Goal: Transaction & Acquisition: Purchase product/service

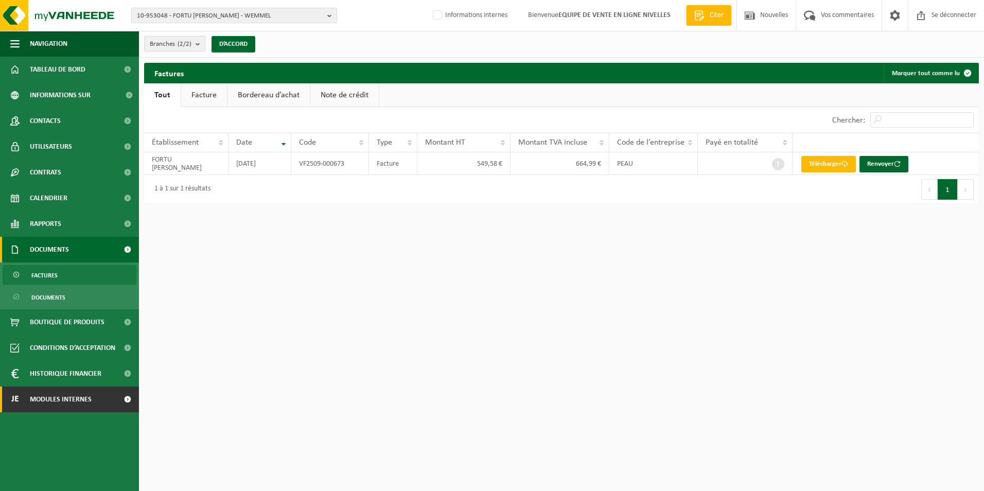
click at [51, 405] on span "Modules internes" at bounding box center [61, 400] width 62 height 26
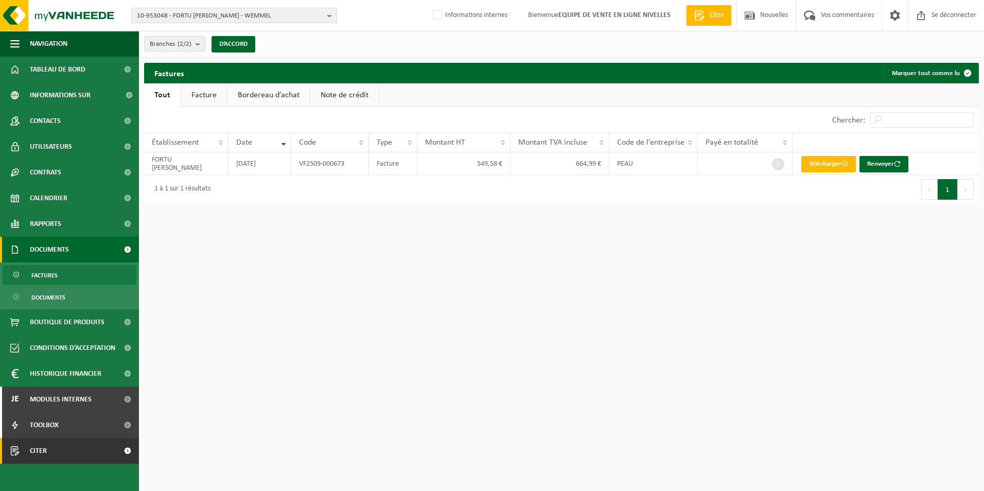
click at [42, 453] on span "Citer" at bounding box center [38, 451] width 17 height 26
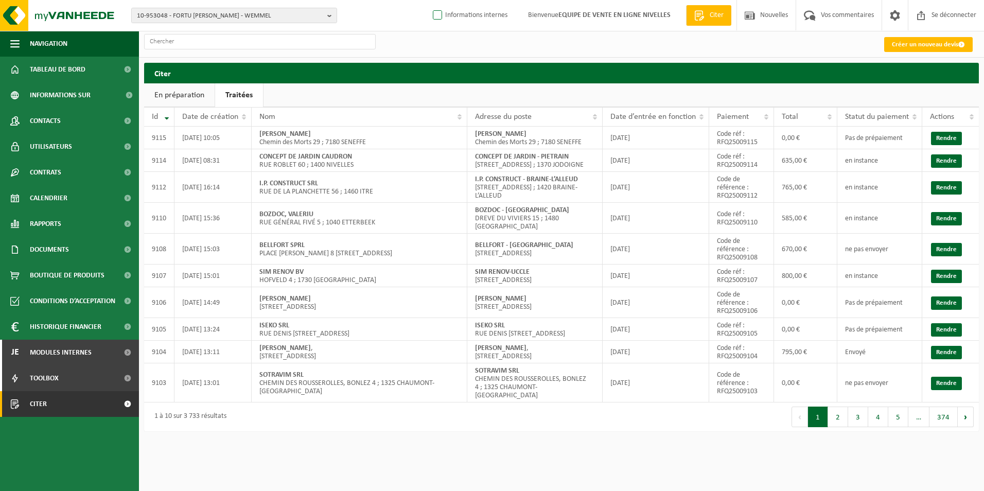
click at [447, 14] on label "Informations internes" at bounding box center [469, 15] width 77 height 15
click at [431, 14] on label "Informations internes" at bounding box center [469, 15] width 77 height 15
click at [429, 0] on input "Informations internes" at bounding box center [429, -1] width 1 height 1
checkbox input "true"
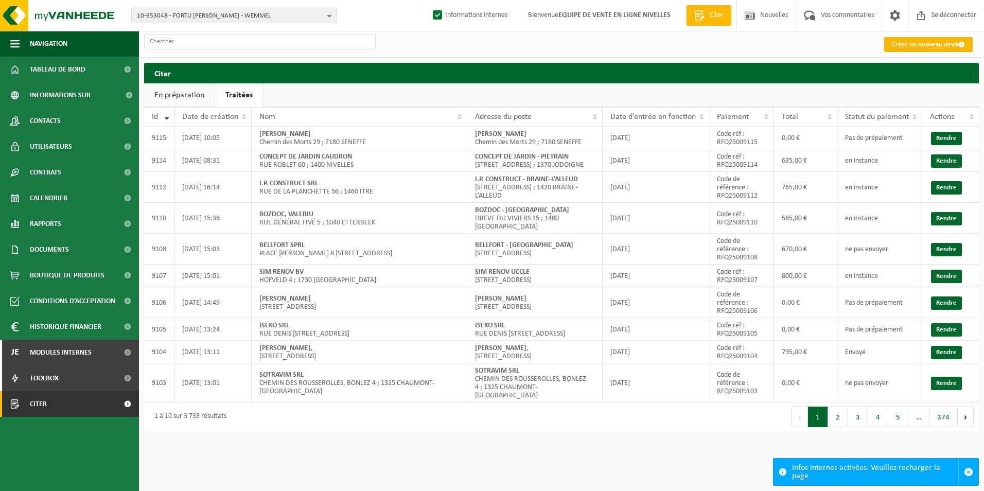
click at [917, 40] on link "Créer un nouveau devis" at bounding box center [928, 44] width 89 height 15
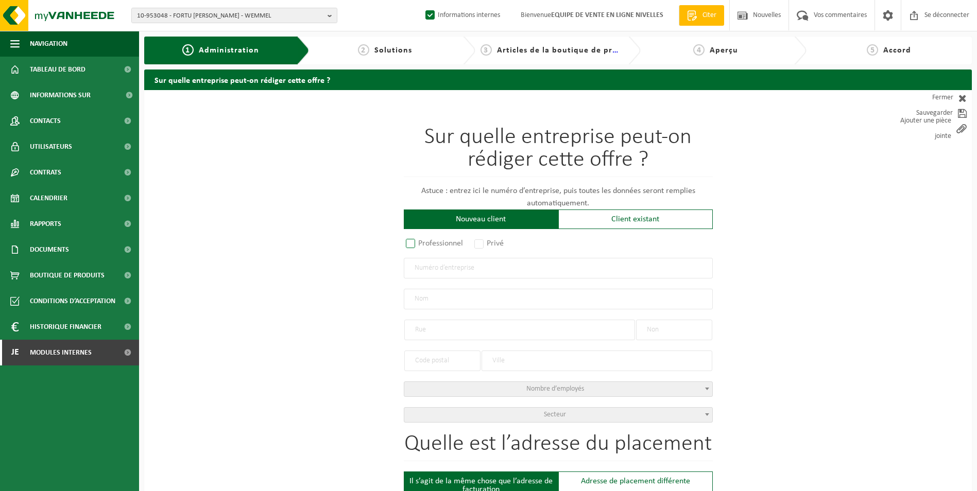
click at [424, 246] on label "Professionnel" at bounding box center [435, 243] width 62 height 14
click at [424, 246] on input "Professionnel" at bounding box center [424, 244] width 7 height 7
radio input "true"
click at [438, 267] on input "text" at bounding box center [558, 268] width 309 height 21
click at [422, 268] on input "0566385754" at bounding box center [558, 268] width 309 height 21
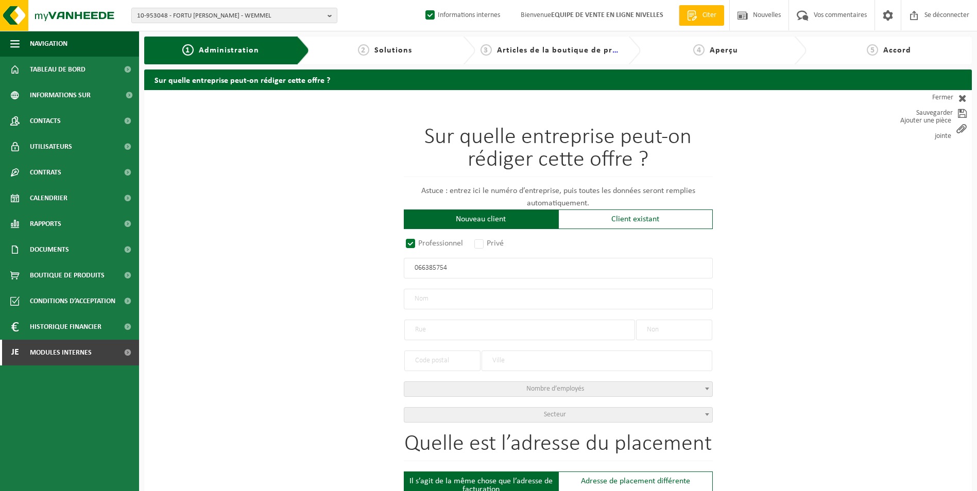
type input "0266385754"
radio input "true"
type input "0266385754"
type input "ACADEMIE ROYALE DES SCIENCES, DES LETTRES ET DES BEAUX-ARTS DE BELGIQUE - KONIN…"
type input "RUE DUCALE"
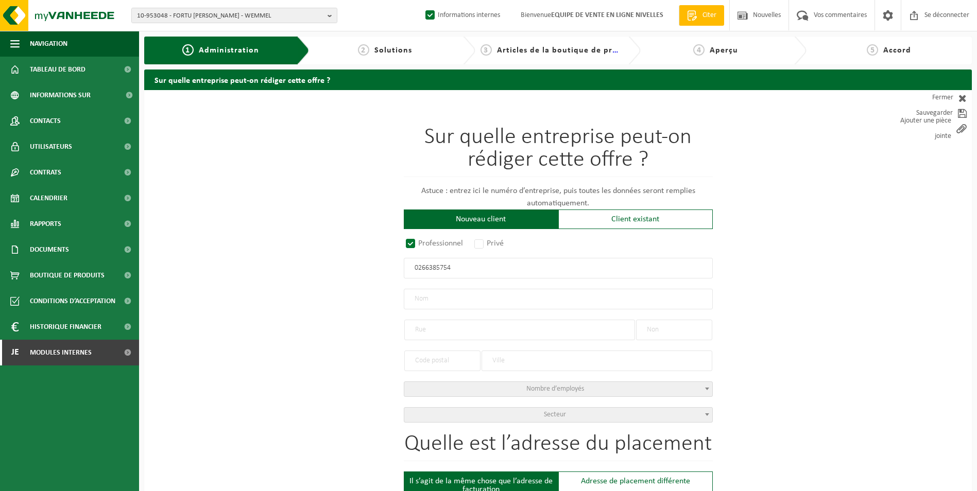
type input "1"
type input "1000"
type input "BRUXELLES"
select select "D"
select select "NACE_9412"
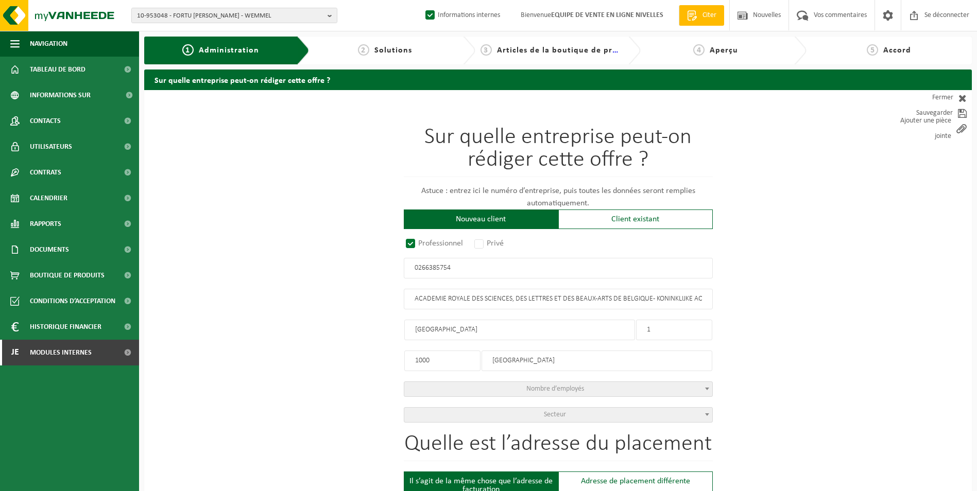
type input "ACADEMIE ROYALE DES SCIENCES, DES LETTRES ET DES BEAUX-ARTS DE BELGIQUE - KONIN…"
type input "RUE DUCALE"
type input "1"
type input "1000"
type input "BRUXELLES"
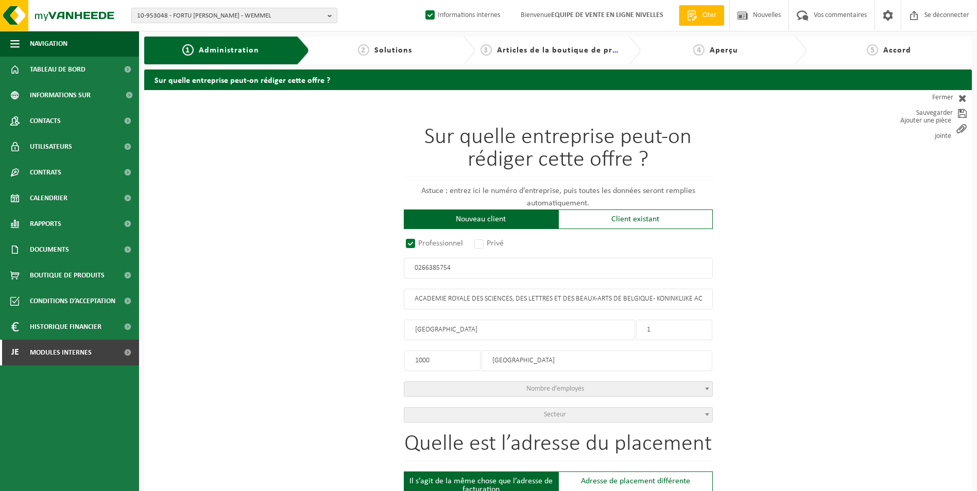
type input "2233635925"
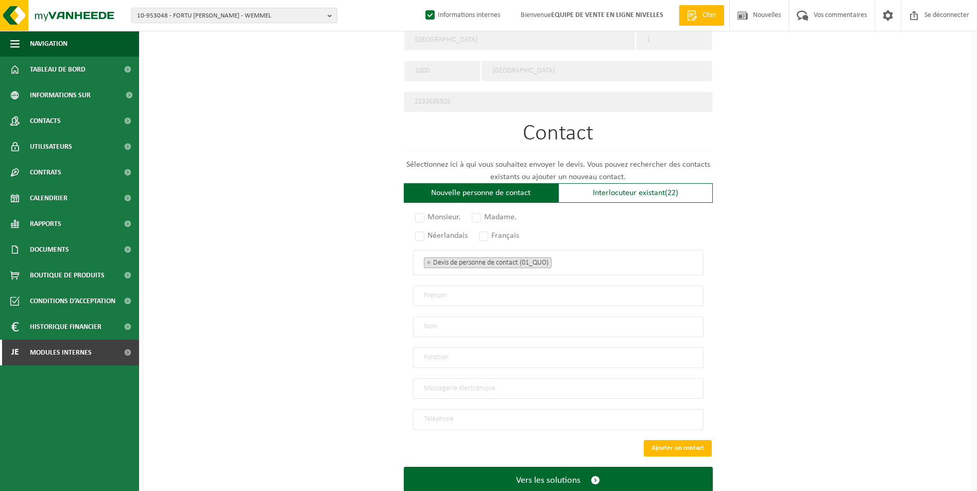
scroll to position [515, 0]
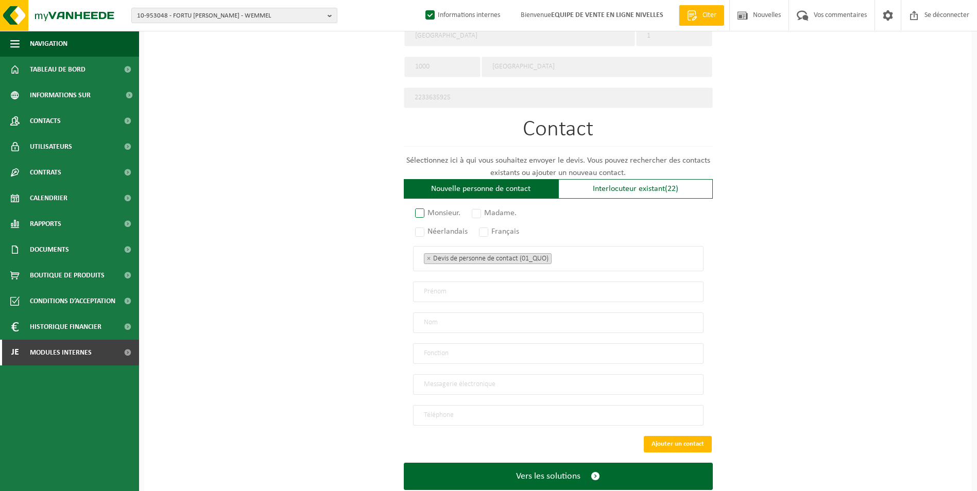
type input "0266385754"
click at [414, 208] on label "Monsieur." at bounding box center [438, 213] width 50 height 14
radio input "true"
click at [490, 229] on label "Français" at bounding box center [499, 231] width 45 height 14
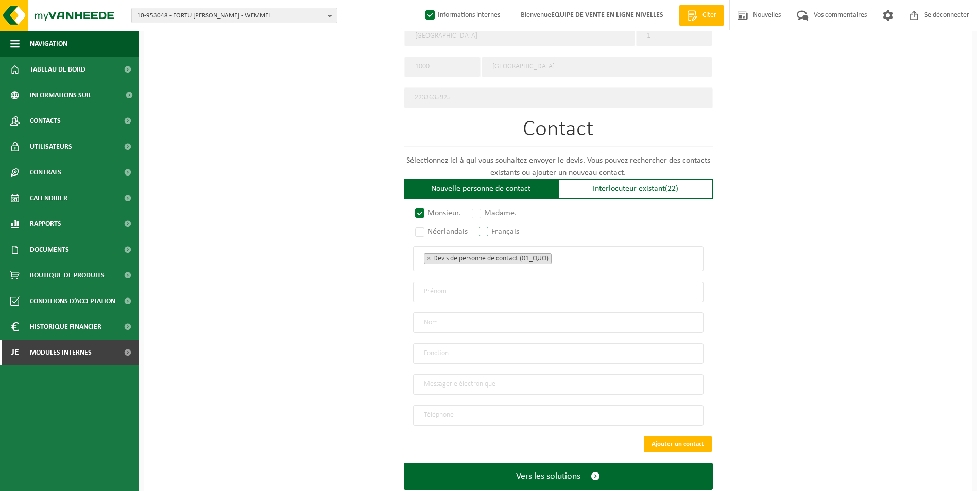
radio input "true"
click at [595, 257] on ul "× Devis de personne de contact (01_QUO)" at bounding box center [558, 258] width 269 height 13
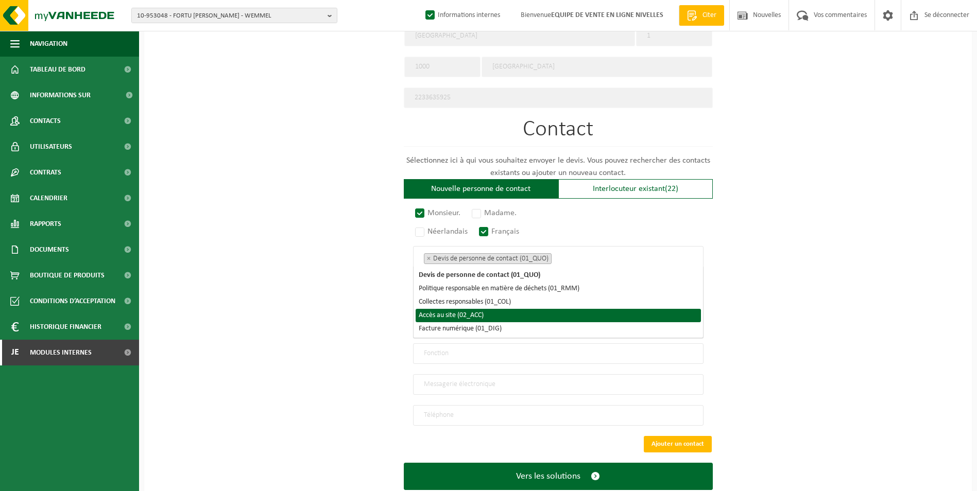
click at [499, 318] on li "Accès au site (02_ACC)" at bounding box center [557, 315] width 285 height 13
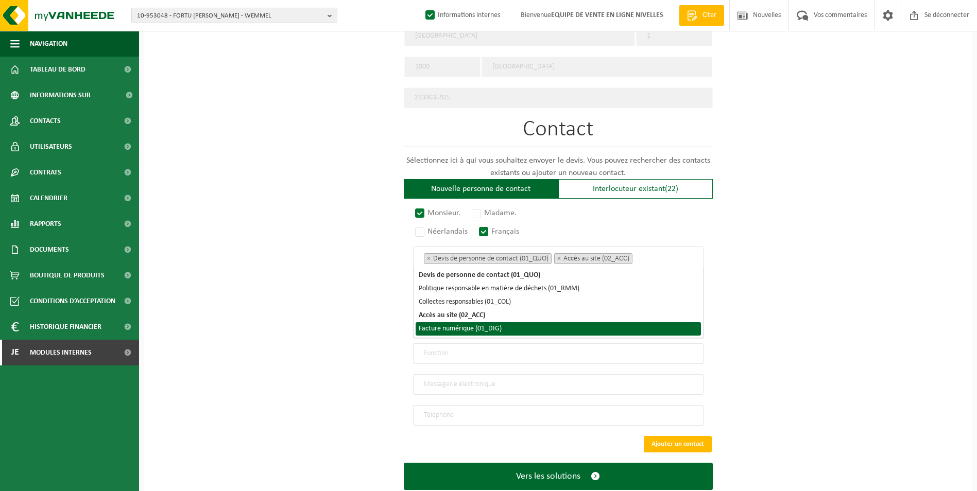
click at [496, 331] on li "Facture numérique (01_DIG)" at bounding box center [557, 328] width 285 height 13
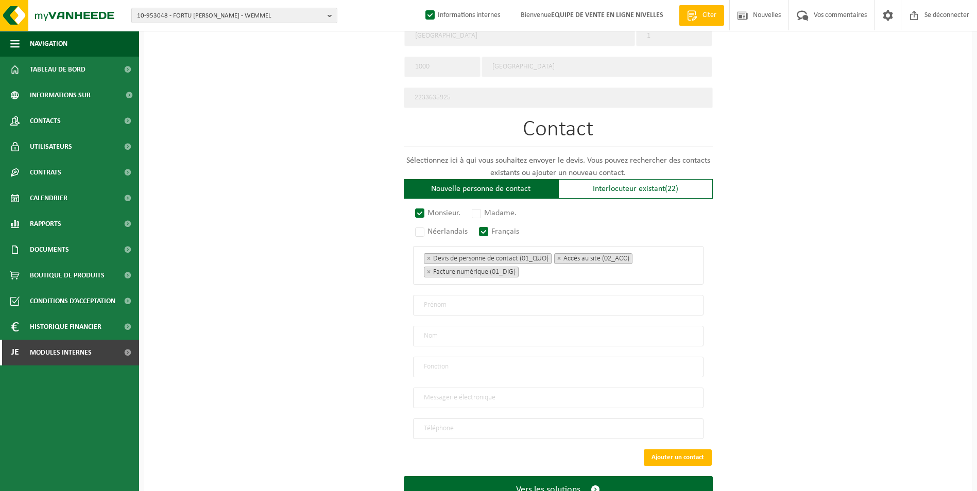
click at [316, 290] on div "Sur quelle entreprise peut-on rédiger cette offre ? Astuce : entrez ici le numé…" at bounding box center [557, 52] width 827 height 954
click at [479, 300] on input "text" at bounding box center [558, 305] width 290 height 21
type input "Thierry"
click at [437, 331] on input "text" at bounding box center [558, 336] width 290 height 21
click at [426, 332] on input "de crombrugghe" at bounding box center [558, 336] width 290 height 21
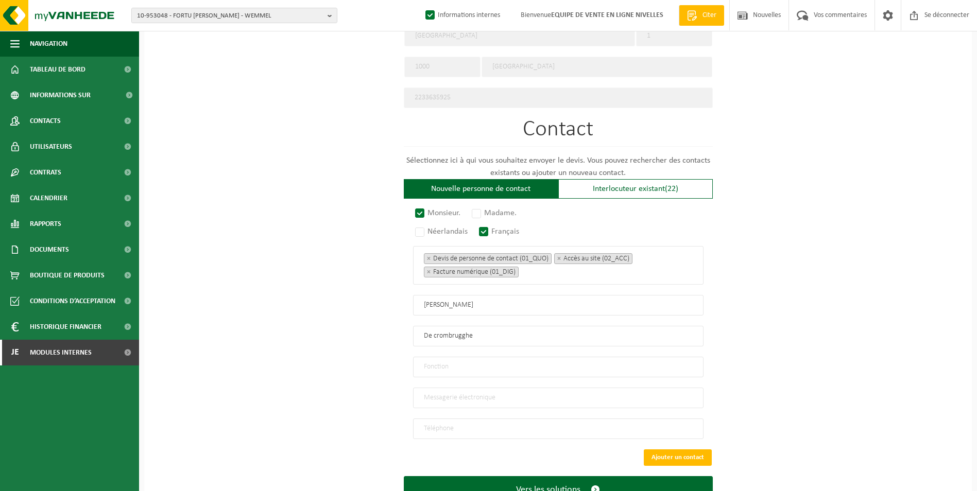
click at [438, 335] on input "De crombrugghe" at bounding box center [558, 336] width 290 height 21
click at [436, 329] on input "De crombrugghe" at bounding box center [558, 336] width 290 height 21
type input "De Crombrugghe"
click at [484, 363] on input "text" at bounding box center [558, 367] width 290 height 21
type input "contact"
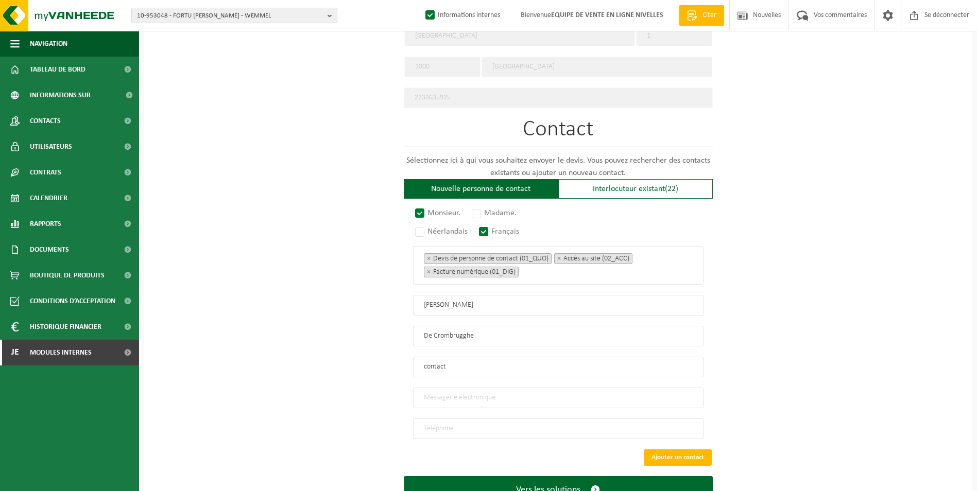
click at [454, 394] on input "email" at bounding box center [558, 398] width 290 height 21
click at [444, 397] on input "email" at bounding box center [558, 398] width 290 height 21
paste input "thierry.decrombrugghe@cfwb.be"
type input "thierry.decrombrugghe@cfwb.be"
click at [478, 419] on input "tel" at bounding box center [558, 429] width 290 height 21
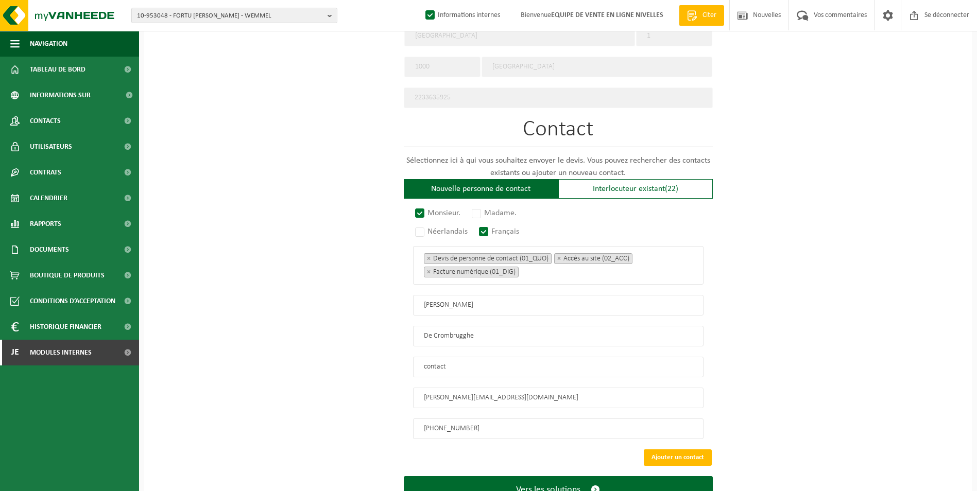
type input "+32 2 421 73 02"
click at [549, 396] on input "thierry.decrombrugghe@cfwb.be" at bounding box center [558, 398] width 290 height 21
click at [671, 451] on button "Ajouter un contact" at bounding box center [678, 457] width 68 height 16
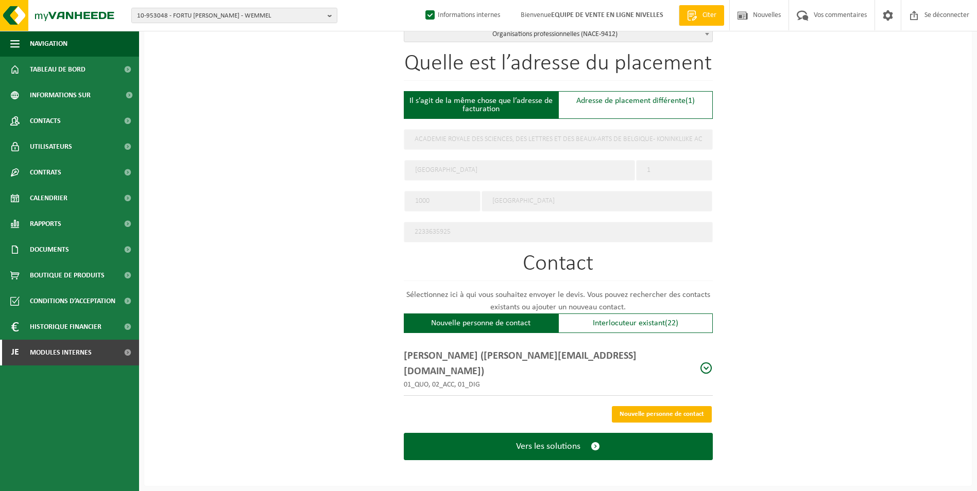
scroll to position [360, 0]
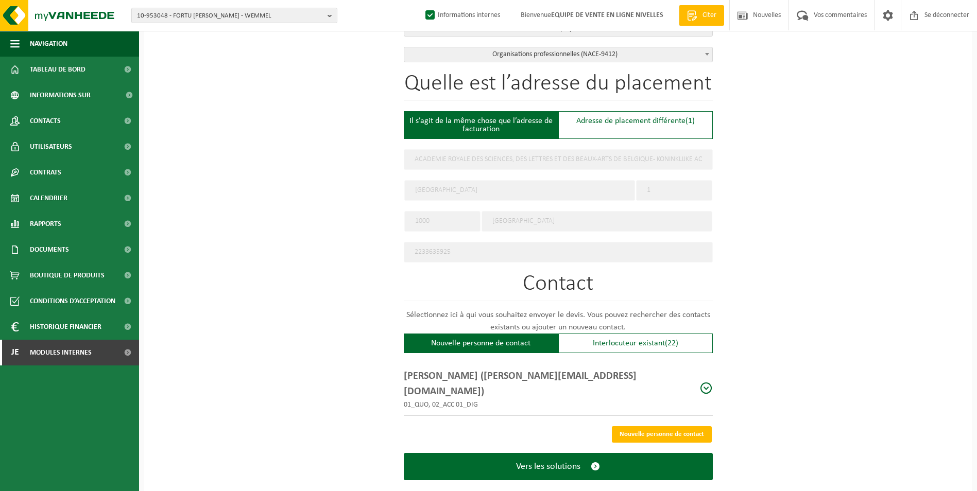
click at [506, 340] on div "Nouvelle personne de contact" at bounding box center [481, 344] width 154 height 20
click at [500, 339] on div "Nouvelle personne de contact" at bounding box center [481, 344] width 154 height 20
click at [684, 426] on button "Nouvelle personne de contact" at bounding box center [662, 434] width 100 height 16
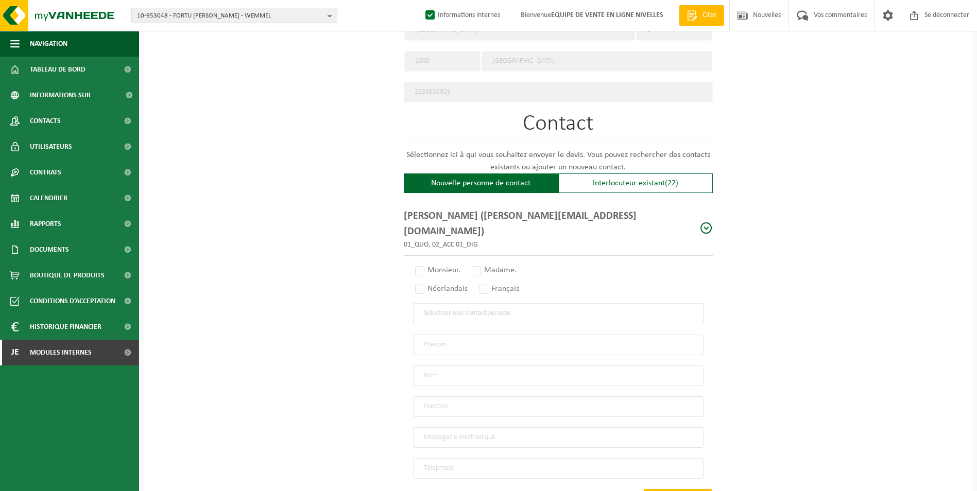
scroll to position [580, 0]
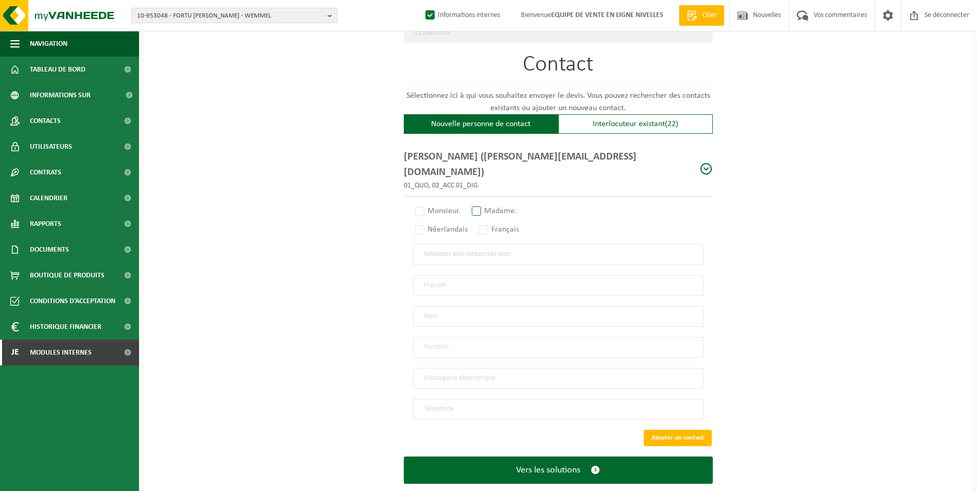
click at [480, 204] on label "Madame." at bounding box center [494, 211] width 50 height 14
radio input "true"
click at [486, 222] on label "Français" at bounding box center [499, 229] width 45 height 14
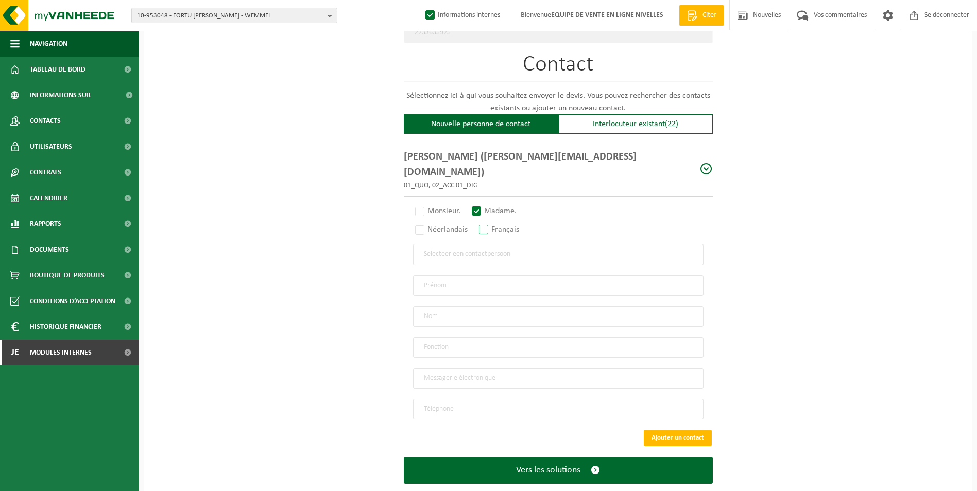
radio input "true"
click at [448, 368] on input "email" at bounding box center [558, 378] width 290 height 21
paste input "Diane.UWAMBAYINEMA@academieroyale.be"
type input "Diane.UWAMBAYINEMA@academieroyale.be"
click at [475, 275] on input "text" at bounding box center [558, 285] width 290 height 21
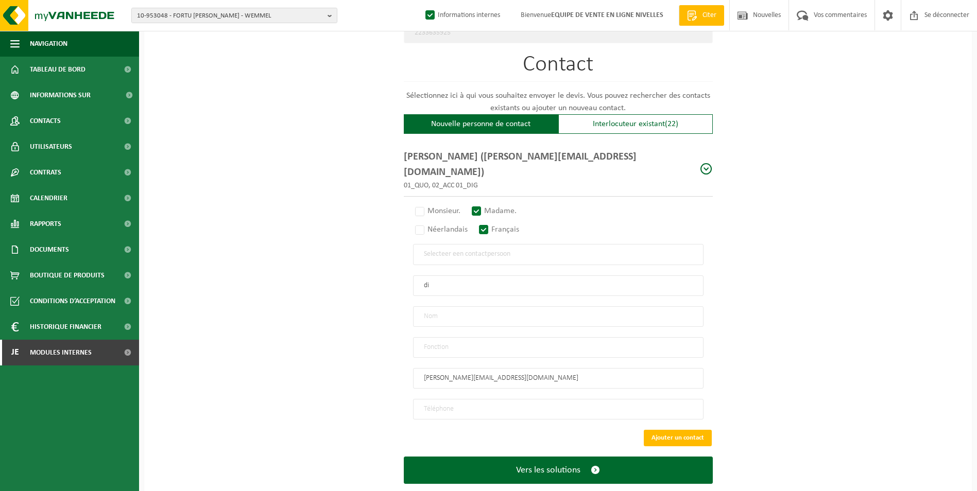
type input "d"
type input "DIANE"
click at [505, 306] on input "text" at bounding box center [558, 316] width 290 height 21
paste input "UWAMBAYINEMA"
type input "UWAMBAYINEMA"
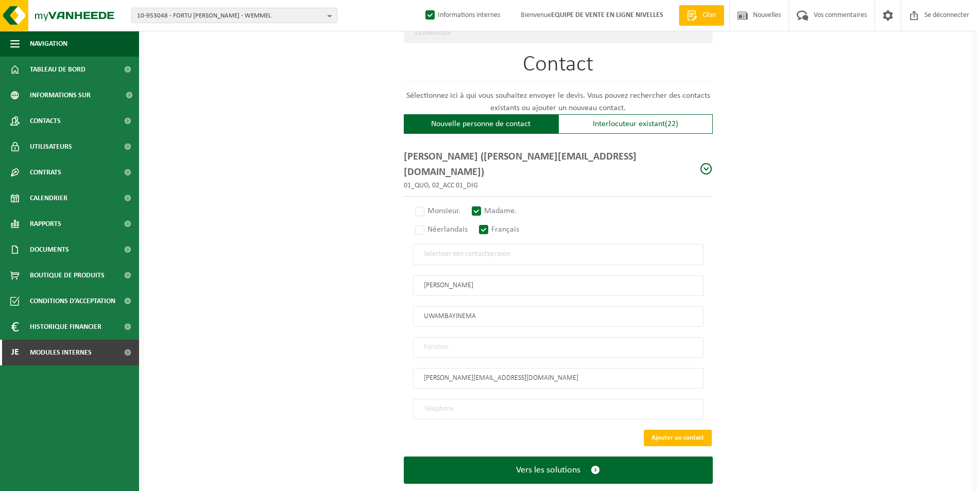
click at [479, 337] on input "text" at bounding box center [558, 347] width 290 height 21
type input "CONTACT"
click at [462, 250] on input "search" at bounding box center [558, 254] width 269 height 9
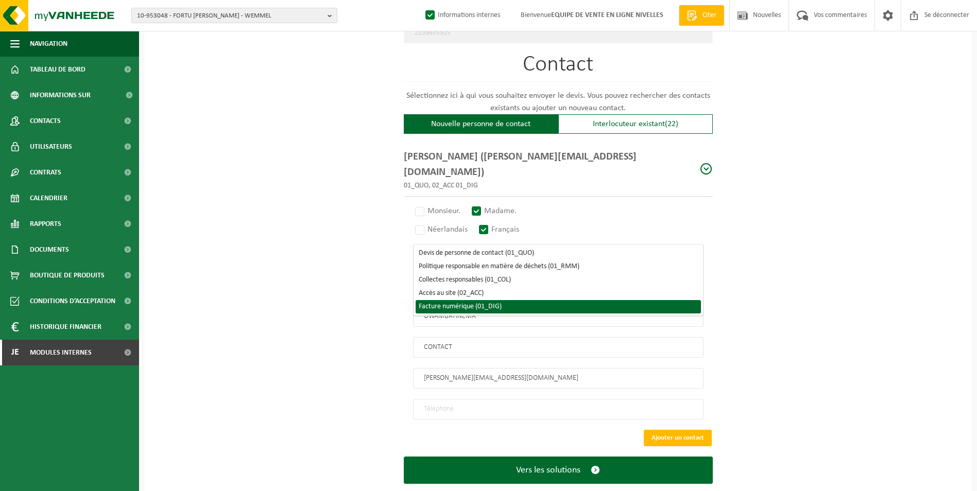
click at [455, 307] on li "Facture numérique (01_DIG)" at bounding box center [557, 306] width 285 height 13
select select "01_DIG"
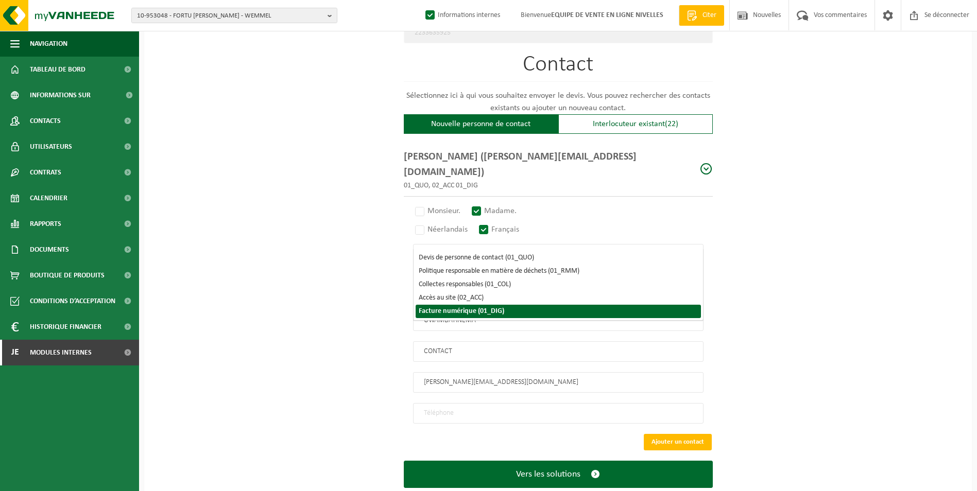
click at [477, 403] on input "tel" at bounding box center [558, 413] width 290 height 21
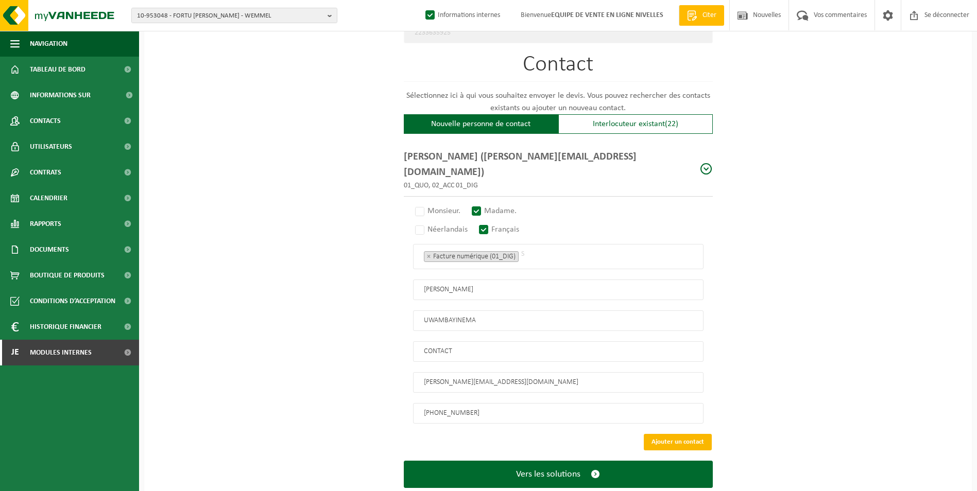
type input "+32 2 421 73 02"
click at [658, 434] on button "Ajouter un contact" at bounding box center [678, 442] width 68 height 16
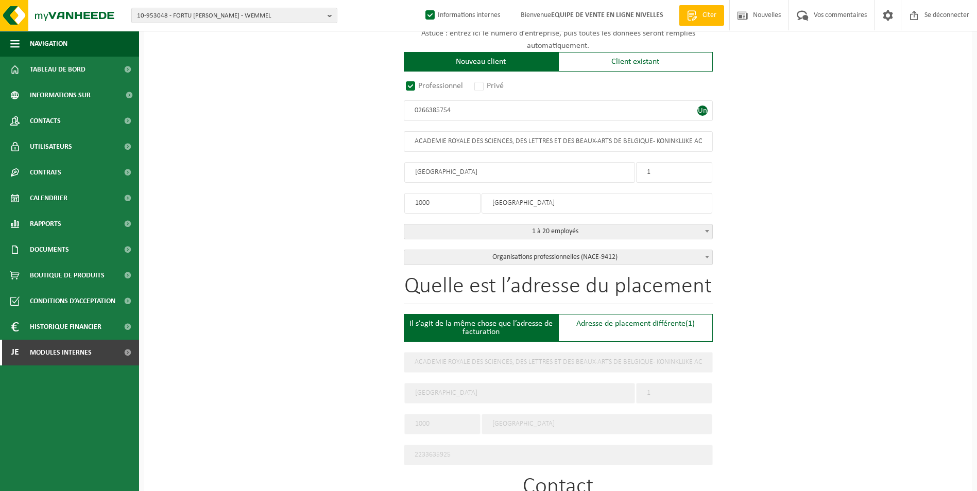
scroll to position [413, 0]
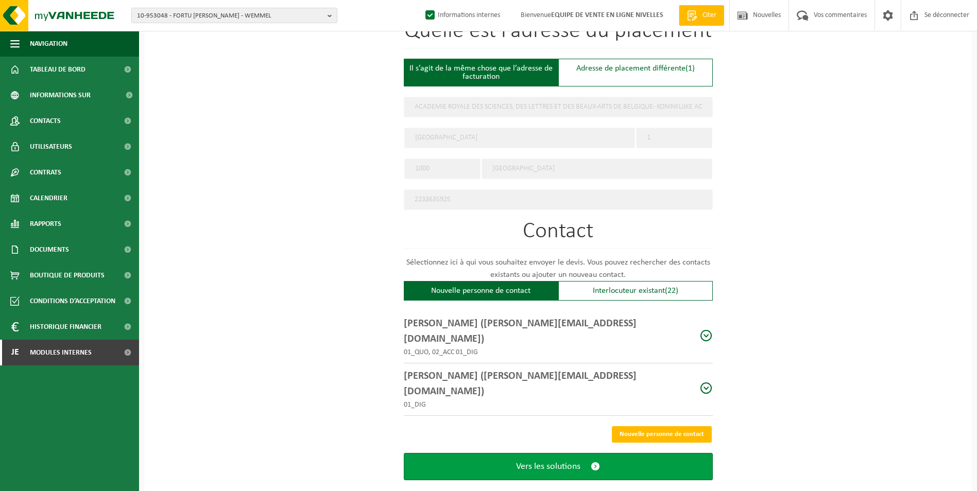
click at [565, 461] on span "Vers les solutions" at bounding box center [548, 466] width 64 height 11
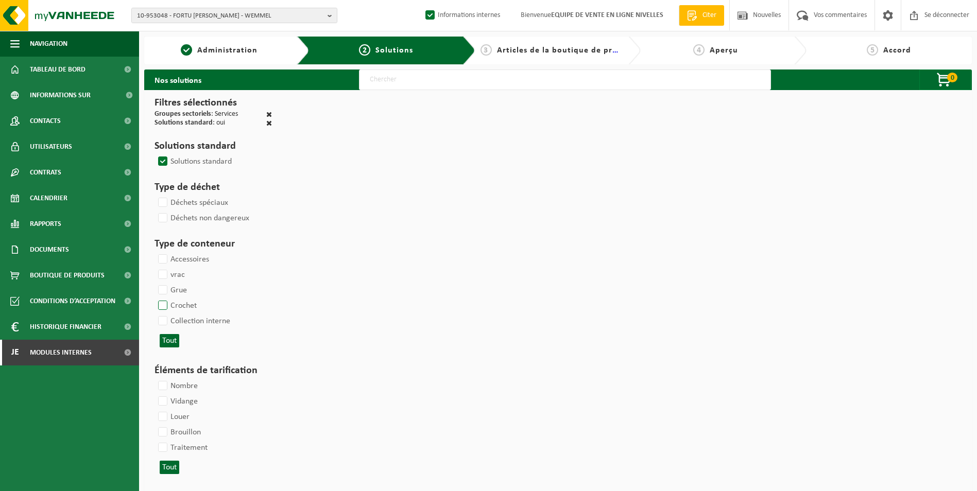
click at [163, 303] on label "Crochet" at bounding box center [176, 305] width 41 height 15
click at [154, 298] on input "Crochet" at bounding box center [154, 298] width 1 height 1
checkbox input "true"
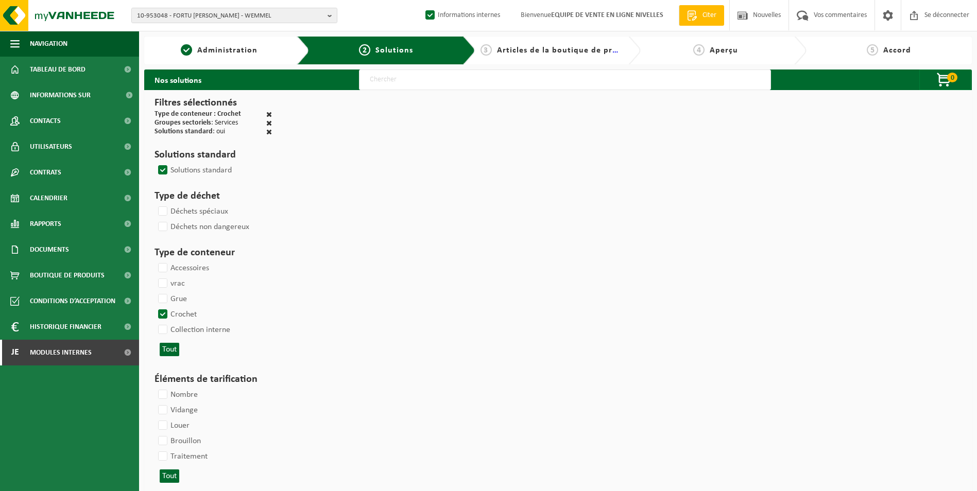
select select
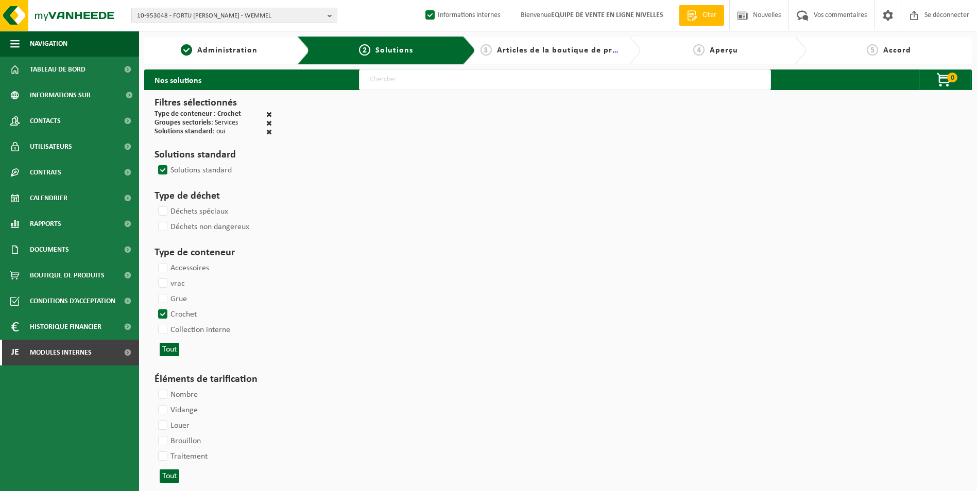
select select
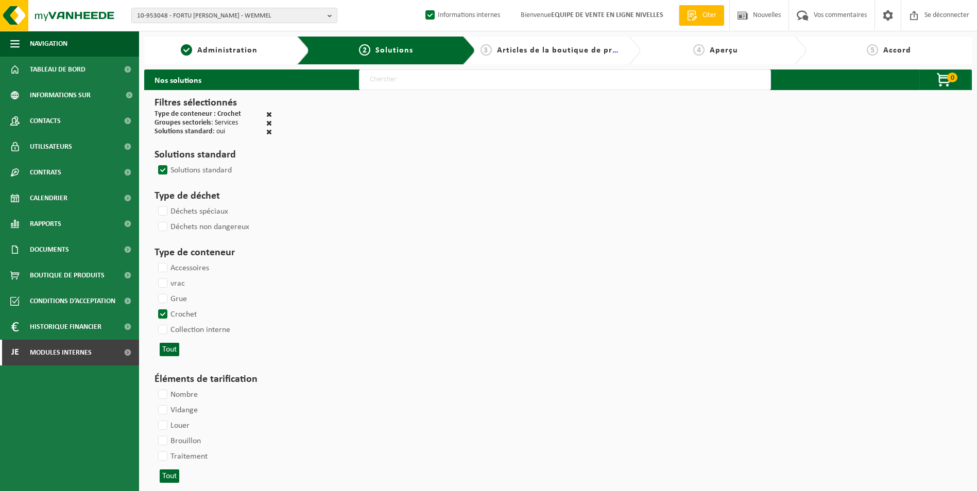
select select
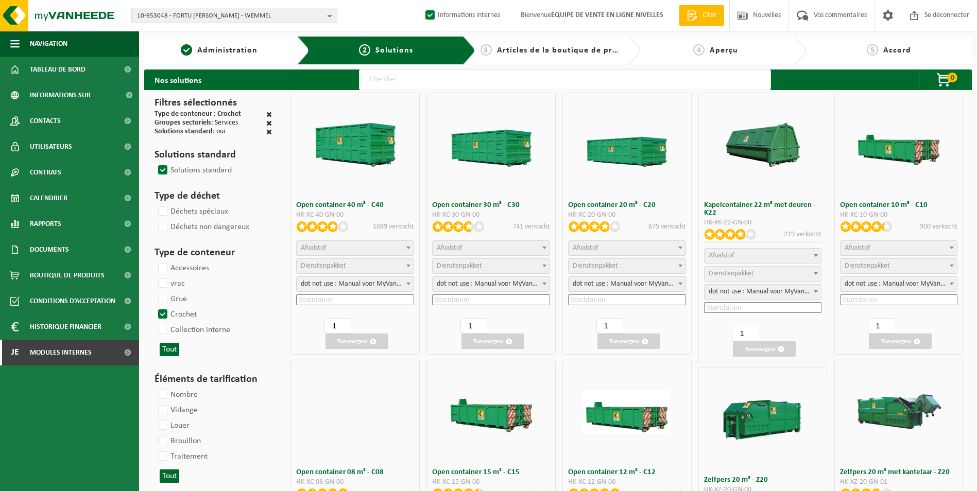
select select
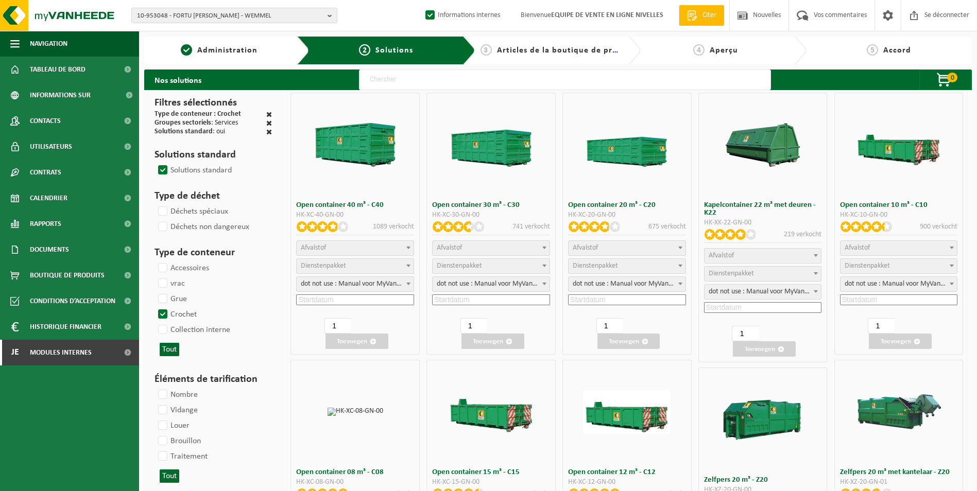
select select
select select "25"
select select "197"
select select "25"
select select "8"
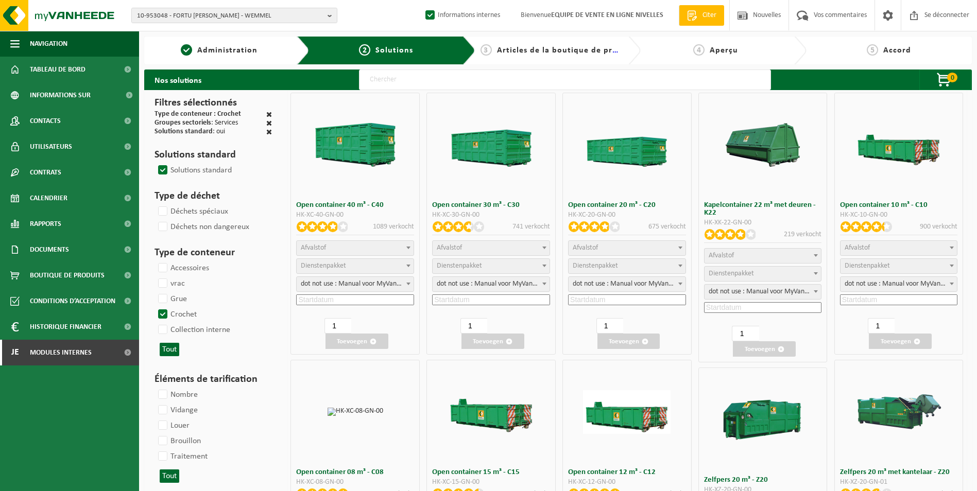
select select
select select "7"
select select
select select "7"
select select
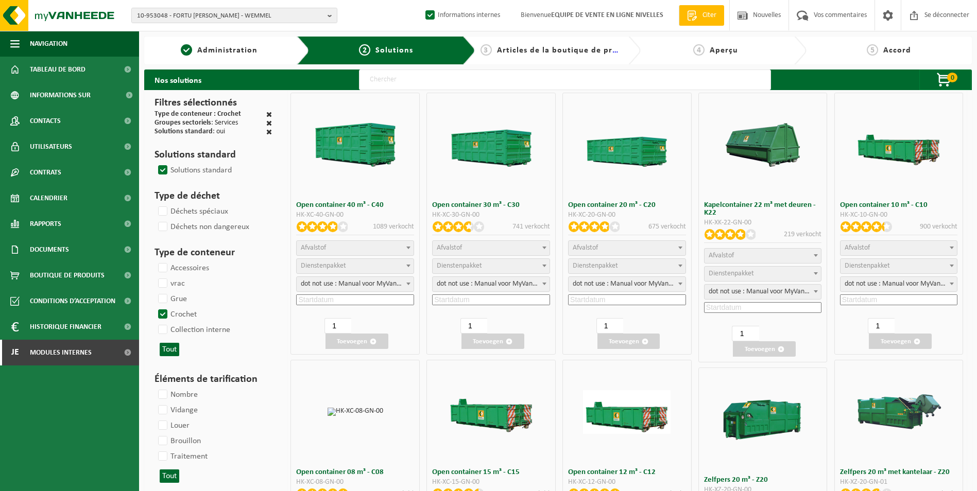
select select "25"
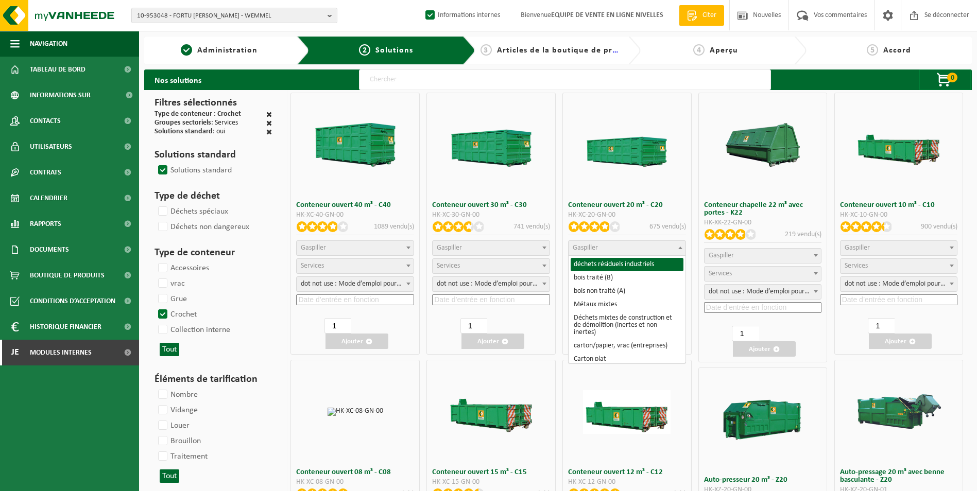
click at [652, 247] on span "Gaspiller" at bounding box center [626, 248] width 117 height 14
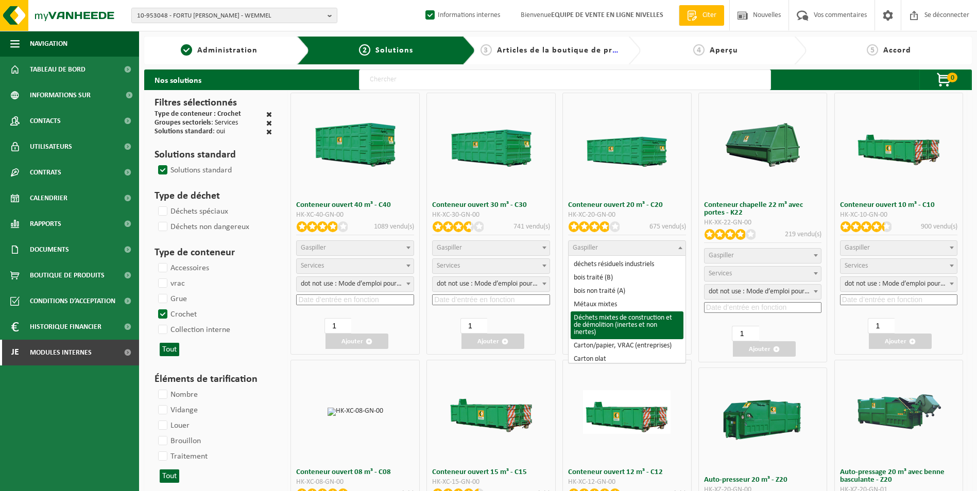
scroll to position [51, 0]
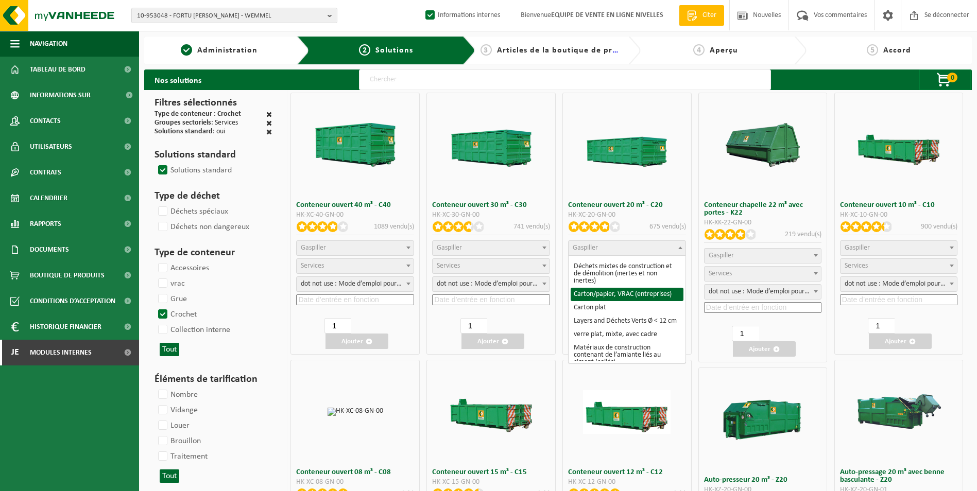
select select "26"
select select
select select "7"
select select "25"
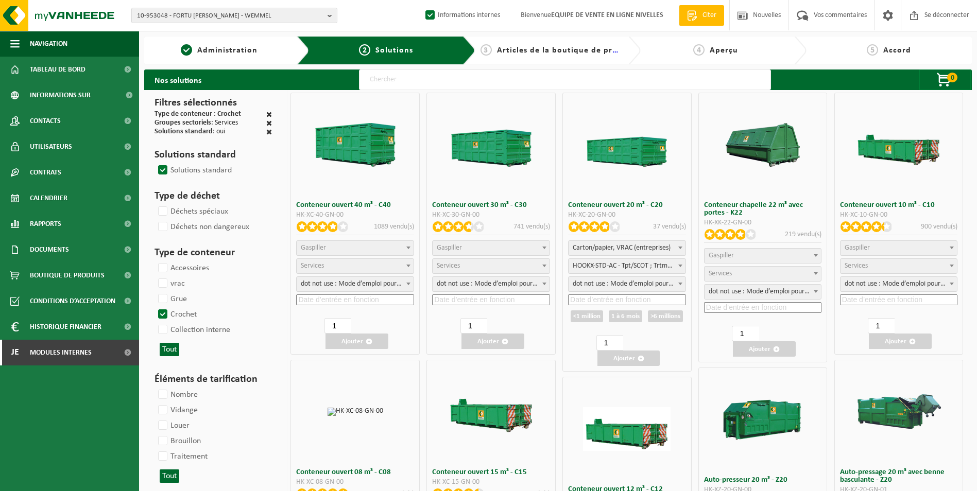
click at [638, 251] on span "Carton/papier, VRAC (entreprises)" at bounding box center [626, 248] width 117 height 14
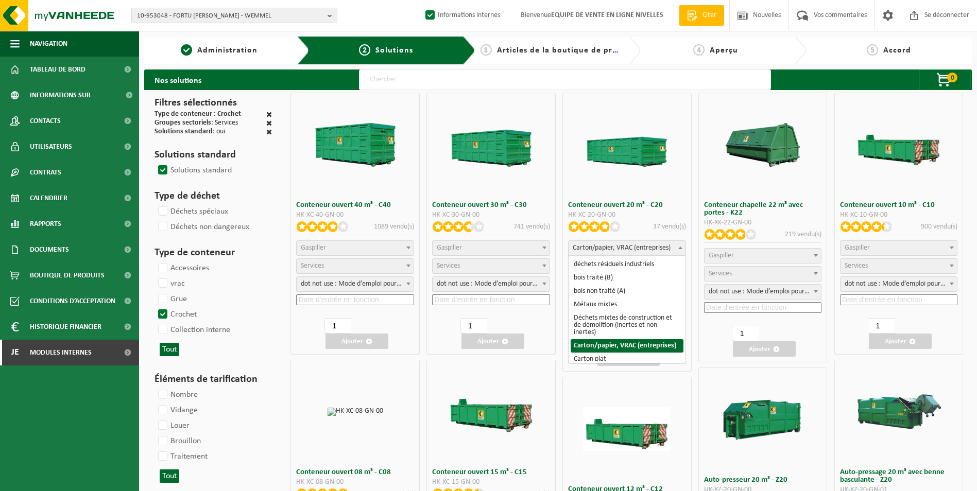
select select
select select "7"
select select "25"
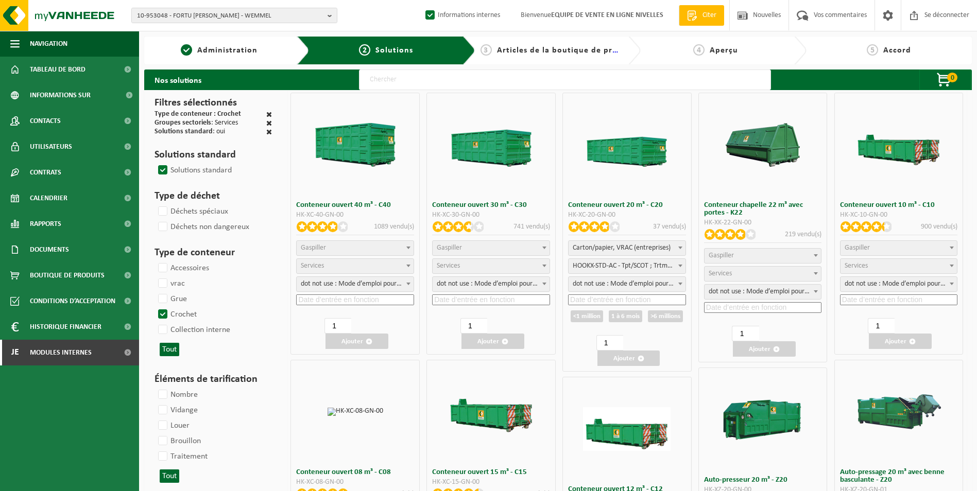
click at [588, 299] on input at bounding box center [627, 299] width 118 height 11
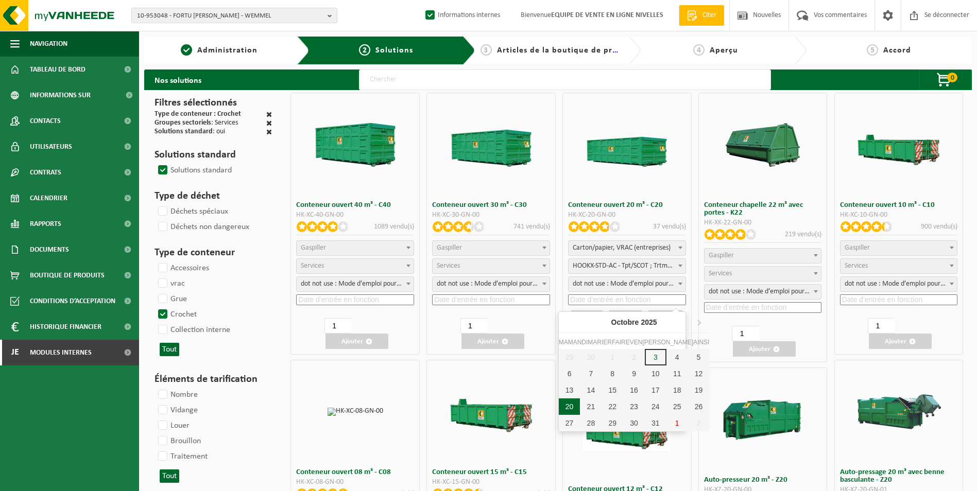
click at [566, 405] on div "20" at bounding box center [570, 406] width 22 height 16
type input "2025-10-20"
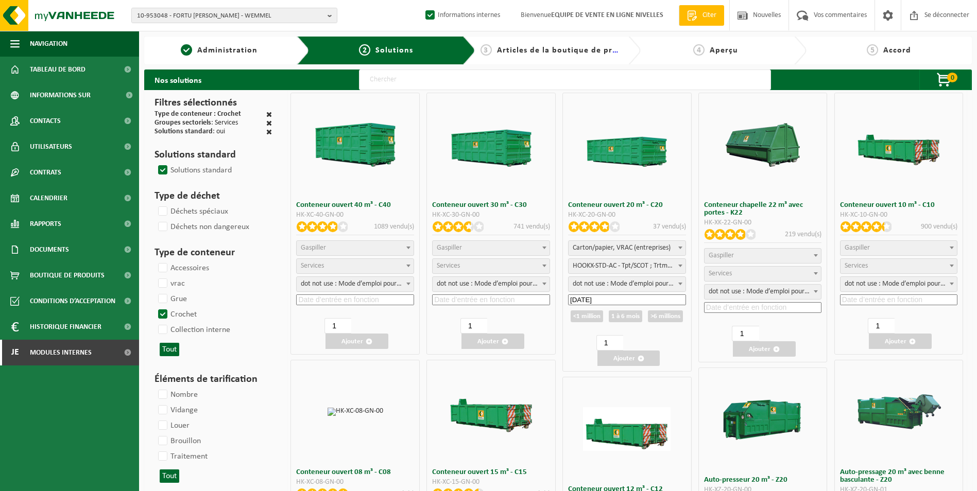
click at [580, 318] on div "<1 million" at bounding box center [586, 316] width 32 height 12
type input "2025-10-21"
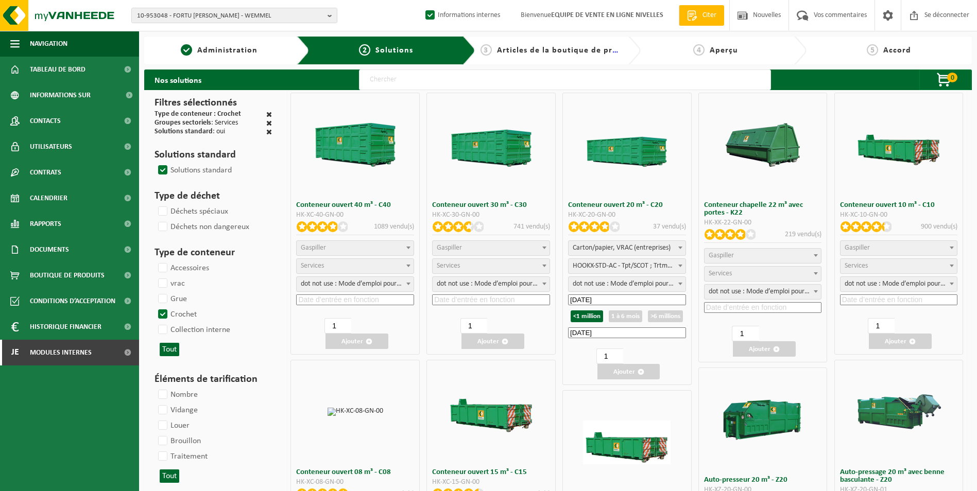
click at [621, 267] on span "HOOKX-STD-AC - Tpt/SCOT ; Trtmt/wu - Échange (SP-M-000006)" at bounding box center [626, 266] width 117 height 14
select select "25"
click at [635, 286] on span "dot not use : Mode d’emploi pour MyVanheede" at bounding box center [626, 284] width 117 height 14
click at [615, 333] on input "2025-10-21" at bounding box center [627, 332] width 118 height 11
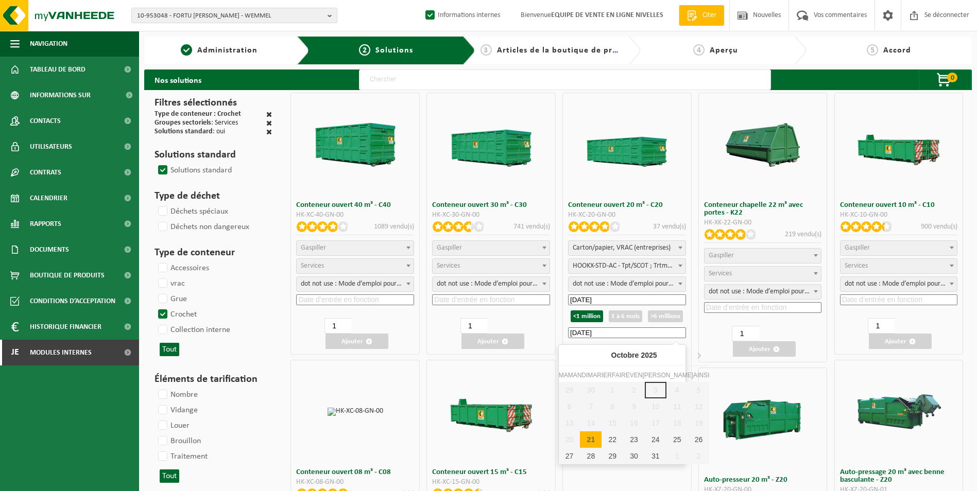
click at [571, 440] on div "29 30 1 2 3 4 5 6 7 8 9 10 11 12 13 14 15 16 17 18 19 20 21 22 23 24 25 26 27 2…" at bounding box center [634, 423] width 151 height 82
click at [567, 441] on div "29 30 1 2 3 4 5 6 7 8 9 10 11 12 13 14 15 16 17 18 19 20 21 22 23 24 25 26 27 2…" at bounding box center [634, 423] width 151 height 82
click at [575, 440] on div "29 30 1 2 3 4 5 6 7 8 9 10 11 12 13 14 15 16 17 18 19 20 21 22 23 24 25 26 27 2…" at bounding box center [634, 423] width 151 height 82
click at [568, 441] on div "29 30 1 2 3 4 5 6 7 8 9 10 11 12 13 14 15 16 17 18 19 20 21 22 23 24 25 26 27 2…" at bounding box center [634, 423] width 151 height 82
click at [605, 441] on div "22" at bounding box center [612, 439] width 22 height 16
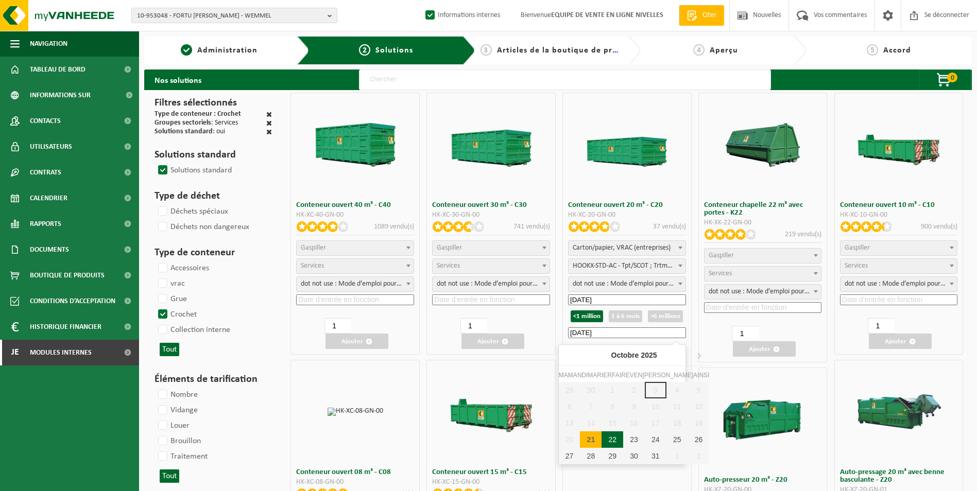
type input "2025-10-21"
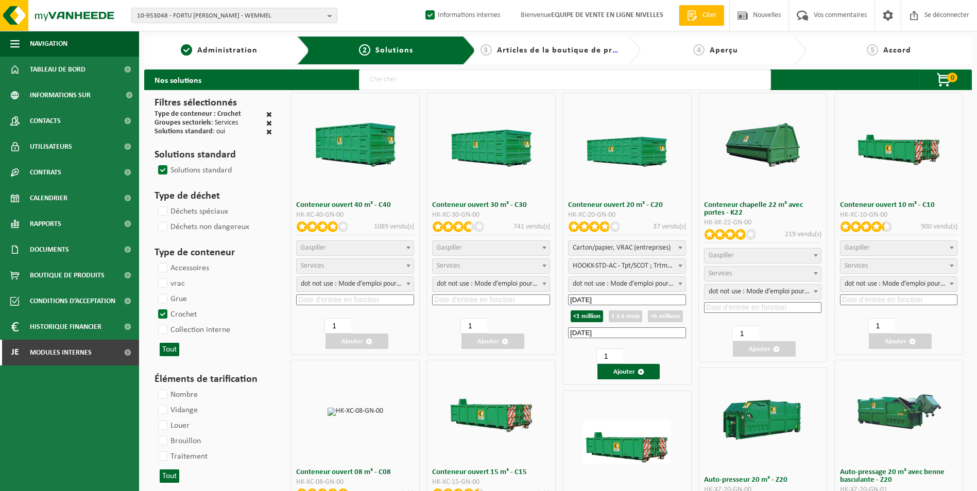
click at [659, 331] on input "2025-10-21" at bounding box center [627, 332] width 118 height 11
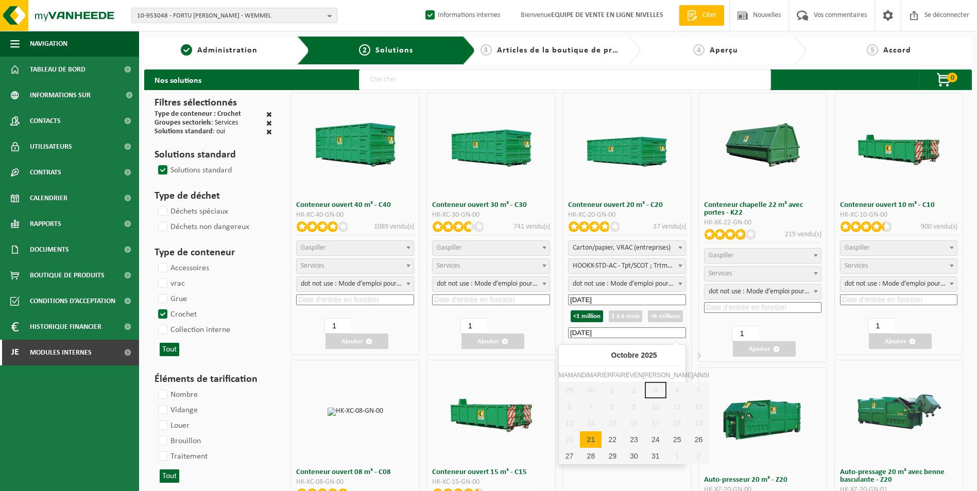
click at [571, 438] on div "29 30 1 2 3 4 5 6 7 8 9 10 11 12 13 14 15 16 17 18 19 20 21 22 23 24 25 26 27 2…" at bounding box center [634, 423] width 151 height 82
click at [582, 438] on div "21" at bounding box center [591, 439] width 22 height 16
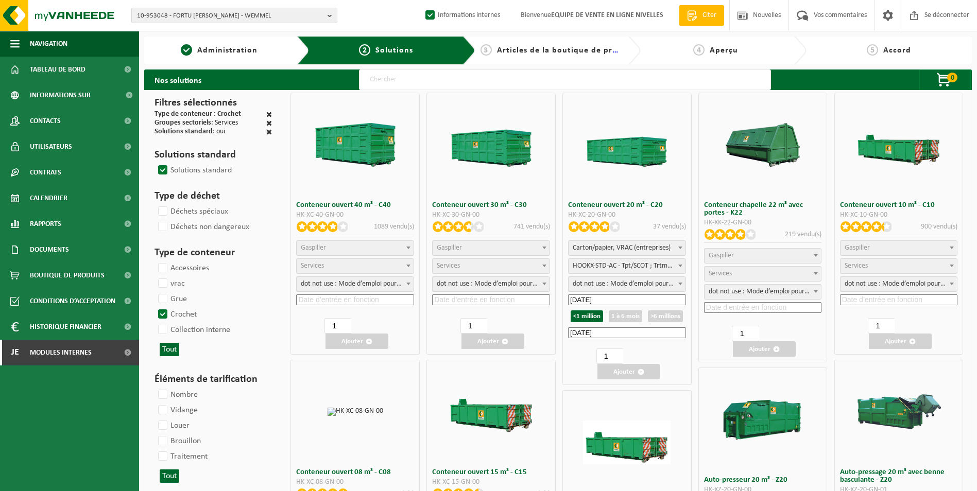
click at [654, 333] on input "2025-10-21" at bounding box center [627, 332] width 118 height 11
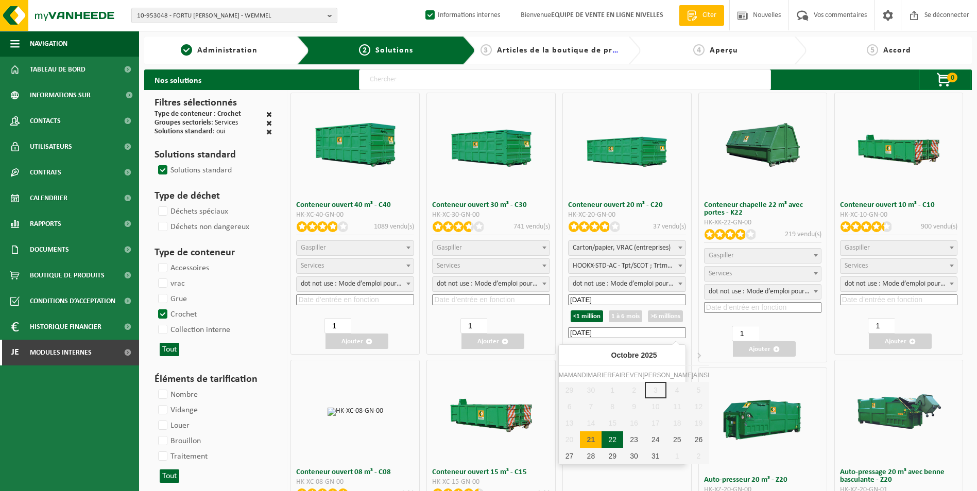
click at [604, 437] on div "22" at bounding box center [612, 439] width 22 height 16
click at [638, 337] on input "2025-10-21" at bounding box center [627, 332] width 118 height 11
click at [610, 442] on div "22" at bounding box center [612, 439] width 22 height 16
click at [625, 334] on input "2025-10-21" at bounding box center [627, 332] width 118 height 11
type input "2025-10-20"
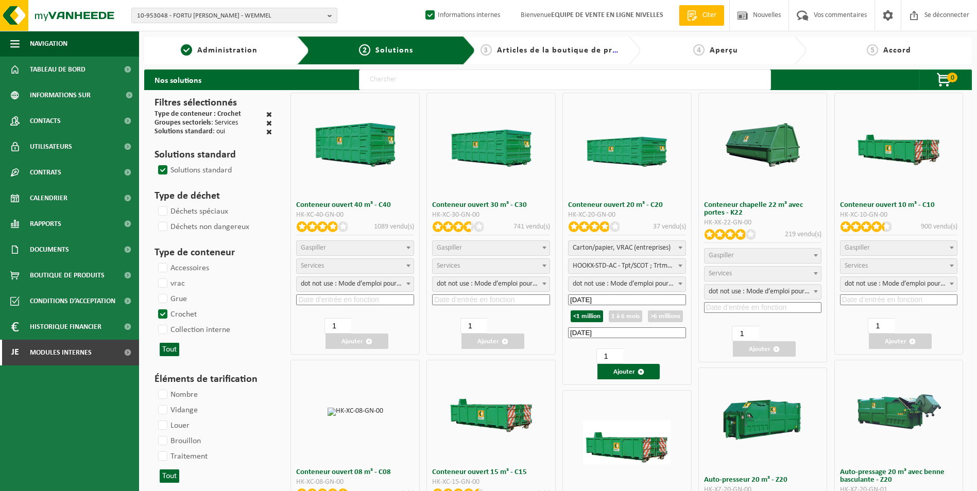
click at [701, 333] on div "Conteneur chapelle 22 m³ avec portes - K22 HK-XK-22-GN-00 219 vendu(s) carton/p…" at bounding box center [762, 228] width 129 height 270
click at [622, 369] on font "Ajouter" at bounding box center [624, 372] width 22 height 7
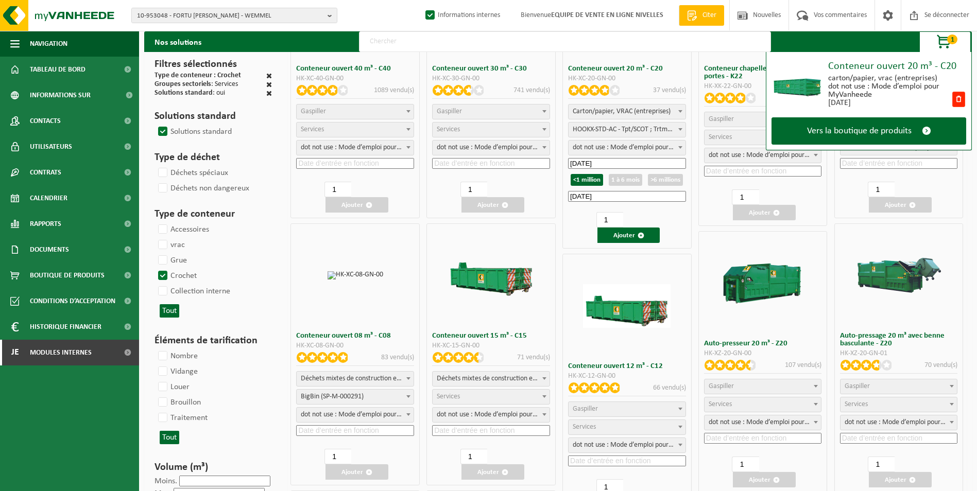
scroll to position [154, 0]
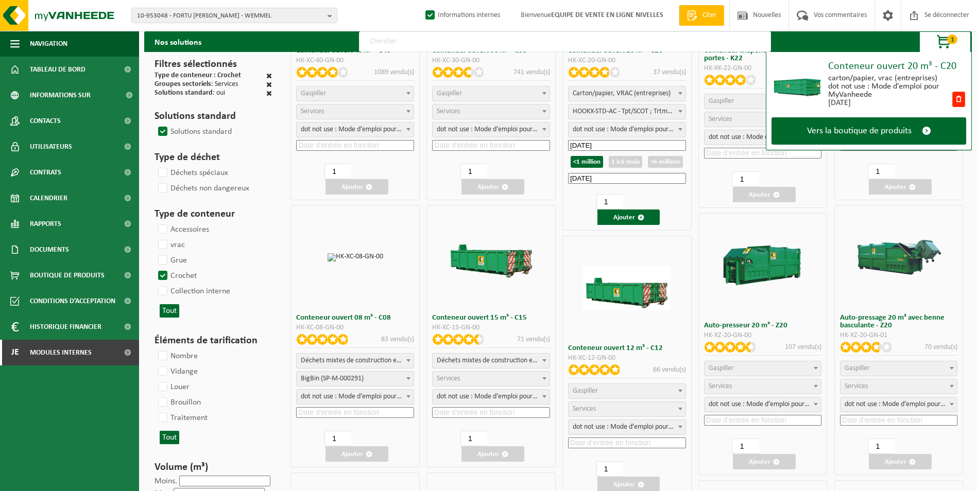
click at [494, 362] on span "Déchets mixtes de construction et de démolition (inertes et non inertes)" at bounding box center [490, 361] width 117 height 14
select select
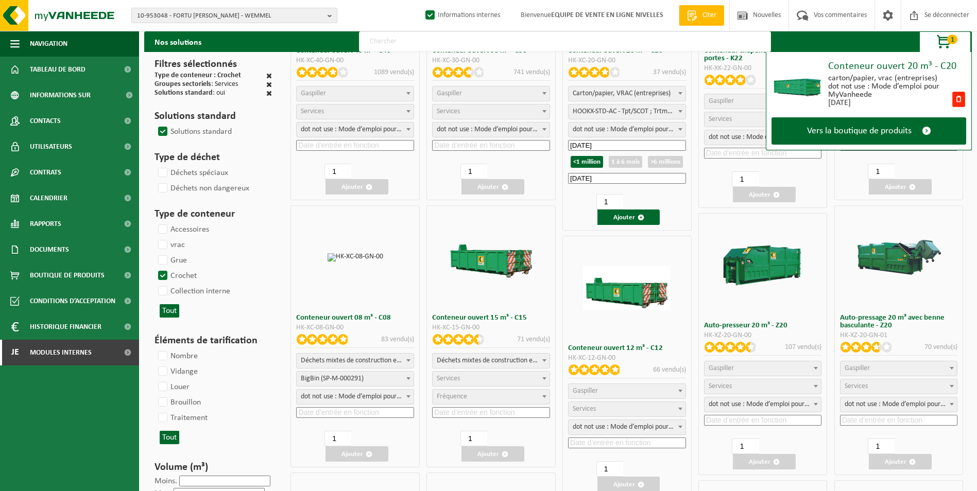
click at [477, 380] on span "Services" at bounding box center [490, 379] width 117 height 14
select select "197"
select select "25"
click at [478, 407] on input at bounding box center [491, 412] width 118 height 11
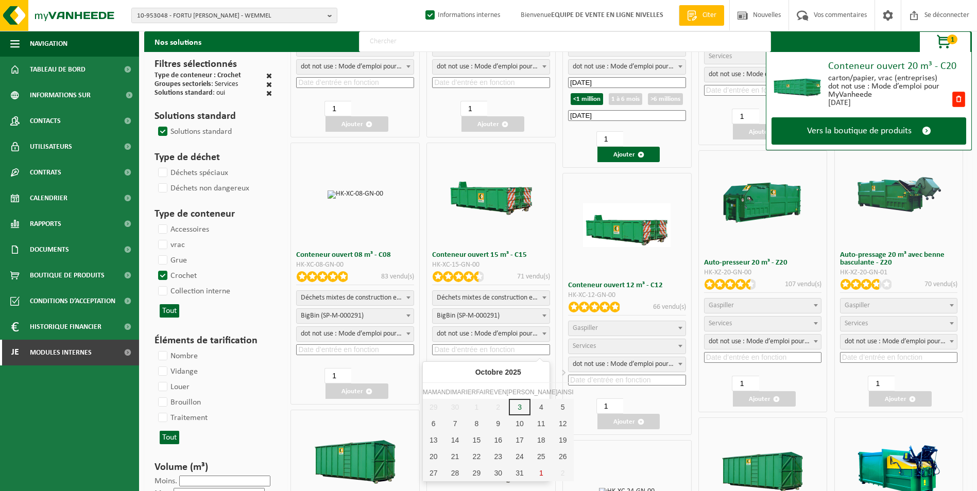
scroll to position [257, 0]
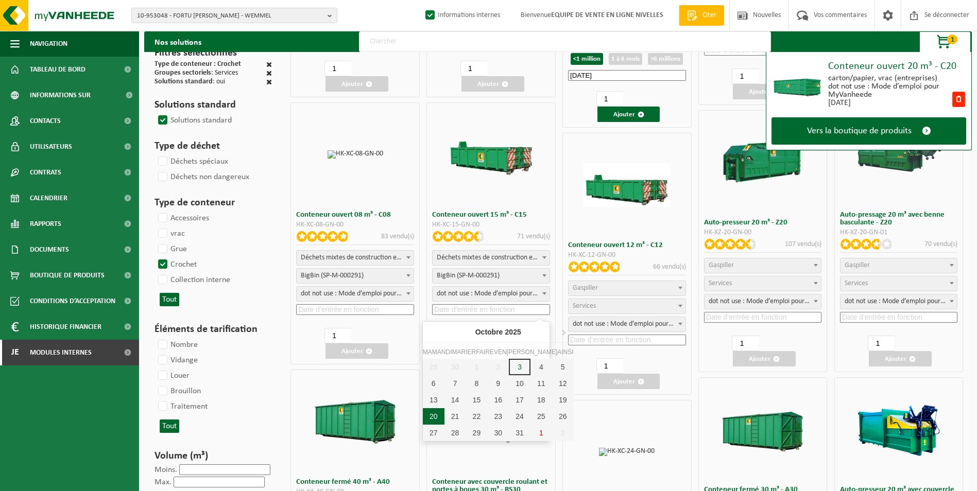
click at [433, 415] on div "20" at bounding box center [434, 416] width 22 height 16
type input "2025-10-20"
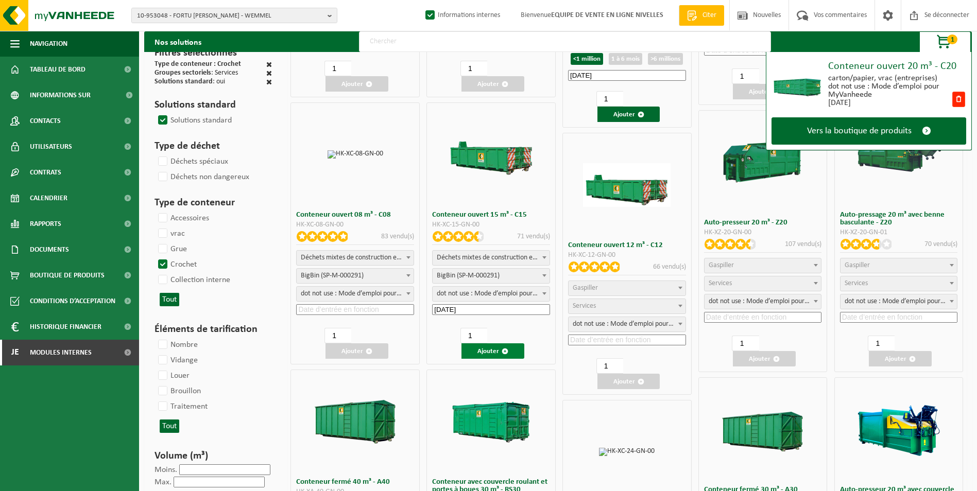
click at [483, 352] on font "Ajouter" at bounding box center [488, 351] width 22 height 7
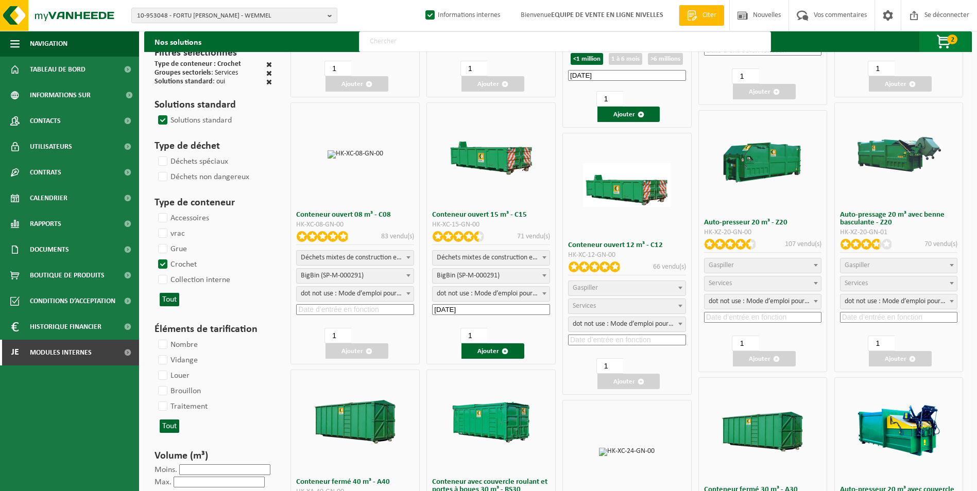
click at [951, 45] on span "button" at bounding box center [943, 42] width 51 height 21
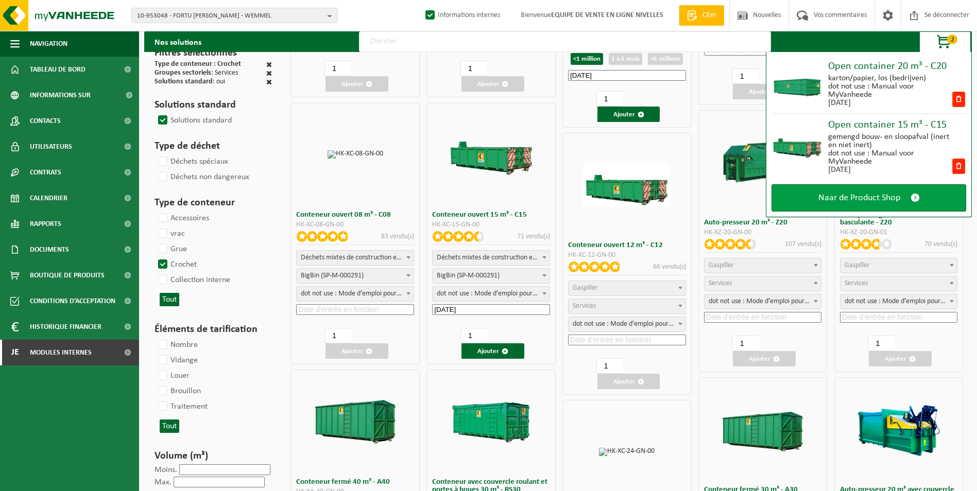
click at [841, 199] on span "Naar de Product Shop" at bounding box center [859, 198] width 82 height 11
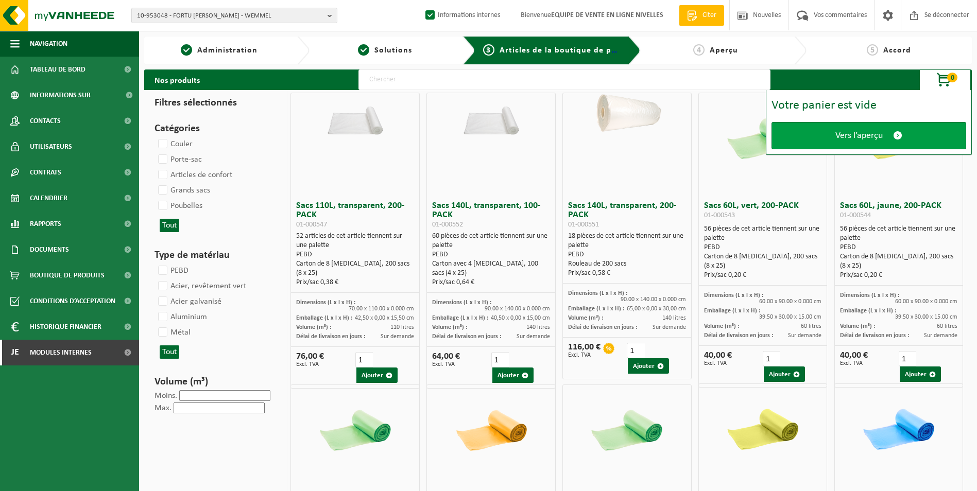
click at [850, 135] on span "Vers l’aperçu" at bounding box center [858, 135] width 47 height 11
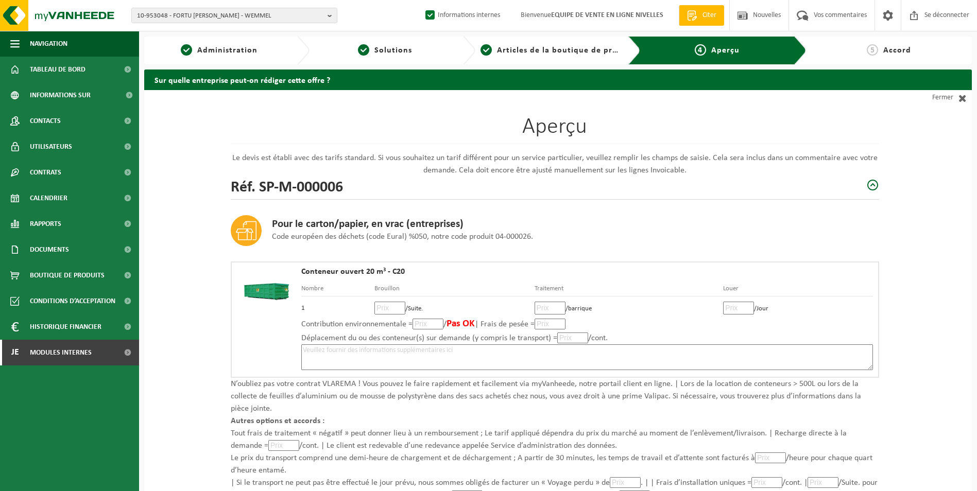
drag, startPoint x: 395, startPoint y: 49, endPoint x: 782, endPoint y: 77, distance: 388.2
click at [395, 49] on span "Solutions" at bounding box center [393, 50] width 38 height 8
click at [0, 0] on div "Even geduld. Door de grote hoeveelheid gegevens duurt het laden even." at bounding box center [0, 0] width 0 height 0
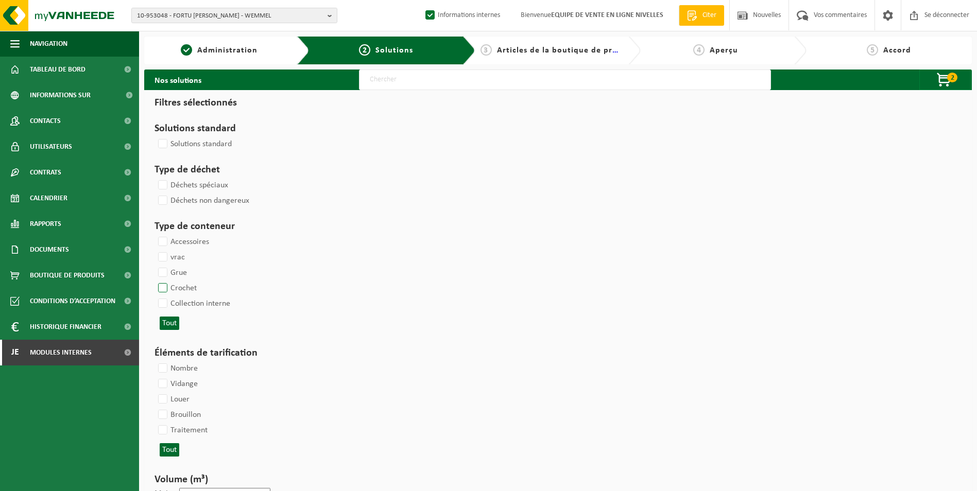
click at [160, 287] on label "Crochet" at bounding box center [176, 288] width 41 height 15
click at [154, 281] on input "Crochet" at bounding box center [154, 280] width 1 height 1
checkbox input "true"
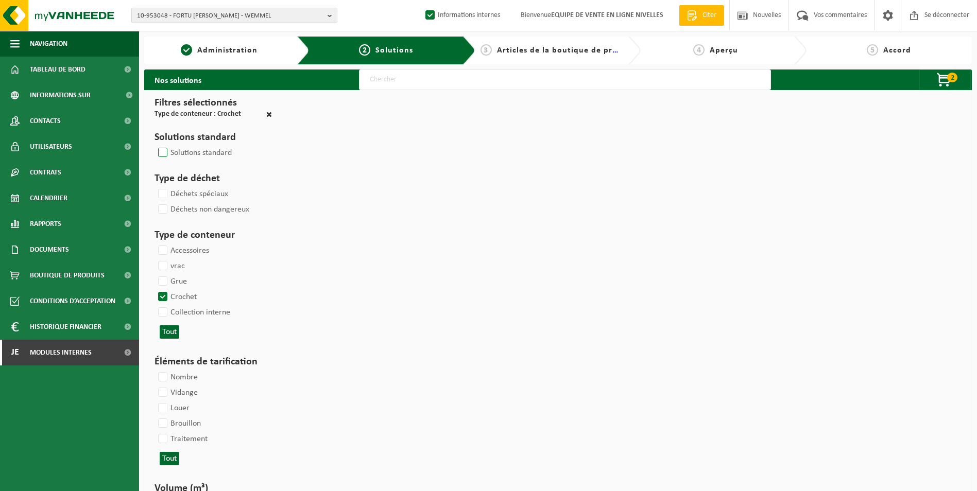
select select
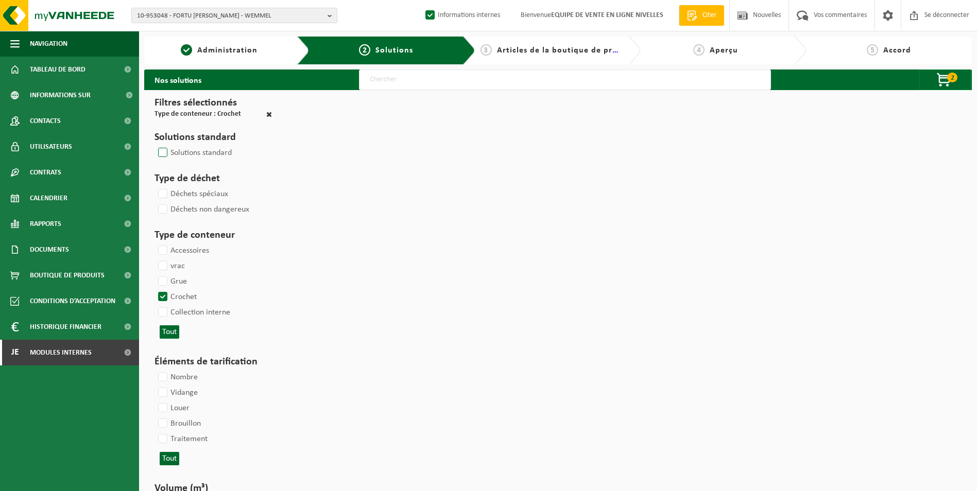
select select
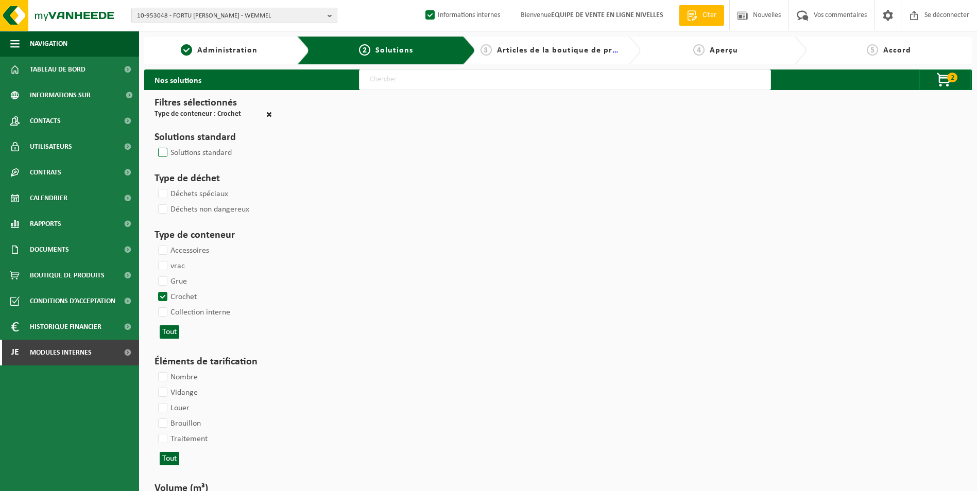
select select
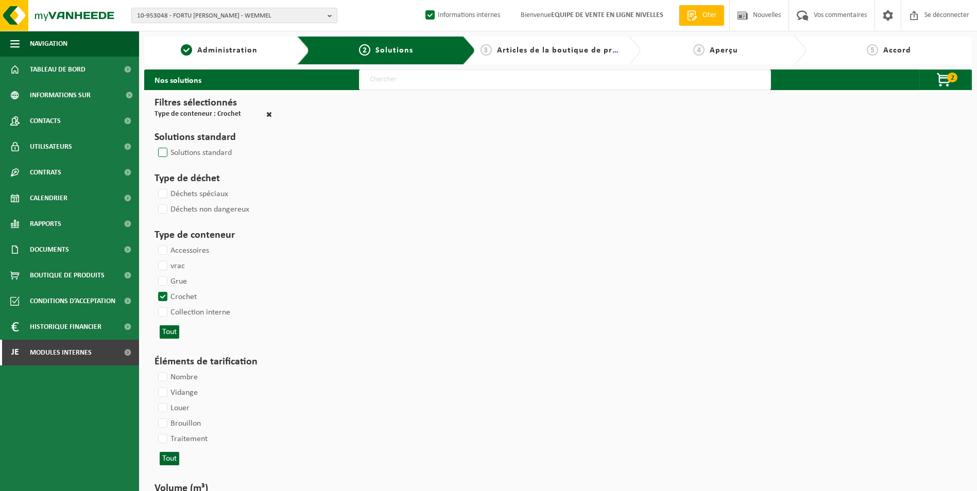
select select
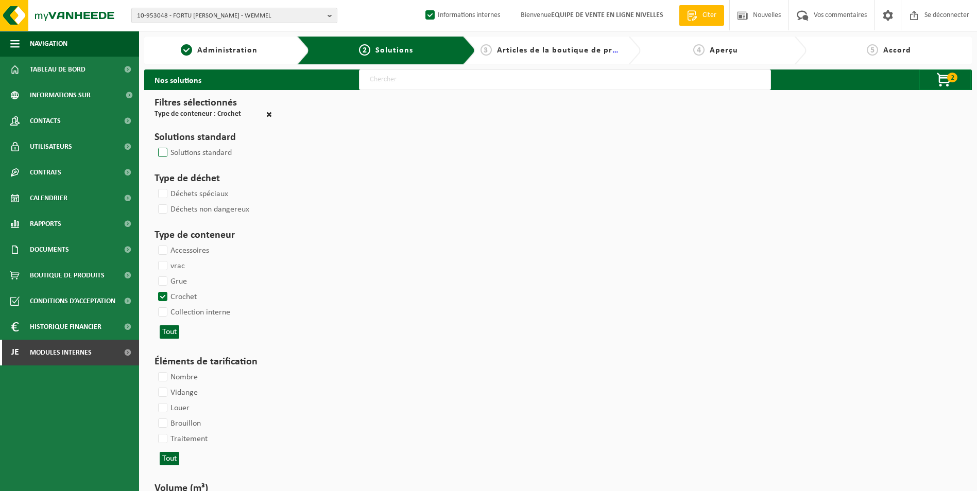
select select
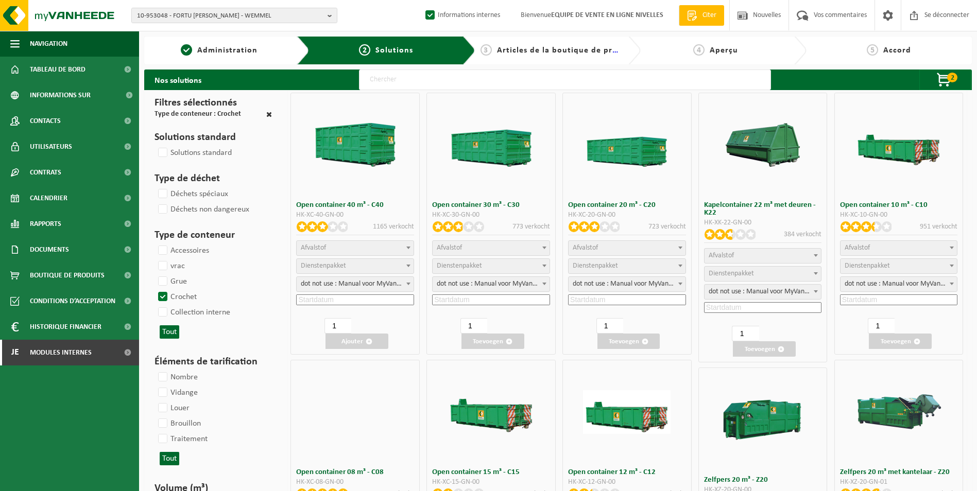
select select "25"
select select "197"
select select "25"
select select "7"
select select
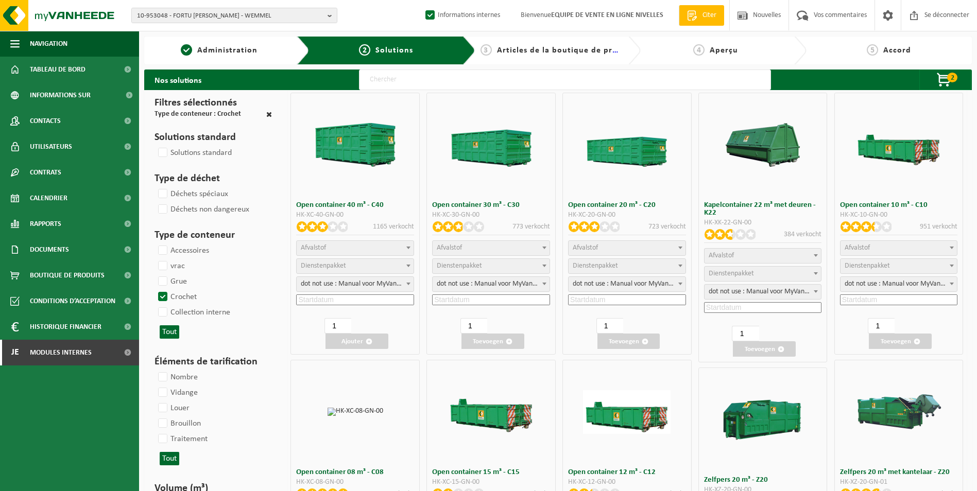
select select "8"
select select
select select "25"
click at [405, 79] on input "text" at bounding box center [565, 79] width 412 height 21
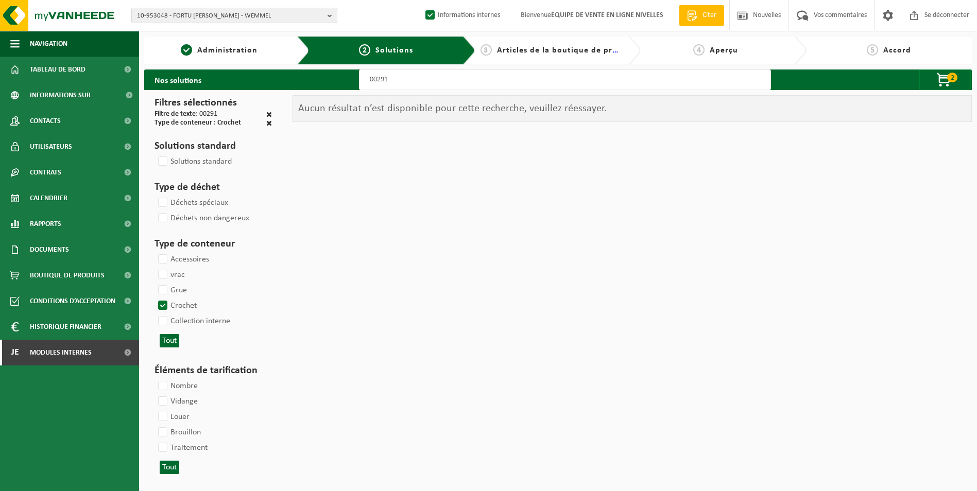
type input "00291"
drag, startPoint x: 393, startPoint y: 81, endPoint x: 334, endPoint y: 78, distance: 59.8
click at [334, 78] on div "Nos solutions 00291 2 Open container 20 m³ - C20 karton/papier, los (bedrijven)…" at bounding box center [557, 79] width 827 height 21
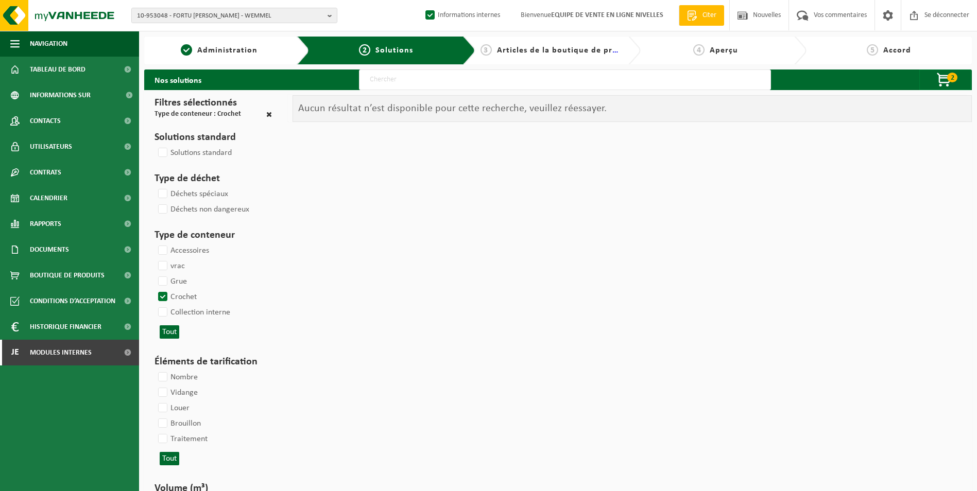
select select
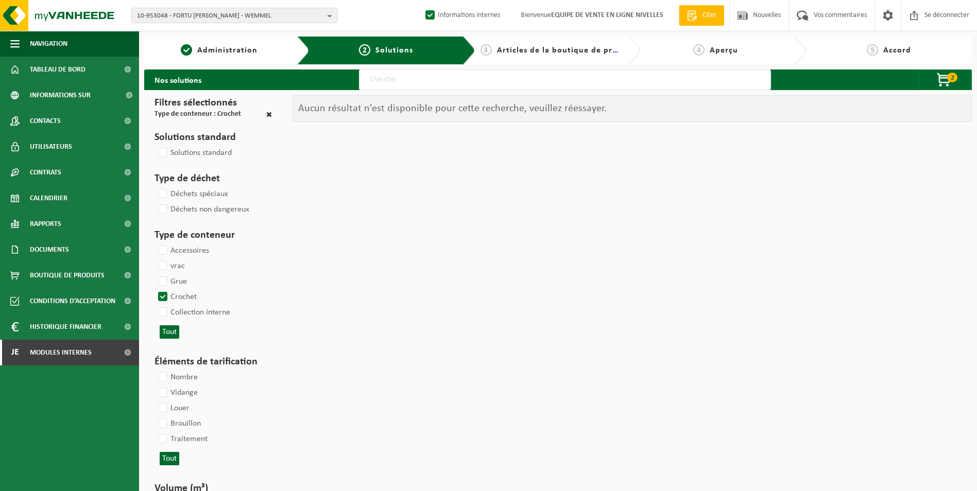
select select
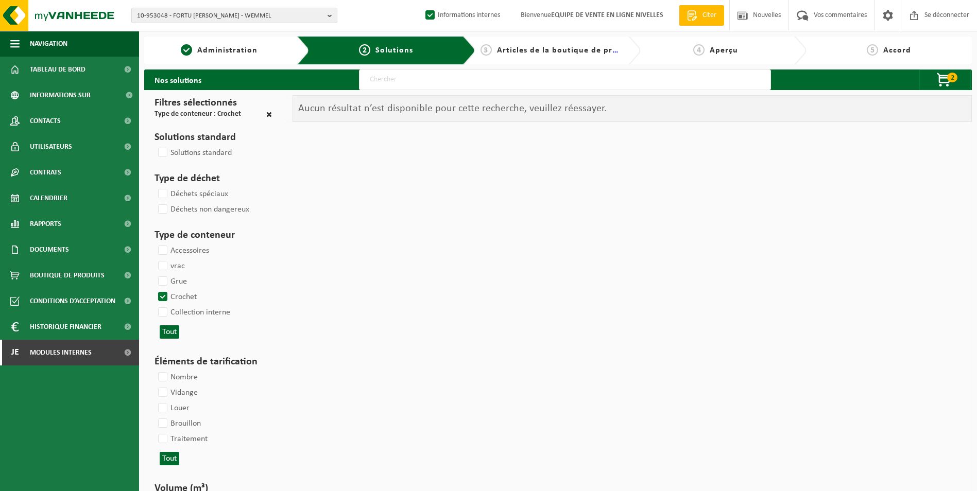
select select
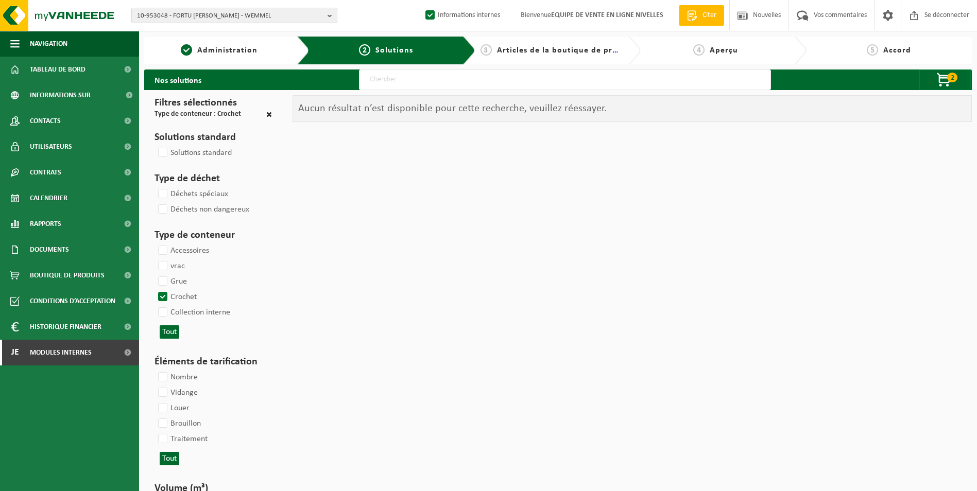
select select
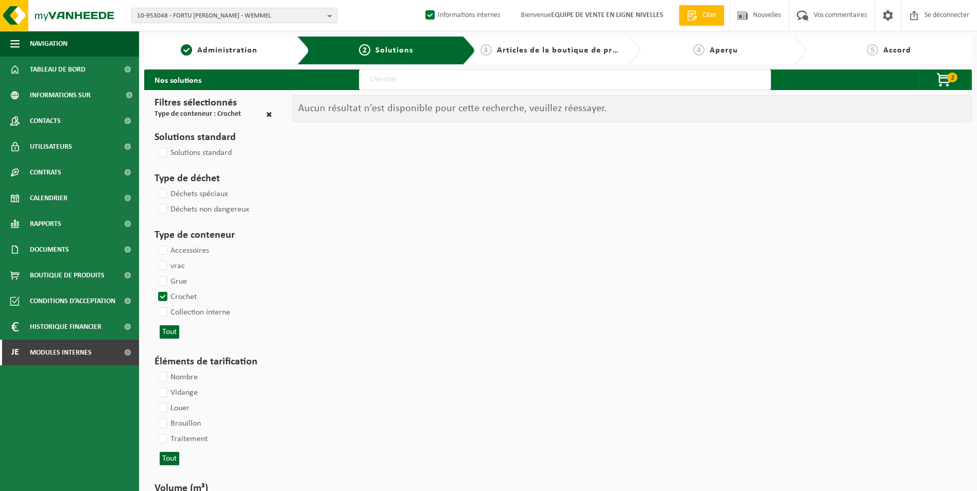
select select
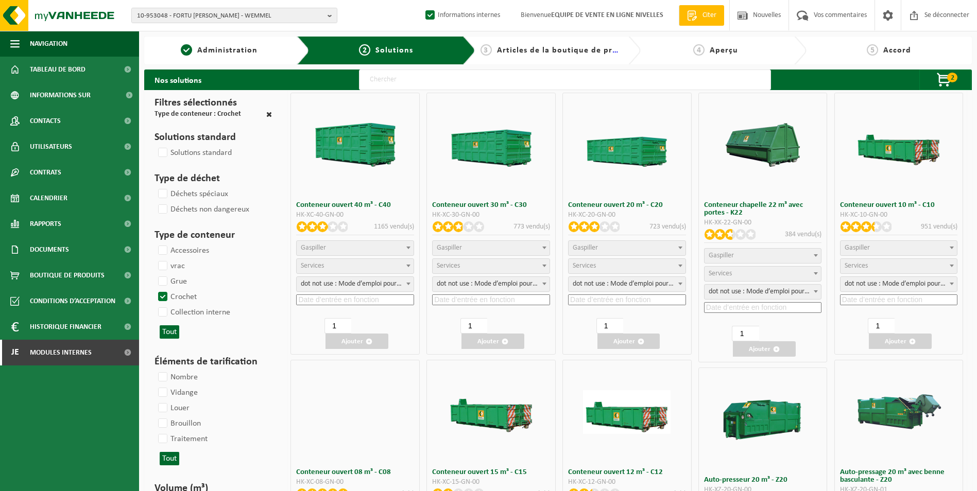
select select
select select "197"
select select
select select "7"
select select
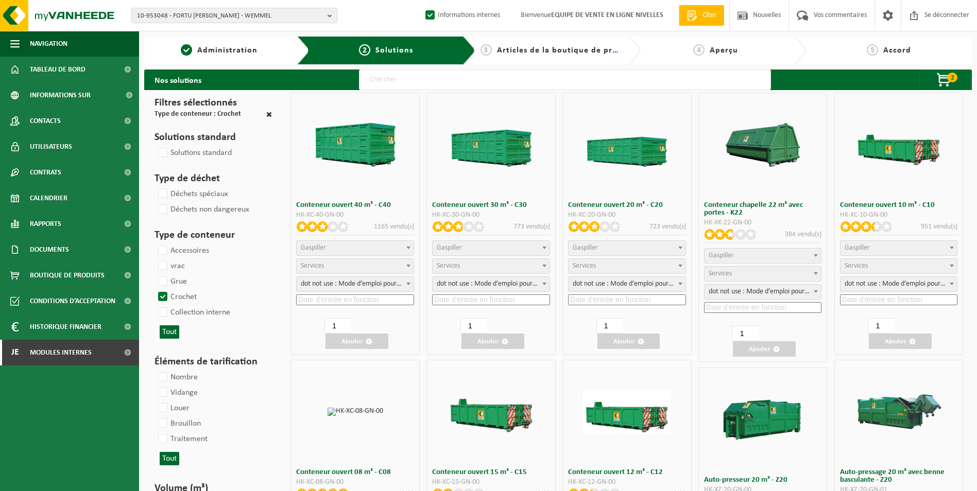
select select "8"
select select
select select "25"
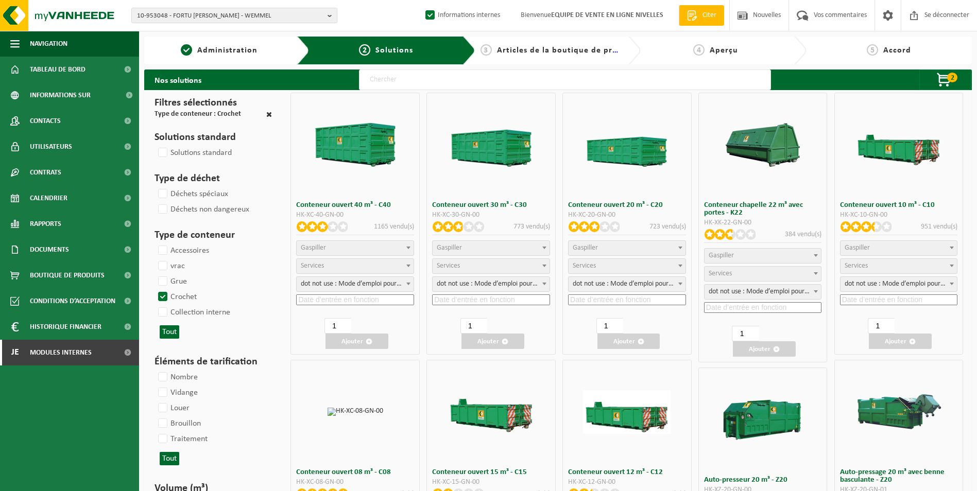
select select "25"
click at [948, 78] on span "2" at bounding box center [952, 78] width 10 height 10
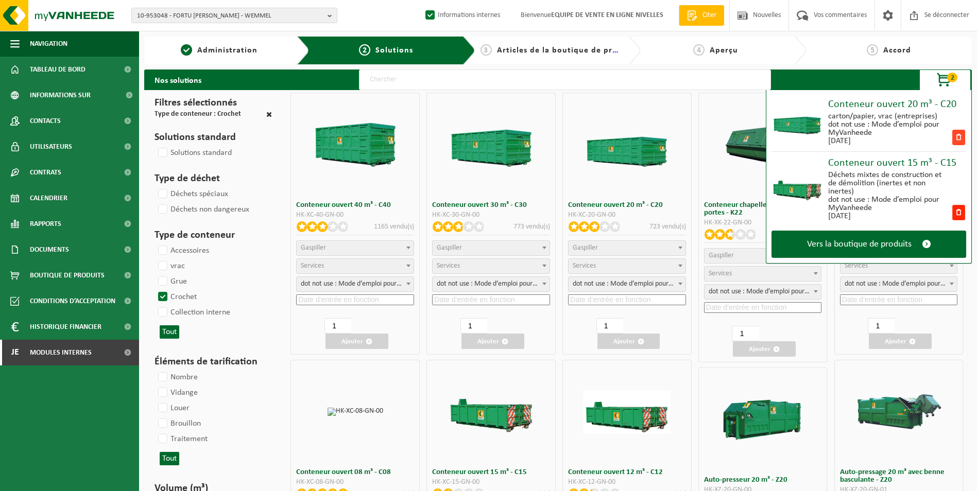
click at [956, 135] on span at bounding box center [958, 137] width 13 height 15
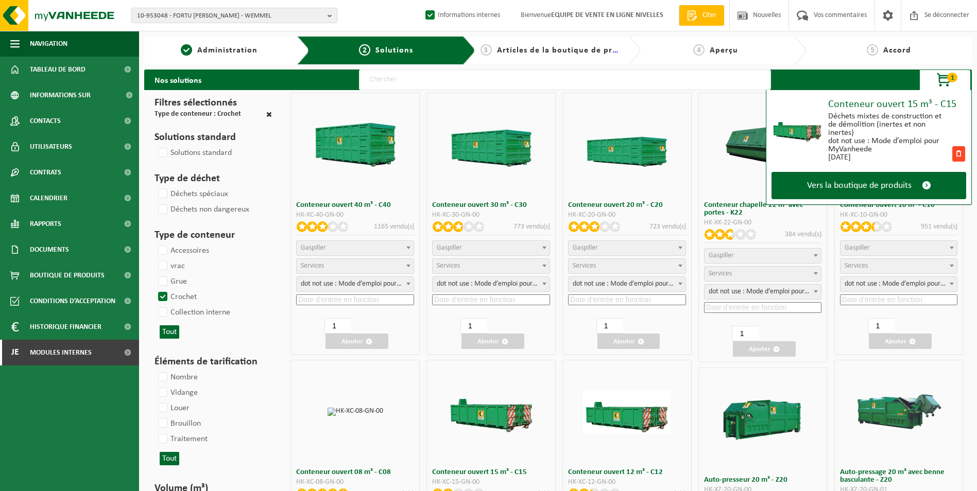
click at [958, 153] on span at bounding box center [958, 153] width 13 height 15
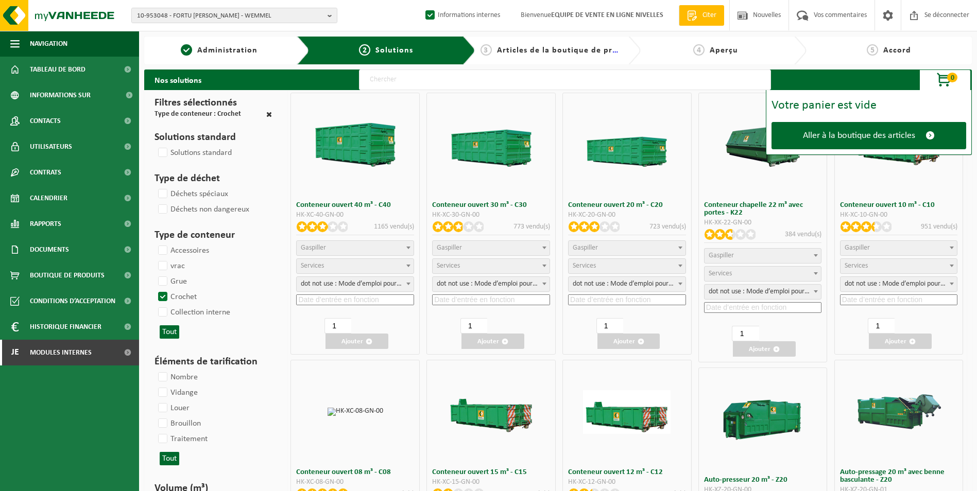
click at [658, 247] on span "Gaspiller" at bounding box center [626, 248] width 117 height 14
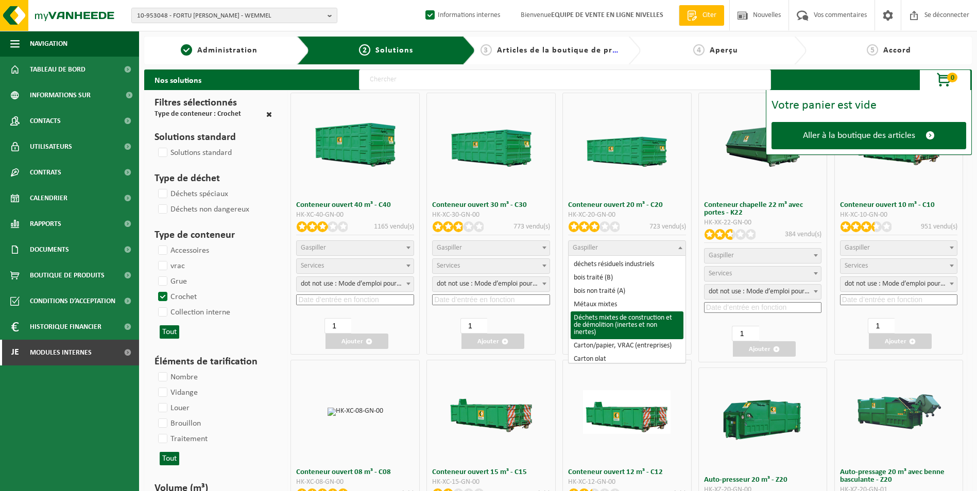
select select "31"
select select
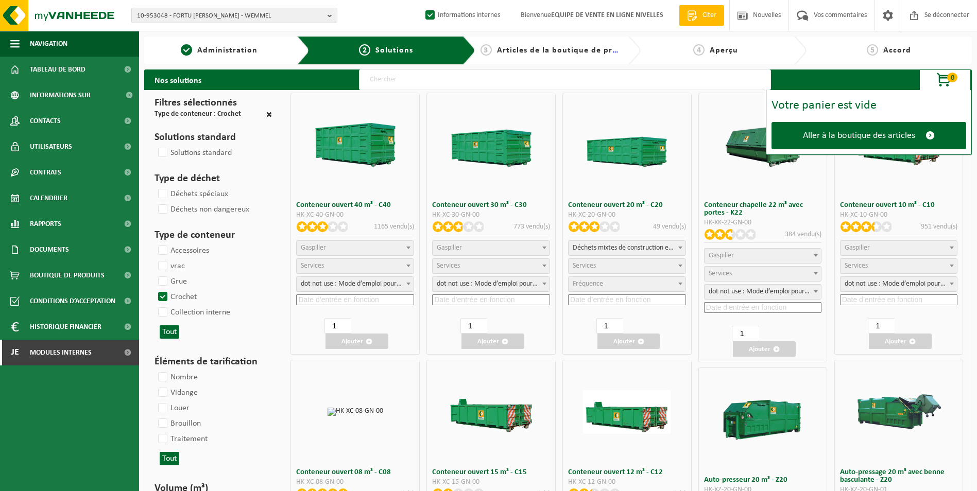
click at [617, 264] on span "Services" at bounding box center [626, 266] width 117 height 14
select select "197"
select select "25"
click at [608, 299] on input at bounding box center [627, 299] width 118 height 11
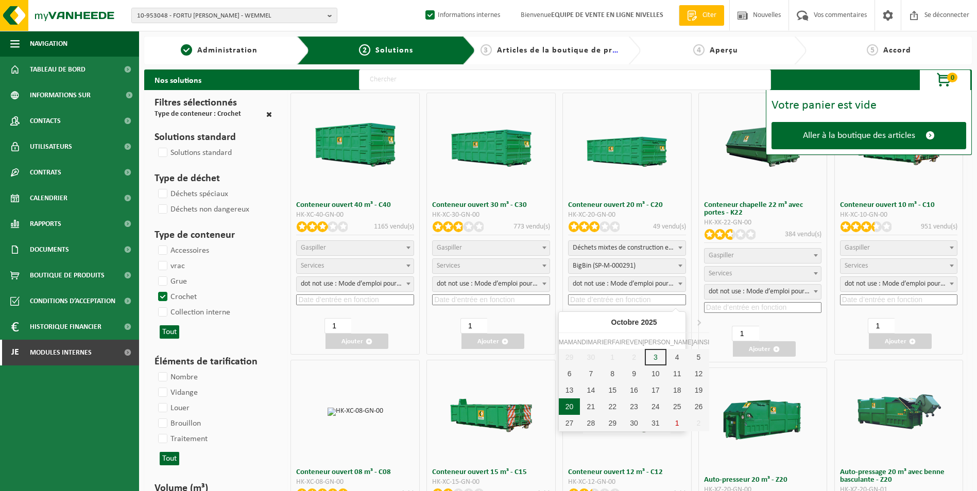
click at [566, 406] on div "20" at bounding box center [570, 406] width 22 height 16
type input "2025-10-20"
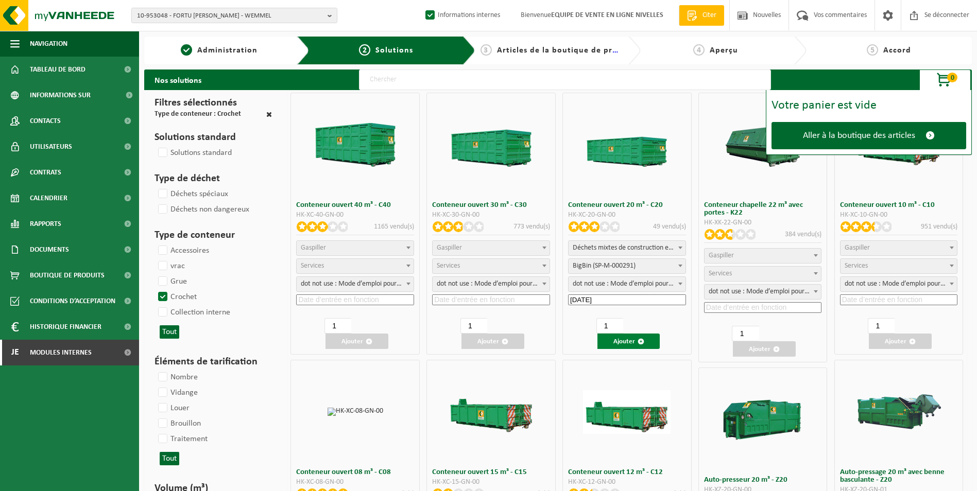
click at [632, 338] on font "Ajouter" at bounding box center [624, 341] width 22 height 7
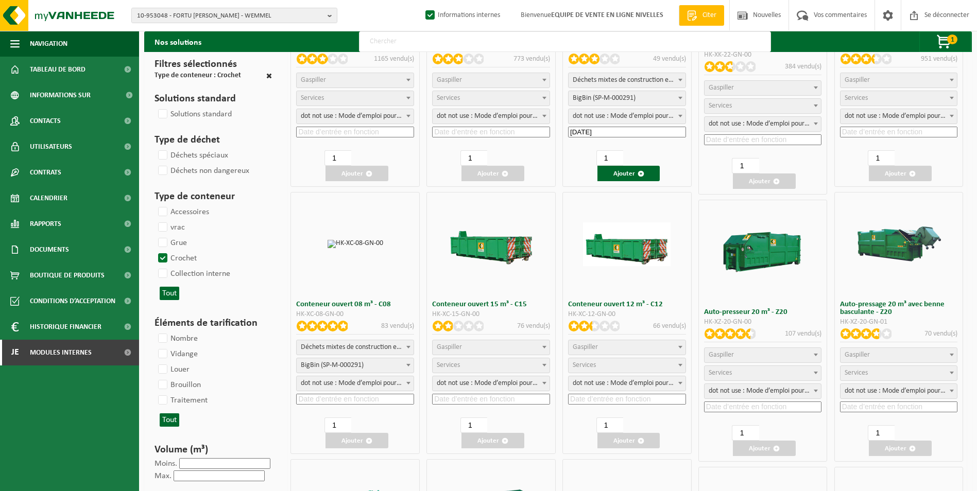
scroll to position [206, 0]
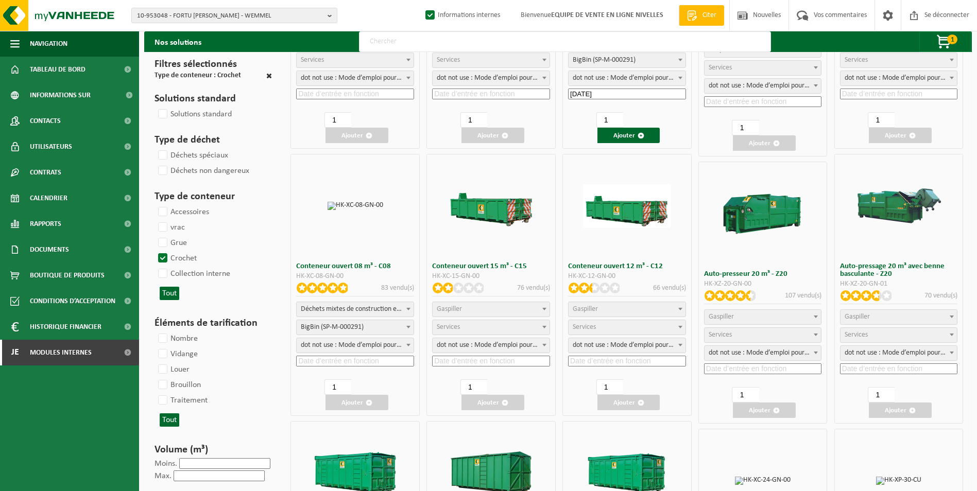
click at [511, 311] on span "Gaspiller" at bounding box center [490, 309] width 117 height 14
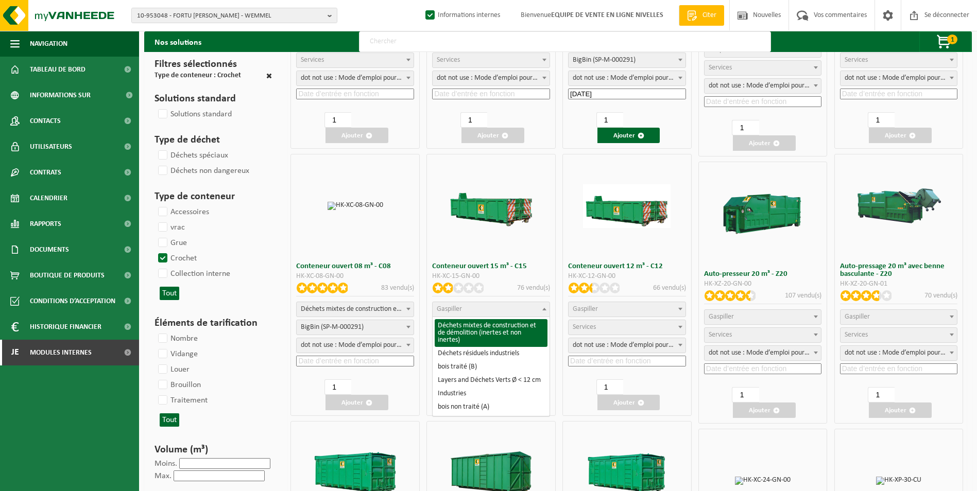
select select "31"
select select
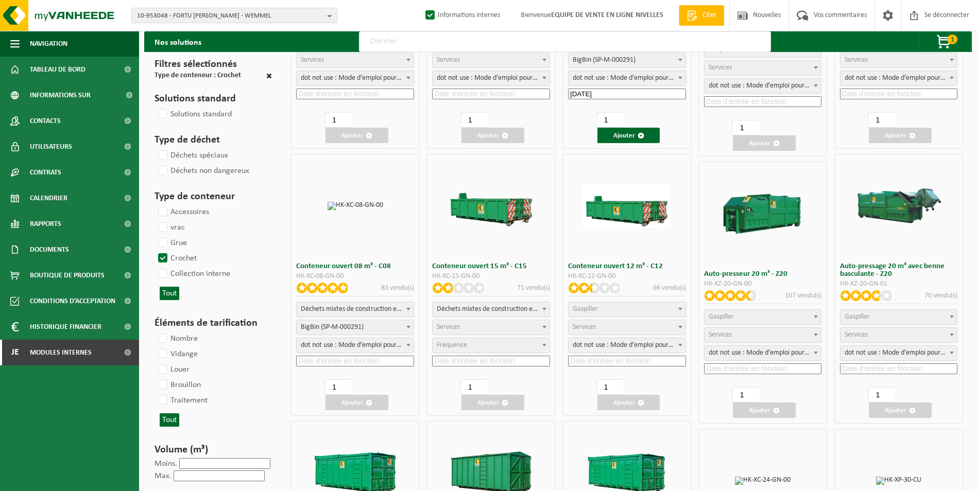
click at [507, 323] on span "Services" at bounding box center [490, 327] width 117 height 14
select select "197"
select select "25"
click at [468, 358] on input at bounding box center [491, 361] width 118 height 11
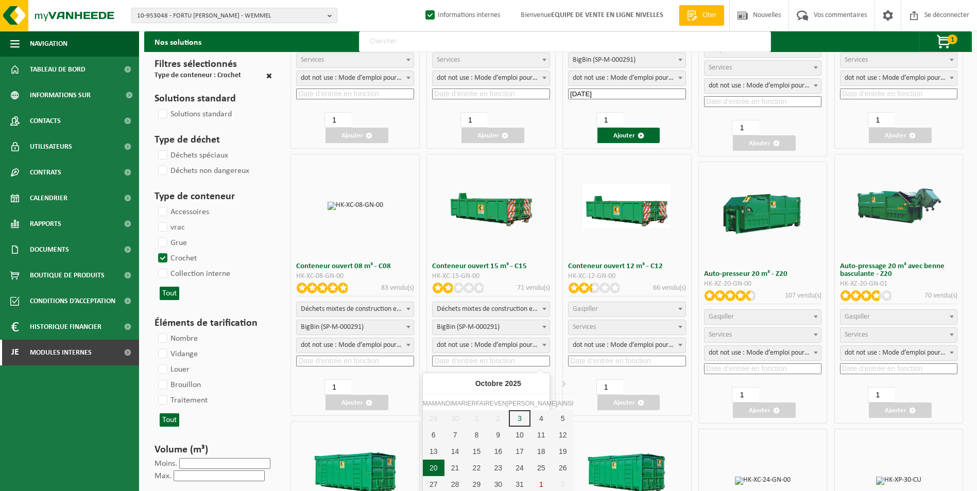
click at [433, 466] on div "20" at bounding box center [434, 468] width 22 height 16
type input "2025-10-20"
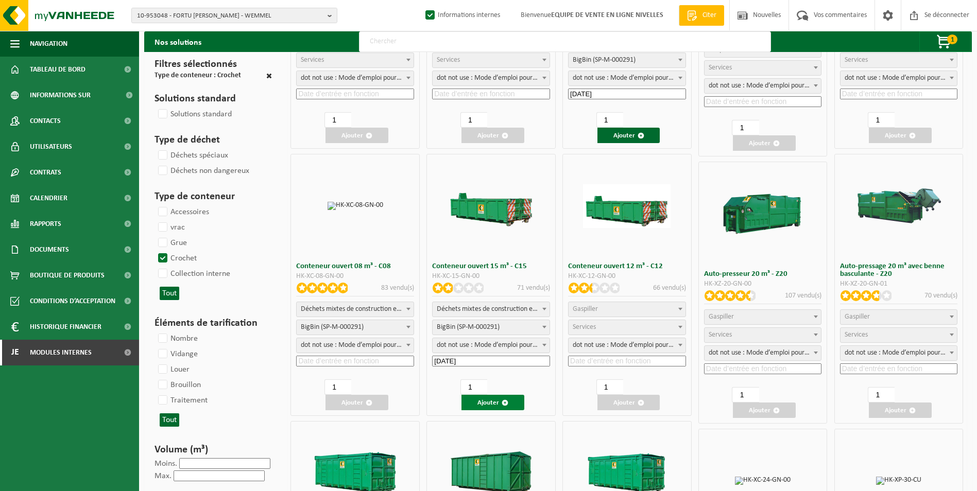
click at [490, 400] on font "Ajouter" at bounding box center [488, 402] width 22 height 7
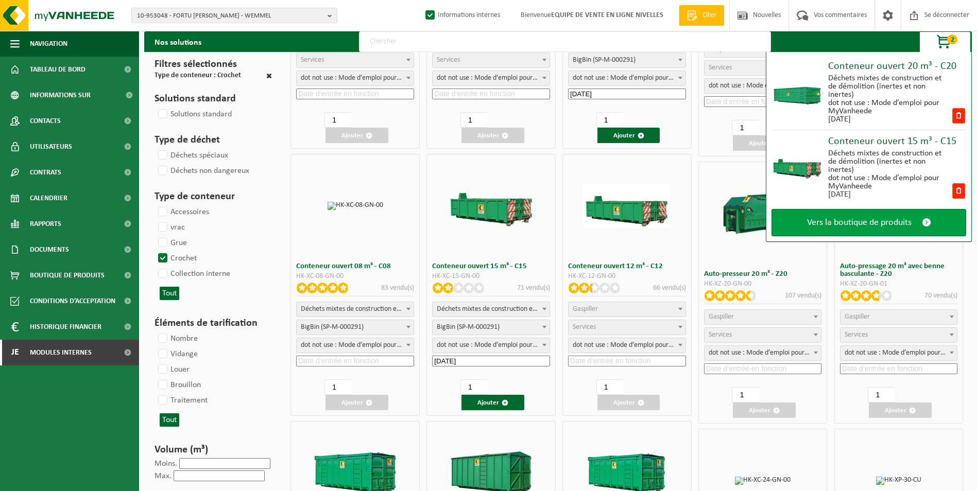
click at [851, 225] on span "Vers la boutique de produits" at bounding box center [859, 222] width 105 height 11
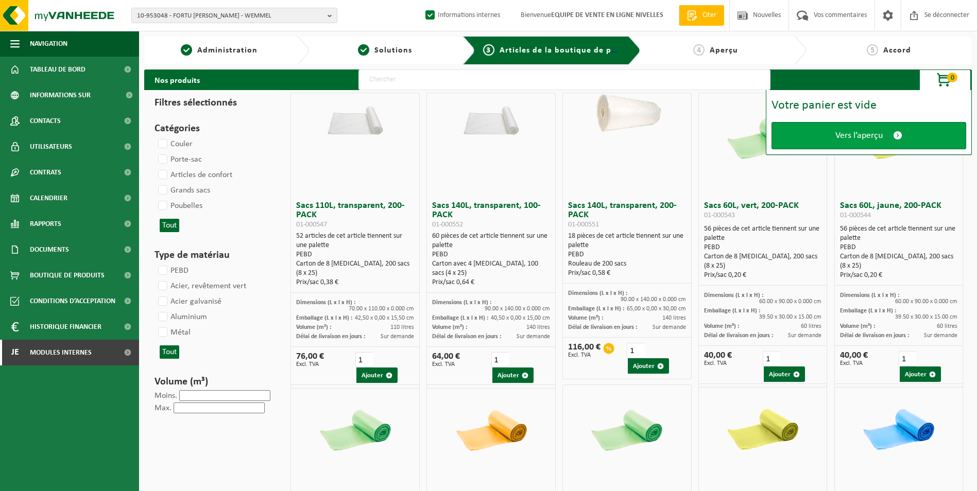
click at [864, 137] on span "Vers l’aperçu" at bounding box center [858, 135] width 47 height 11
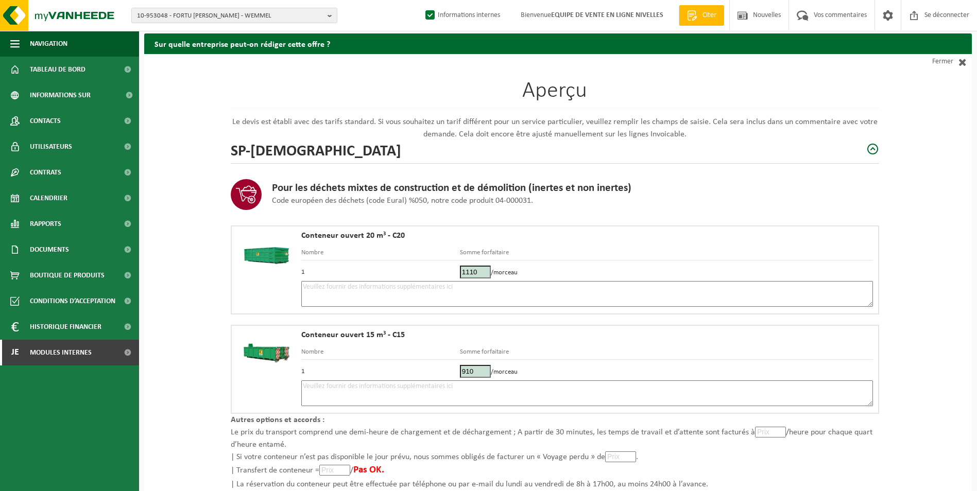
scroll to position [51, 0]
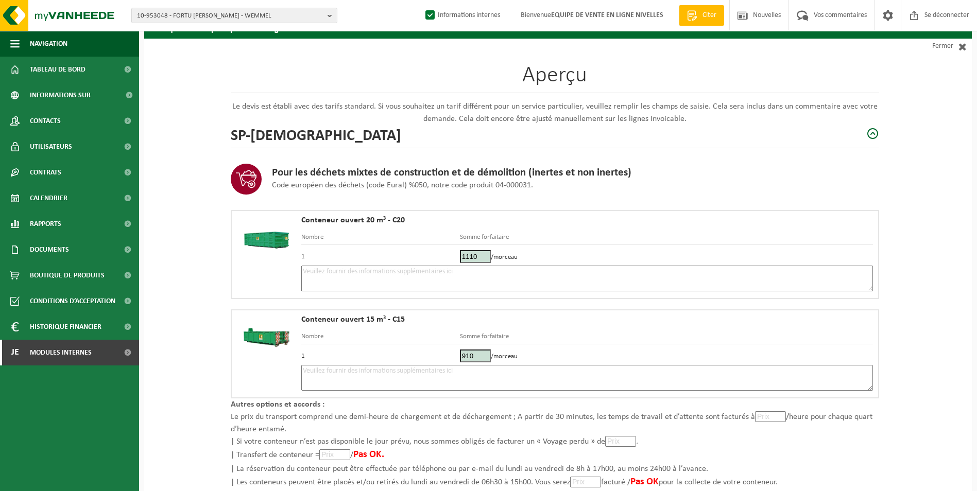
drag, startPoint x: 479, startPoint y: 255, endPoint x: 440, endPoint y: 255, distance: 39.1
click at [440, 255] on tr "1 1110 /morceau" at bounding box center [586, 255] width 571 height 21
type input "242"
click at [323, 274] on textarea at bounding box center [586, 279] width 571 height 26
type textarea "p"
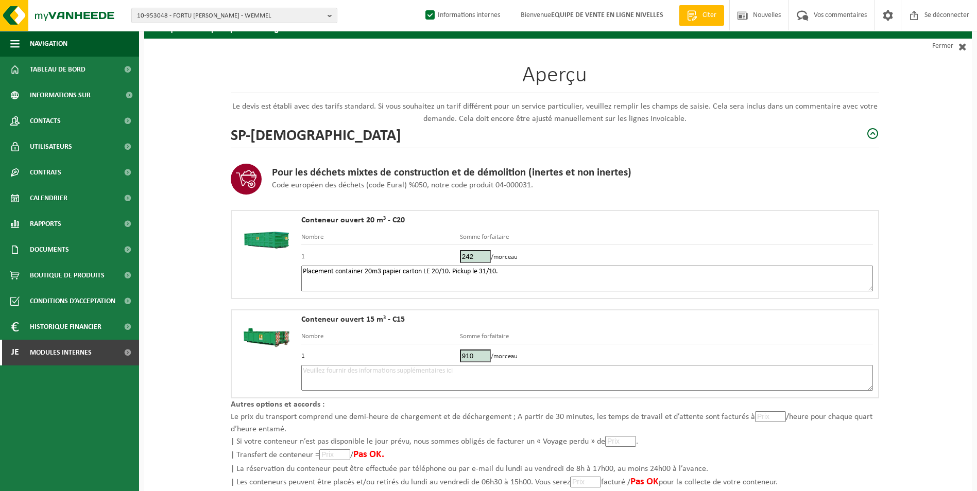
click at [526, 272] on textarea "Placement container 20m3 papier carton LE 20/10. Pickup le 31/10." at bounding box center [586, 279] width 571 height 26
paste textarea "(Entrée via le [GEOGRAPHIC_DATA] – voir plan)"
click at [327, 284] on textarea "Placement container 20m3 papier carton LE 20/10. Pickup le 31/10. (Entrée via l…" at bounding box center [586, 279] width 571 height 26
click at [310, 280] on textarea "Placement container 20m3 papier carton LE 20/10. Pickup le 31/10. (Entrée via l…" at bounding box center [586, 279] width 571 height 26
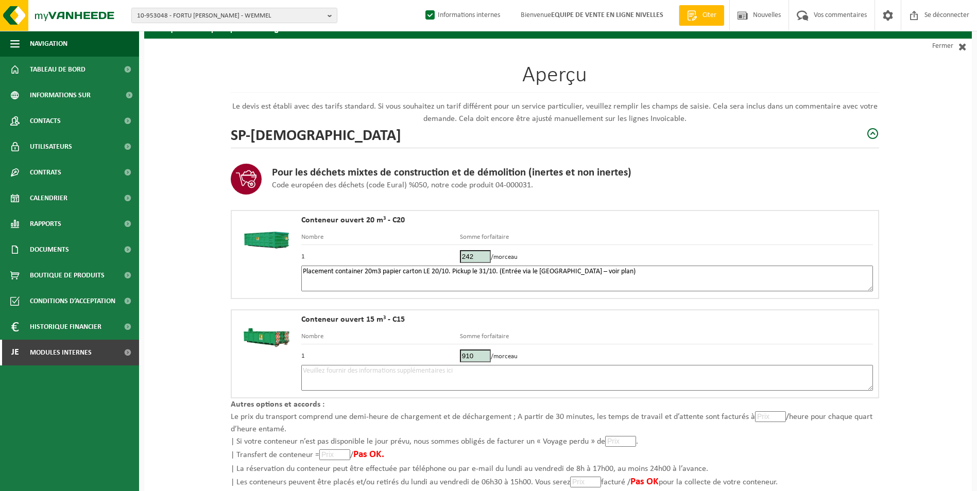
paste textarea "• Référence facture : ARB/IE/TDC/2025/046"
click at [315, 279] on textarea "Placement container 20m3 papier carton LE 20/10. Pickup le 31/10. (Entrée via l…" at bounding box center [586, 279] width 571 height 26
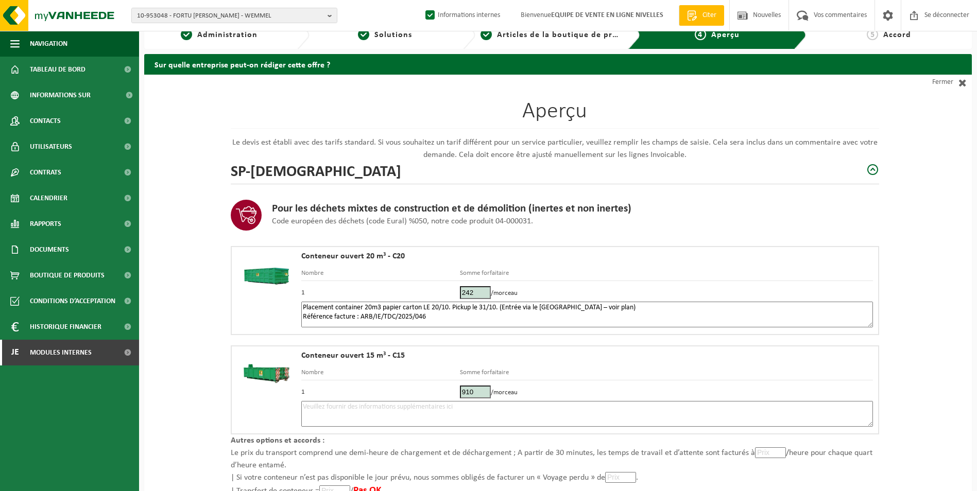
scroll to position [0, 0]
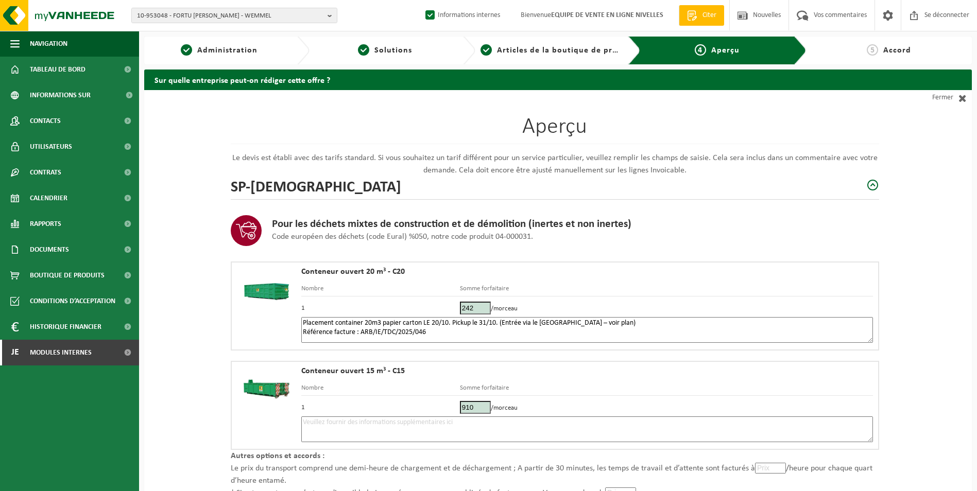
type textarea "Placement container 20m3 papier carton LE 20/10. Pickup le 31/10. (Entrée via l…"
click at [449, 432] on textarea at bounding box center [586, 429] width 571 height 26
click at [506, 424] on textarea "Placement container 15m3 tt venant le 20/10. Pickup le 24/10." at bounding box center [586, 429] width 571 height 26
paste textarea "(Entrée via [GEOGRAPHIC_DATA] – voir plan)"
click at [319, 432] on textarea "Placement container 15m3 tt venant le 20/10. Pickup le 24/10. (Entrée via [GEOG…" at bounding box center [586, 429] width 571 height 26
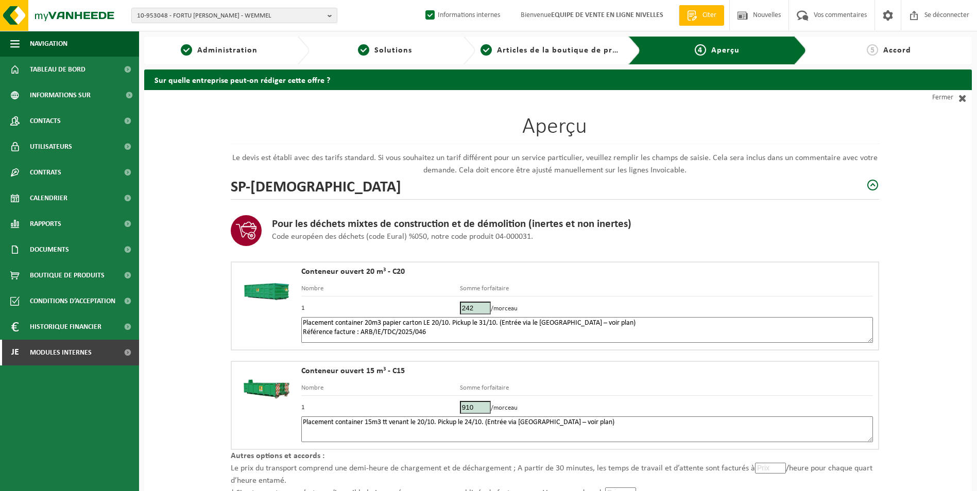
paste textarea "• Référence facture : ARB/IE/TDC/2025/047"
click at [317, 433] on textarea "Placement container 15m3 tt venant le 20/10. Pickup le 24/10. (Entrée via [GEOG…" at bounding box center [586, 429] width 571 height 26
type textarea "Placement container 15m3 tt venant le 20/10. Pickup le 24/10. (Entrée via [GEOG…"
click at [937, 386] on div "Aperçu Le devis est établi avec des tarifs standard. Si vous souhaitez un tarif…" at bounding box center [557, 350] width 827 height 520
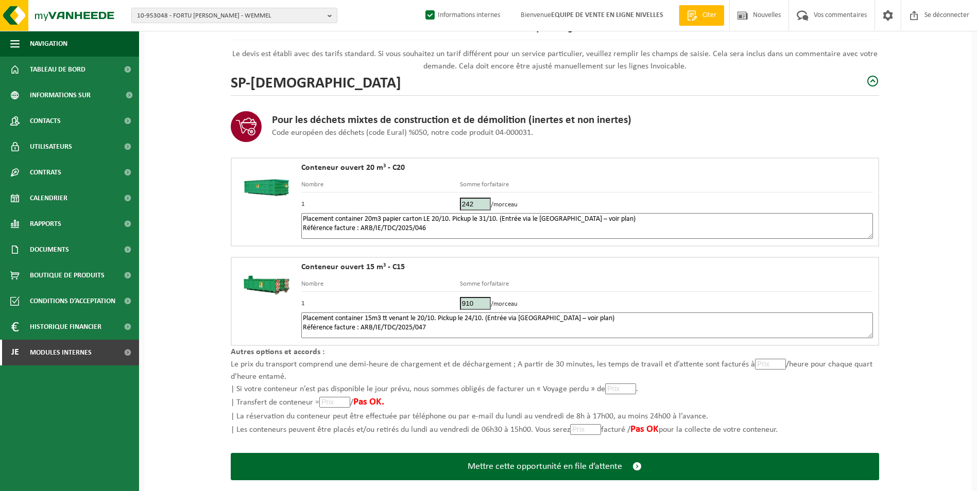
scroll to position [123, 0]
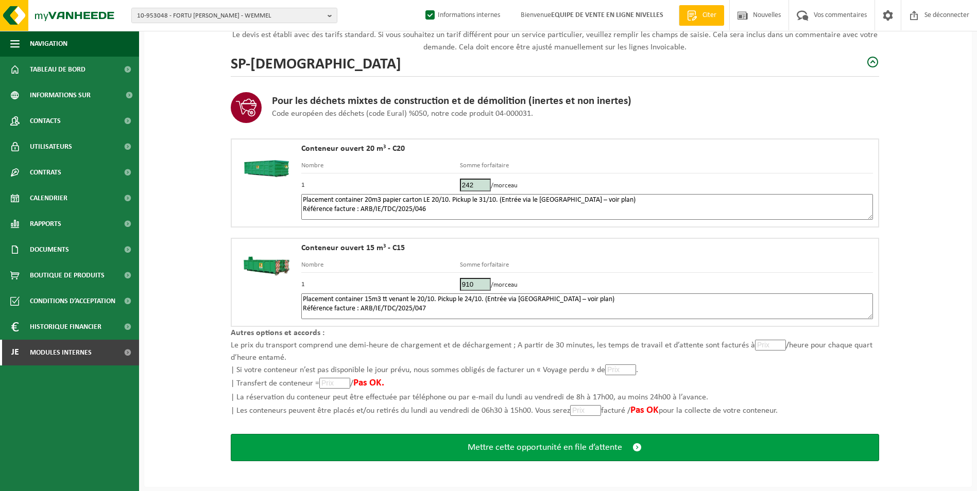
click at [560, 449] on span "Mettre cette opportunité en file d’attente" at bounding box center [544, 447] width 154 height 11
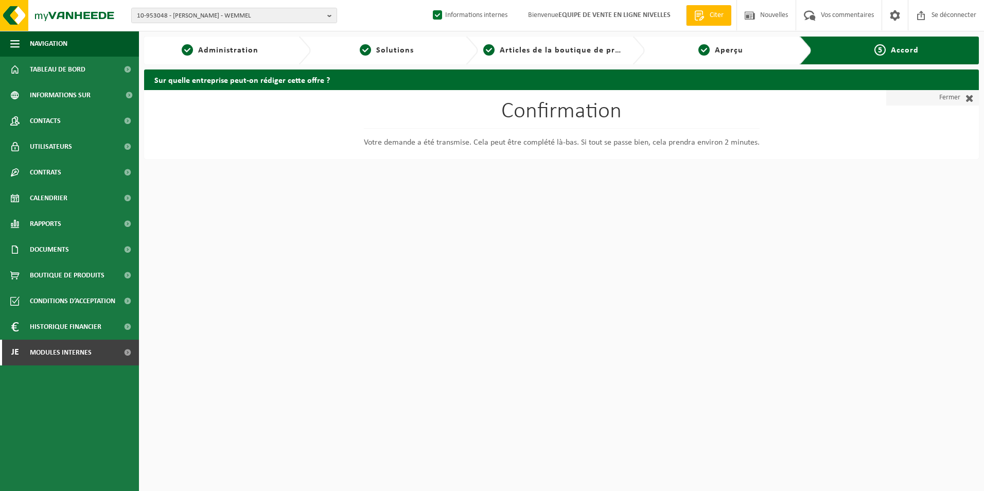
click at [933, 97] on link "Fermer" at bounding box center [932, 97] width 93 height 15
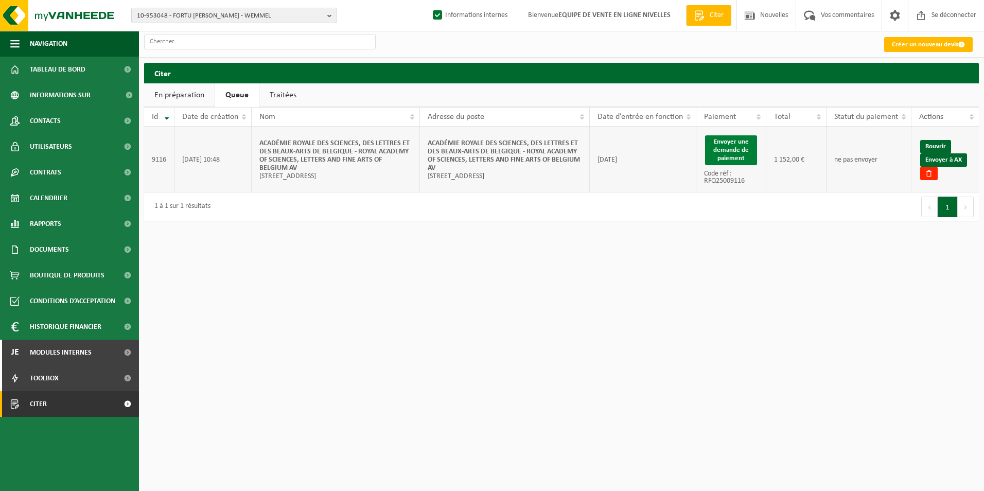
click at [732, 154] on button "Envoyer une demande de paiement" at bounding box center [731, 150] width 52 height 30
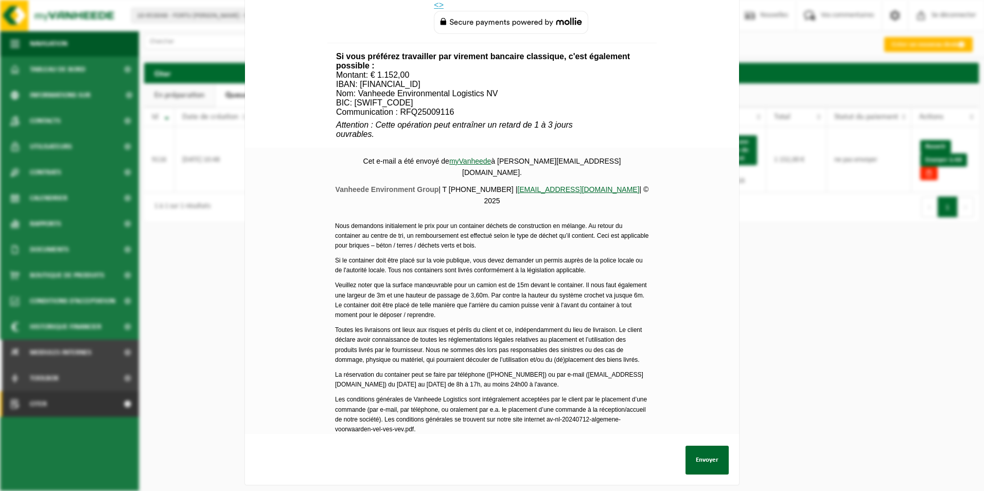
scroll to position [516, 0]
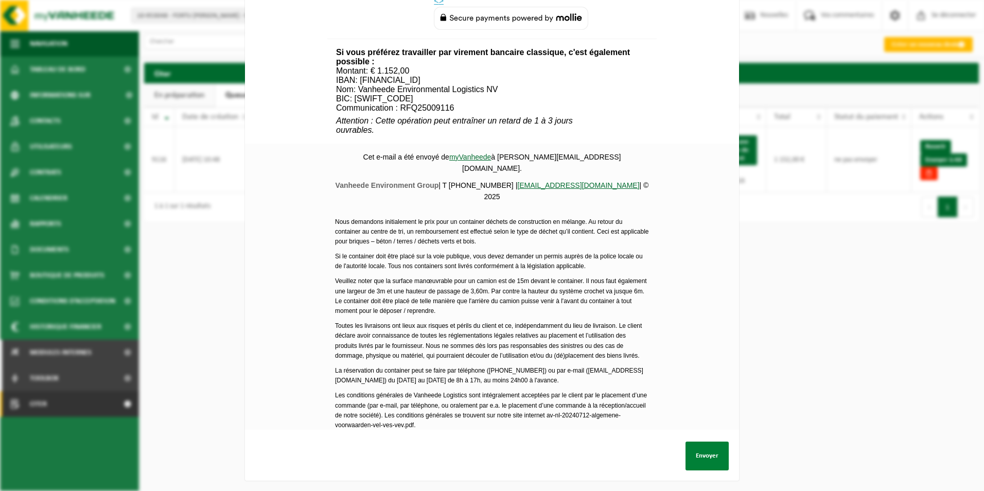
click at [712, 447] on button "Envoyer" at bounding box center [707, 456] width 43 height 29
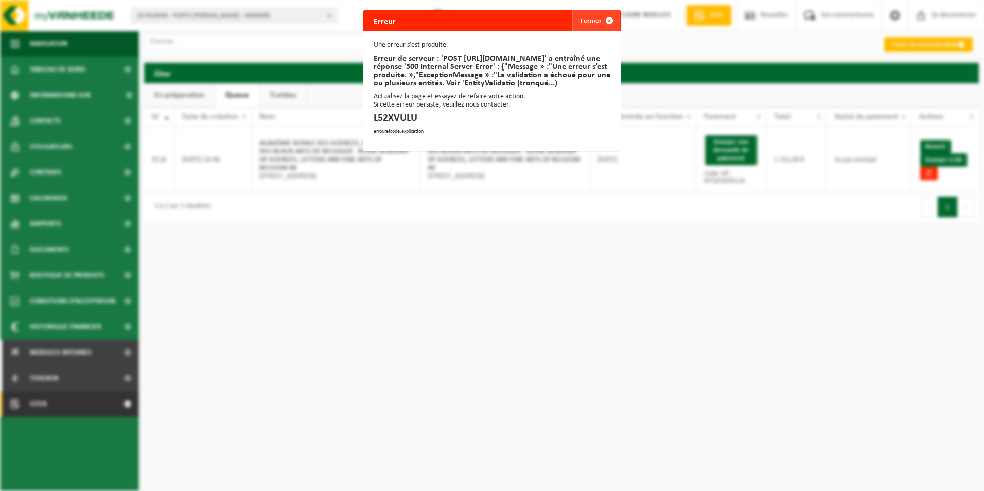
click at [587, 15] on button "Fermer" at bounding box center [595, 20] width 47 height 21
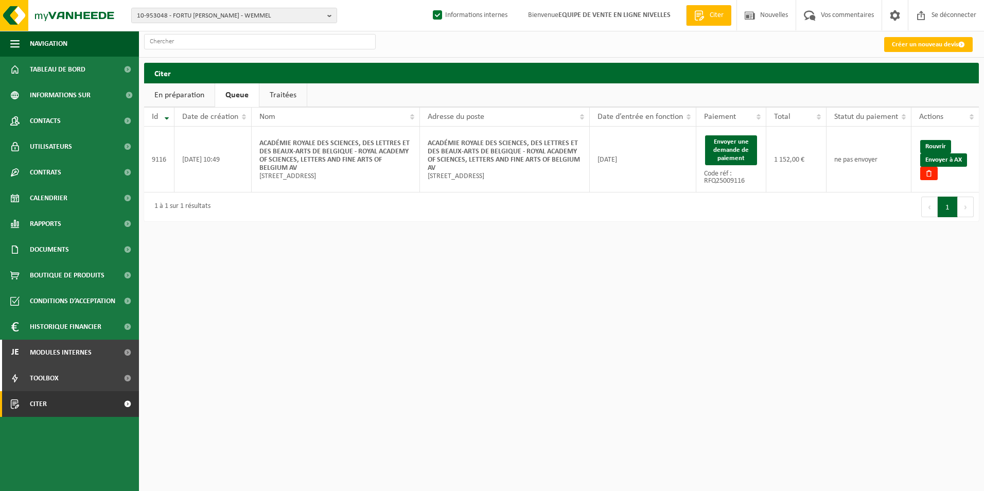
click at [248, 97] on link "Queue" at bounding box center [237, 95] width 44 height 24
click at [736, 148] on button "Envoyer une demande de paiement" at bounding box center [731, 150] width 52 height 30
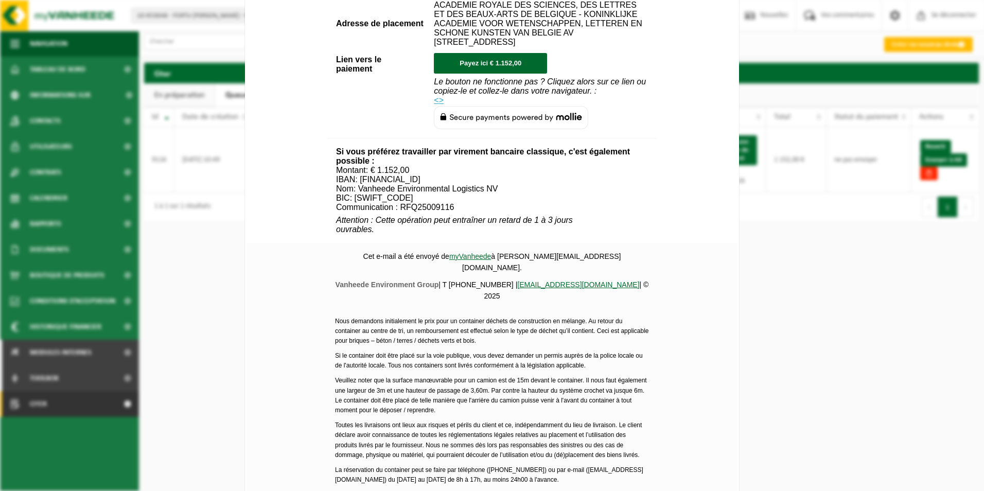
scroll to position [516, 0]
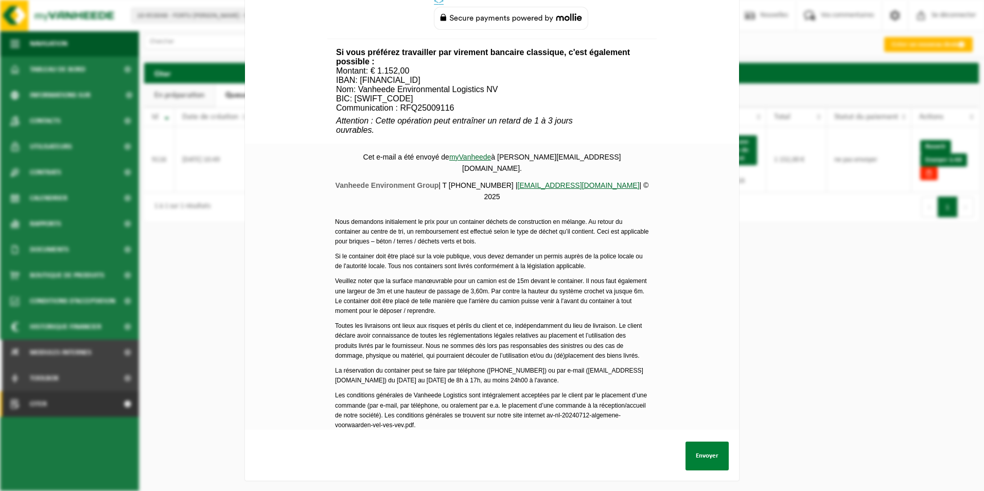
click at [694, 448] on button "Envoyer" at bounding box center [707, 456] width 43 height 29
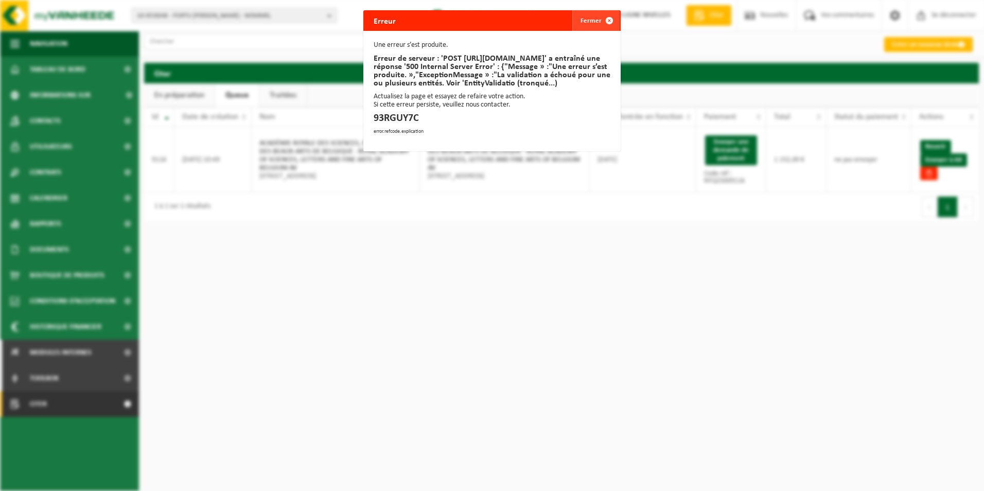
click at [590, 23] on font "Fermer" at bounding box center [591, 21] width 21 height 7
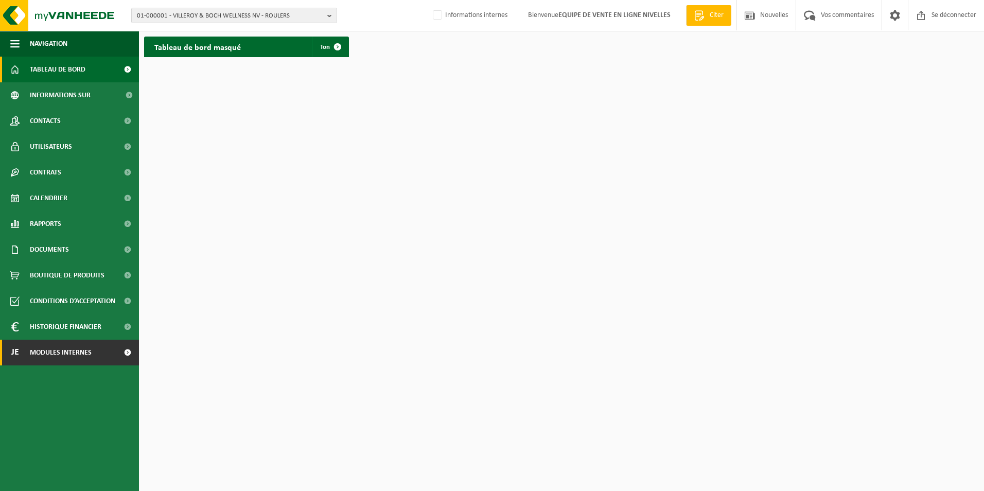
click at [49, 356] on span "Modules internes" at bounding box center [61, 353] width 62 height 26
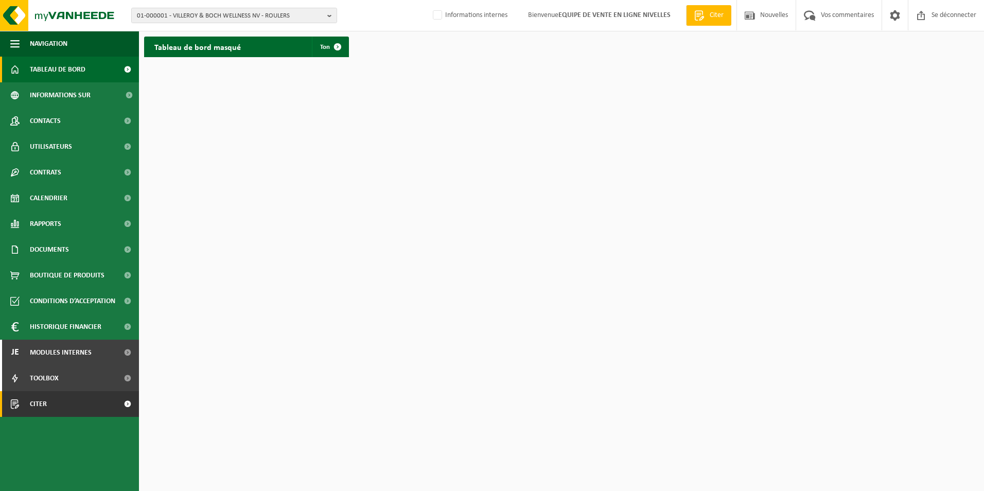
click at [40, 402] on span "Citer" at bounding box center [38, 404] width 17 height 26
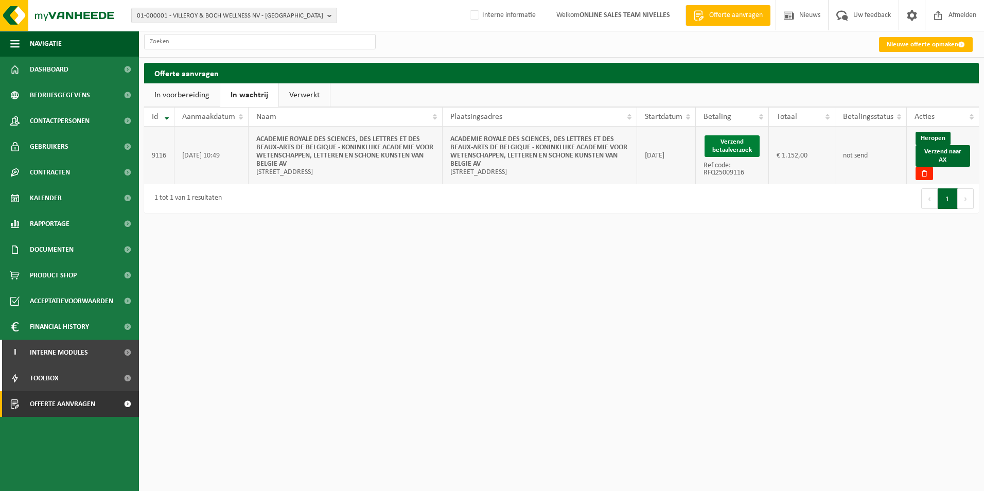
click at [736, 142] on button "Verzend betaalverzoek" at bounding box center [732, 146] width 55 height 22
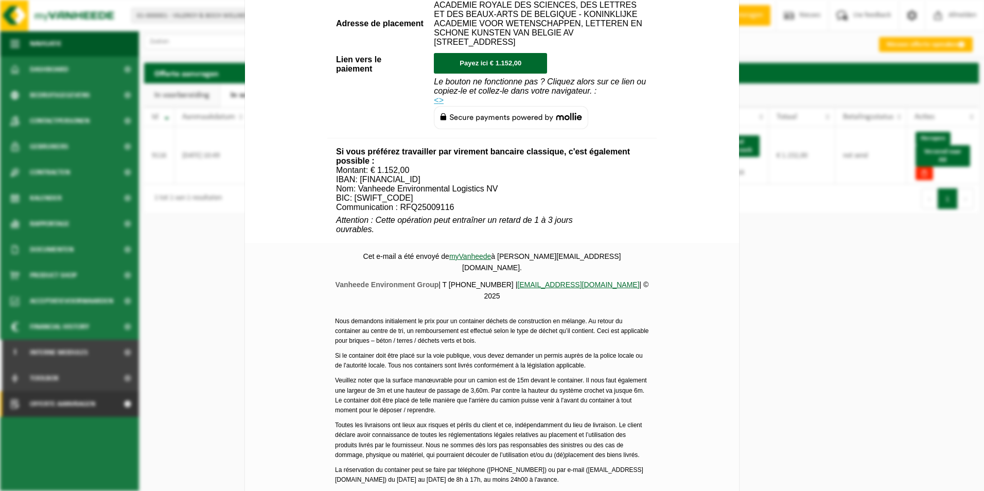
scroll to position [516, 0]
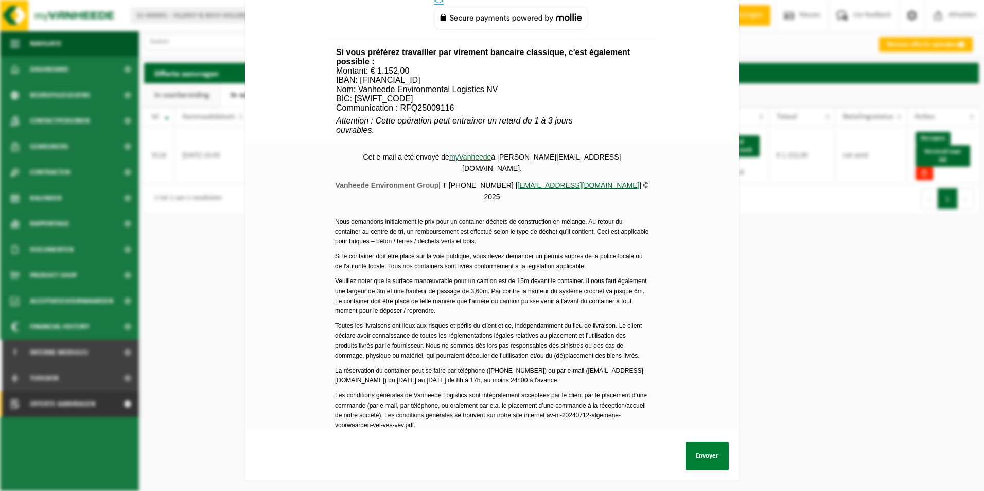
click at [703, 450] on button "Envoyer" at bounding box center [707, 456] width 43 height 29
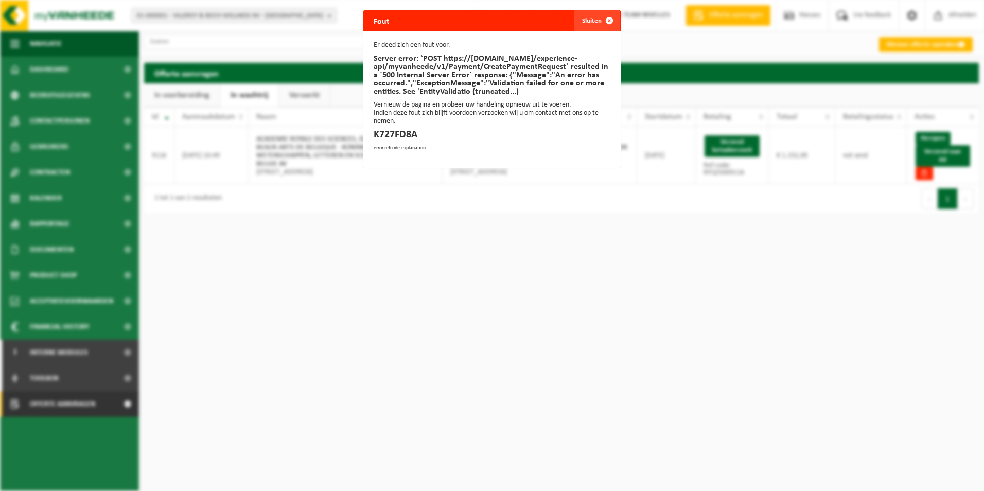
click at [599, 23] on span "button" at bounding box center [609, 20] width 21 height 21
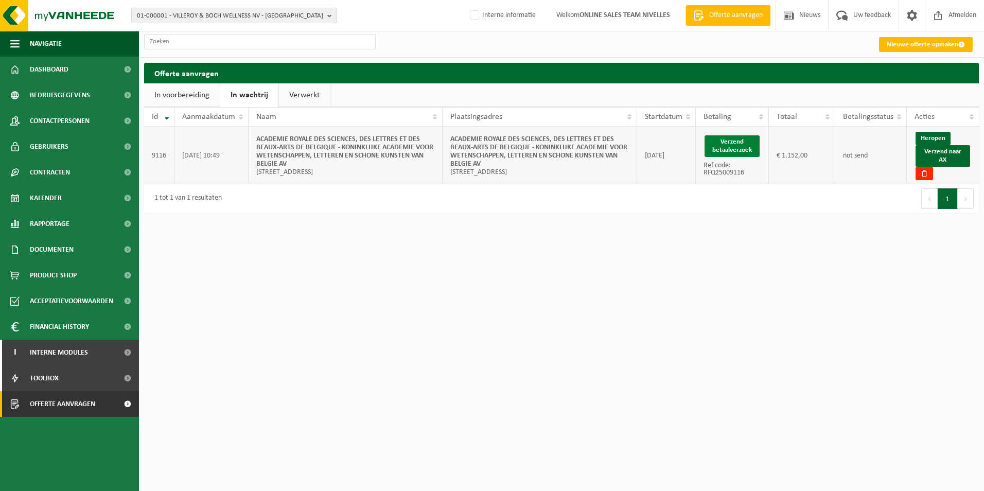
click at [720, 142] on button "Verzend betaalverzoek" at bounding box center [732, 146] width 55 height 22
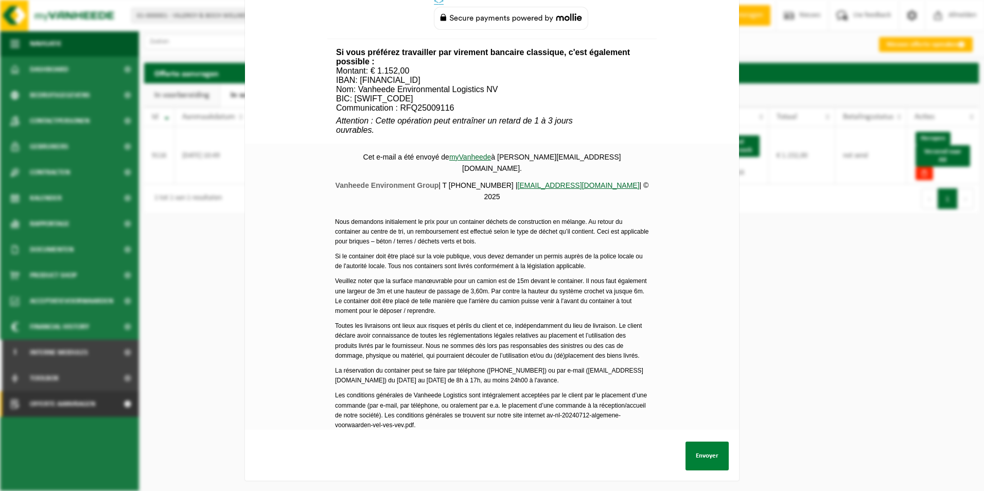
click at [700, 453] on button "Envoyer" at bounding box center [707, 456] width 43 height 29
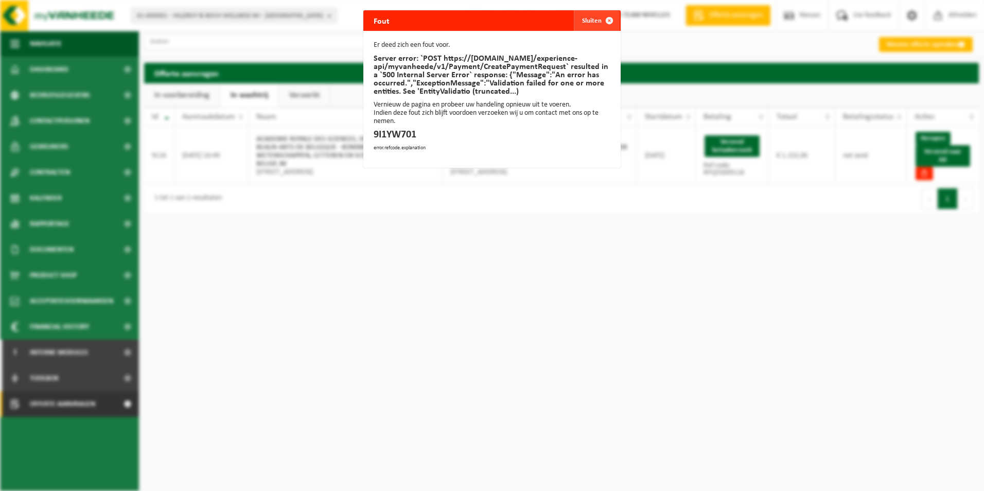
click at [599, 20] on span "button" at bounding box center [609, 20] width 21 height 21
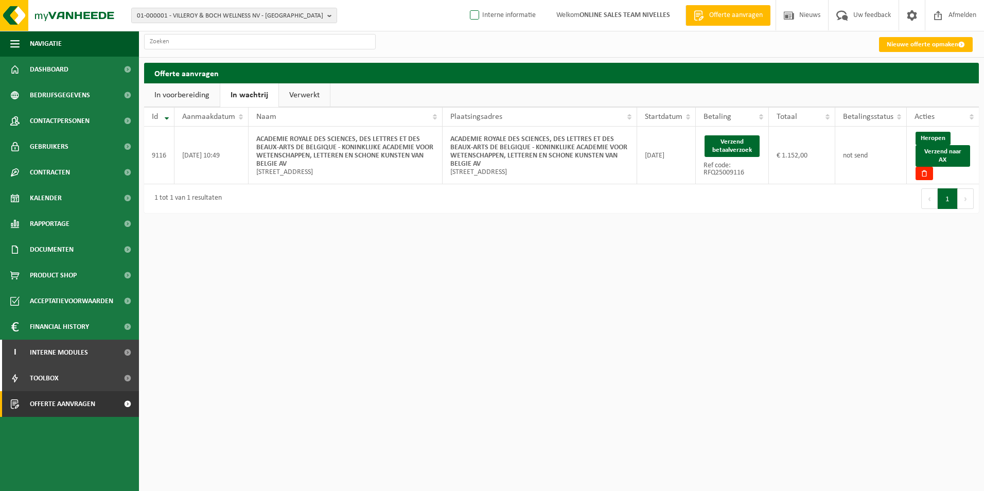
click at [483, 15] on label "Interne informatie" at bounding box center [502, 15] width 68 height 15
click at [466, 0] on input "Interne informatie" at bounding box center [466, -1] width 1 height 1
checkbox input "true"
drag, startPoint x: 935, startPoint y: 138, endPoint x: 538, endPoint y: 66, distance: 402.9
click at [935, 138] on link "Heropen" at bounding box center [933, 138] width 35 height 13
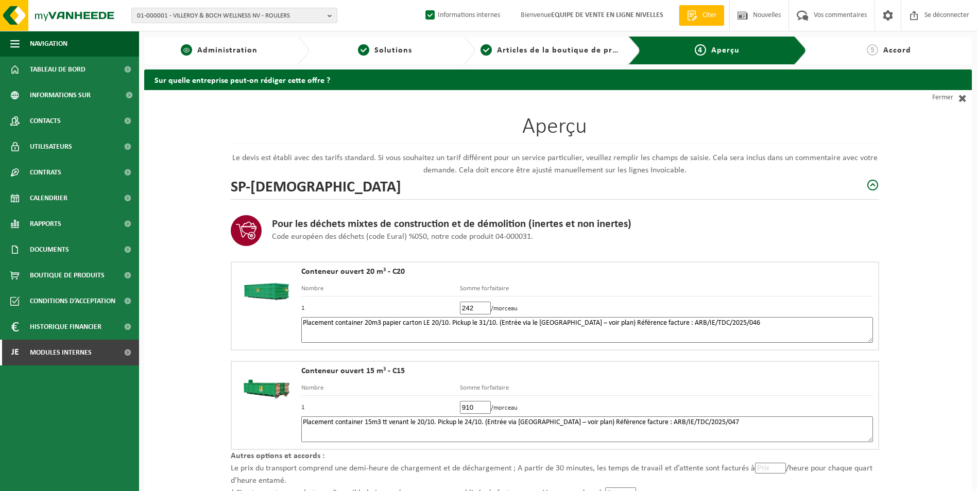
click at [222, 57] on div "1 Administration" at bounding box center [226, 51] width 165 height 28
click at [250, 49] on span "Administration" at bounding box center [227, 50] width 60 height 8
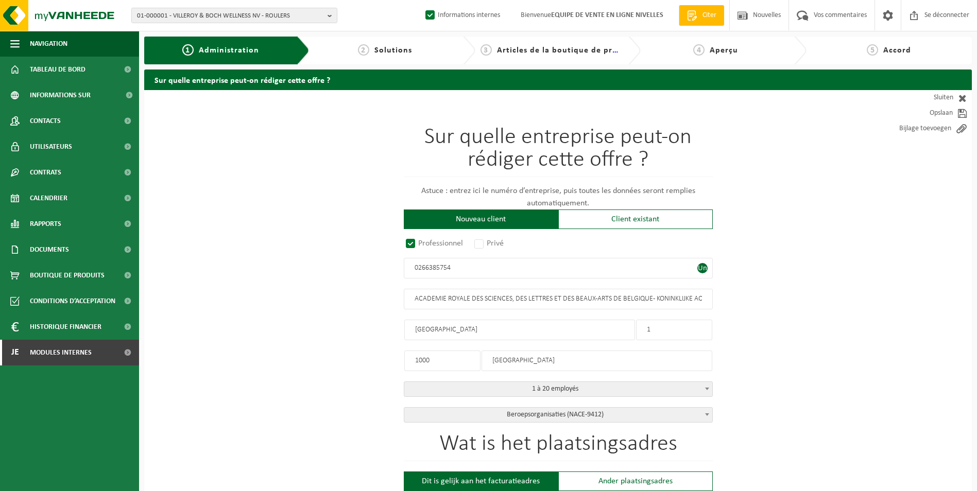
radio input "true"
type input "0266385754"
type input "ACADEMIE ROYALE DES SCIENCES, DES LETTRES ET DES BEAUX-ARTS DE BELGIQUE - KONIN…"
type input "RUE DUCALE"
type input "1"
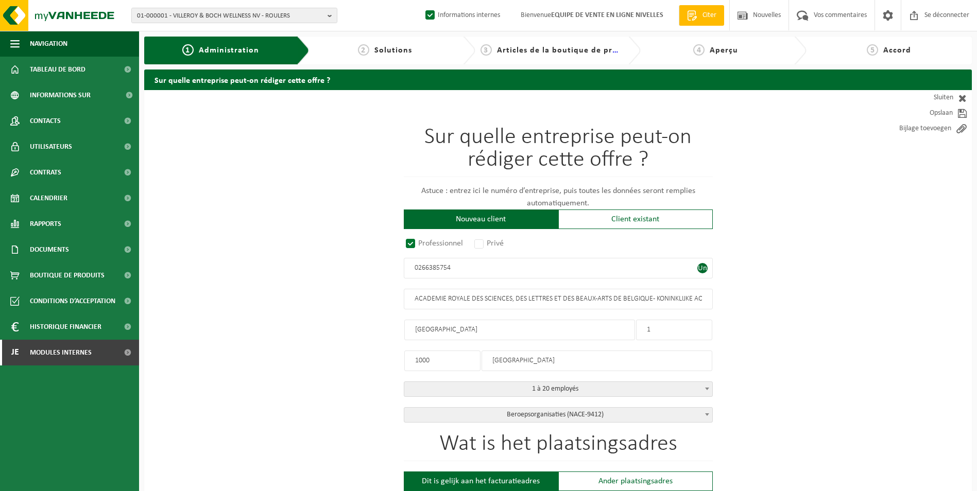
type input "1000"
type input "BRUXELLES"
select select "D"
select select "NACE_9412"
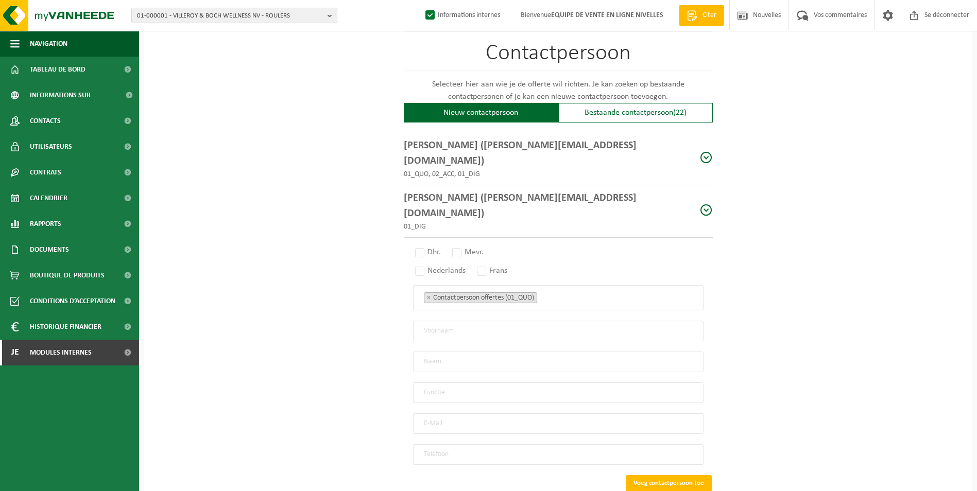
scroll to position [566, 0]
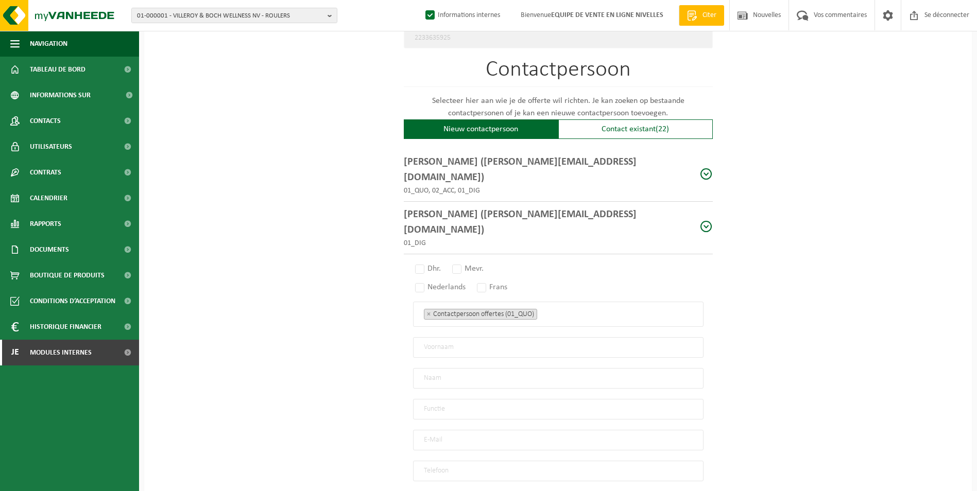
click at [706, 220] on span at bounding box center [706, 226] width 13 height 13
type input "DIANE"
type input "UWAMBAYINEMA"
type input "CONTACT"
type input "Diane.UWAMBAYINEMA@academieroyale.be"
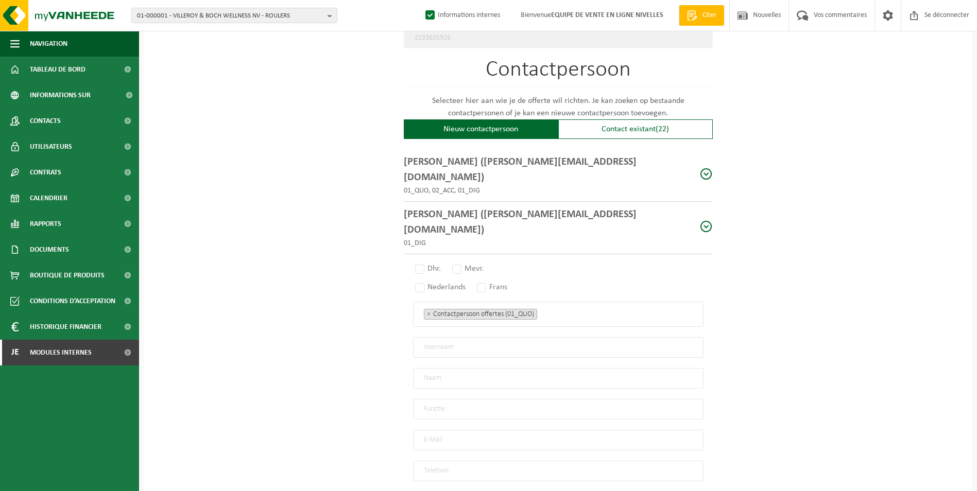
type input "+32 2 421 73 02"
radio input "true"
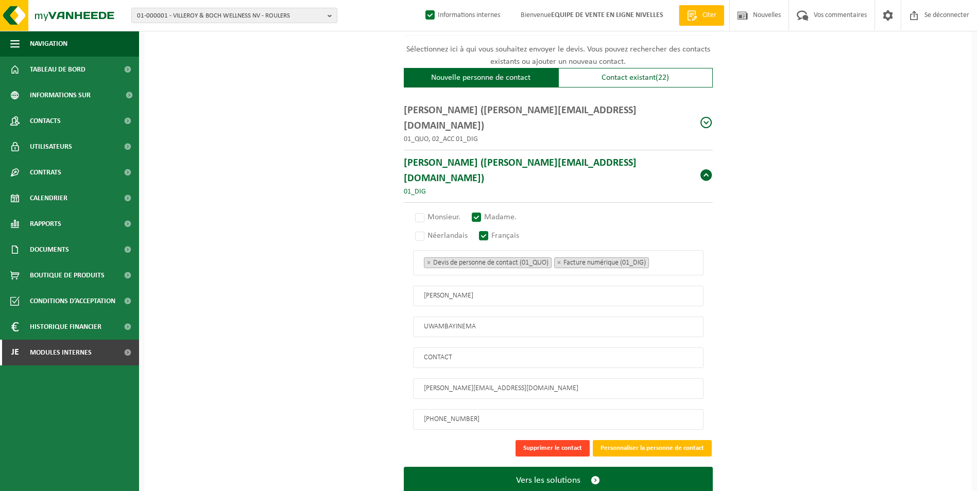
click at [557, 440] on button "Supprimer le contact" at bounding box center [552, 448] width 74 height 16
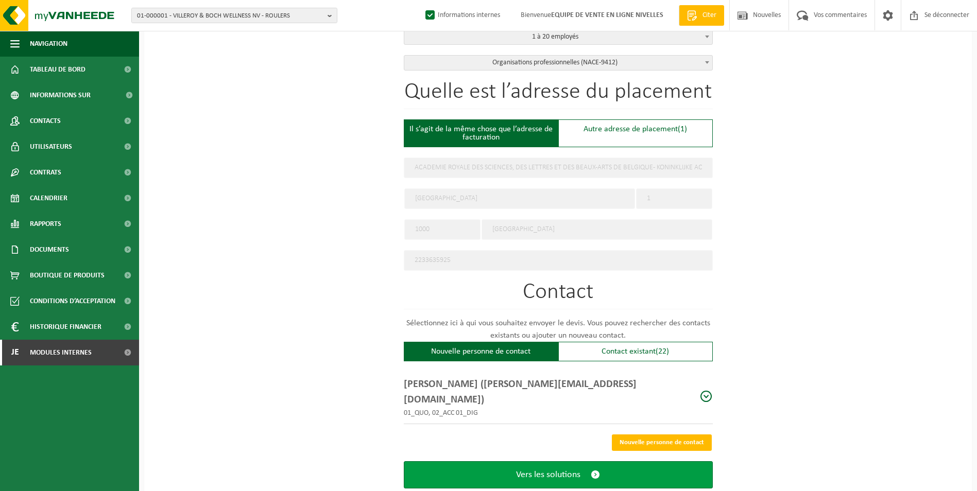
click at [572, 469] on span "Vers les solutions" at bounding box center [548, 474] width 64 height 11
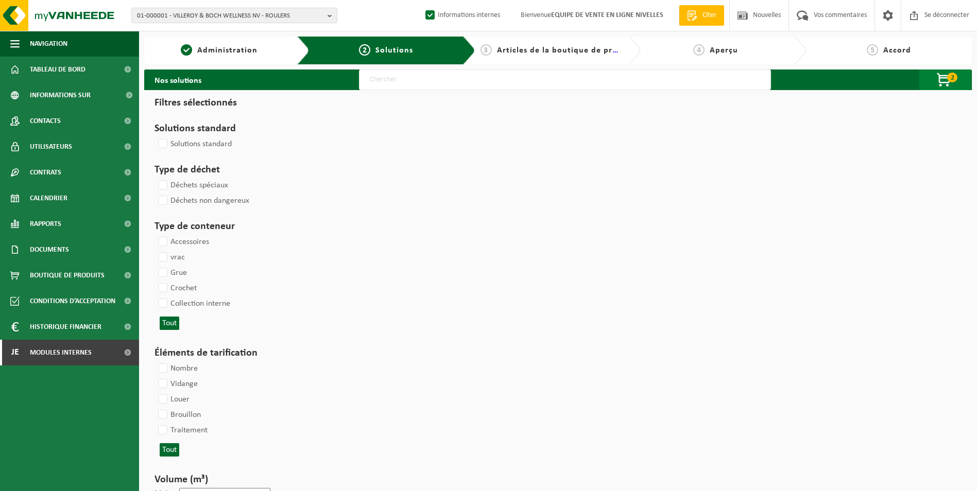
click at [949, 80] on span "2" at bounding box center [952, 78] width 10 height 10
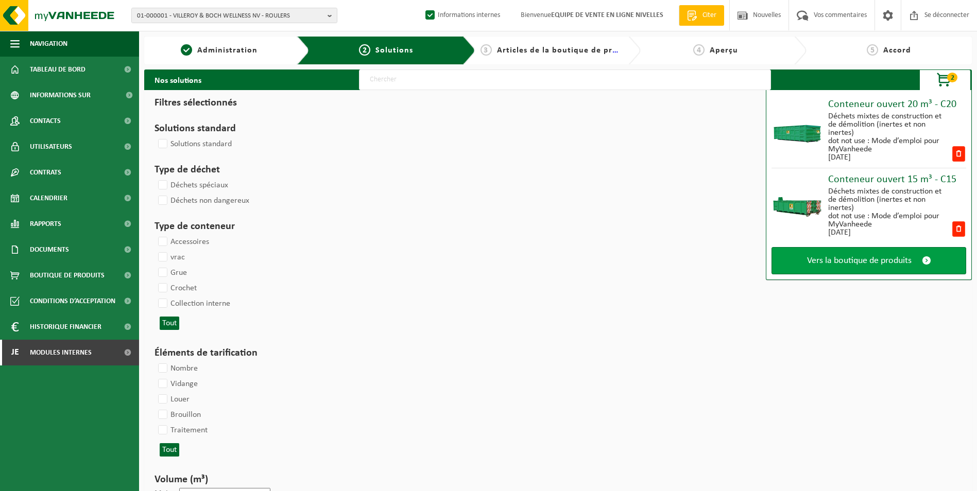
click at [847, 259] on span "Vers la boutique de produits" at bounding box center [859, 260] width 105 height 11
select select
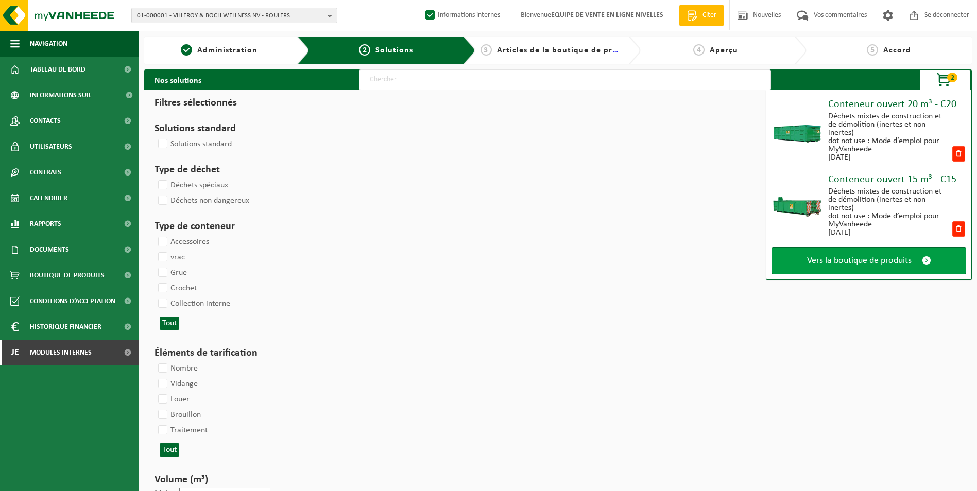
select select
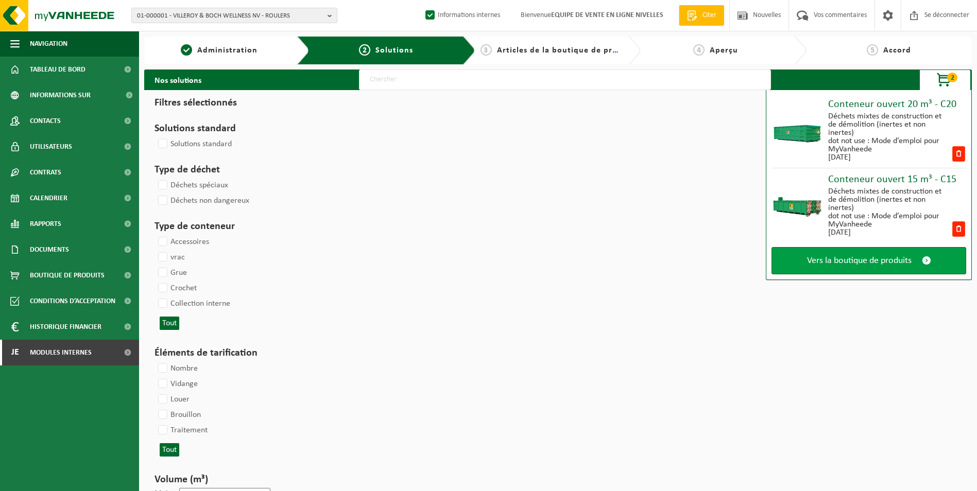
select select
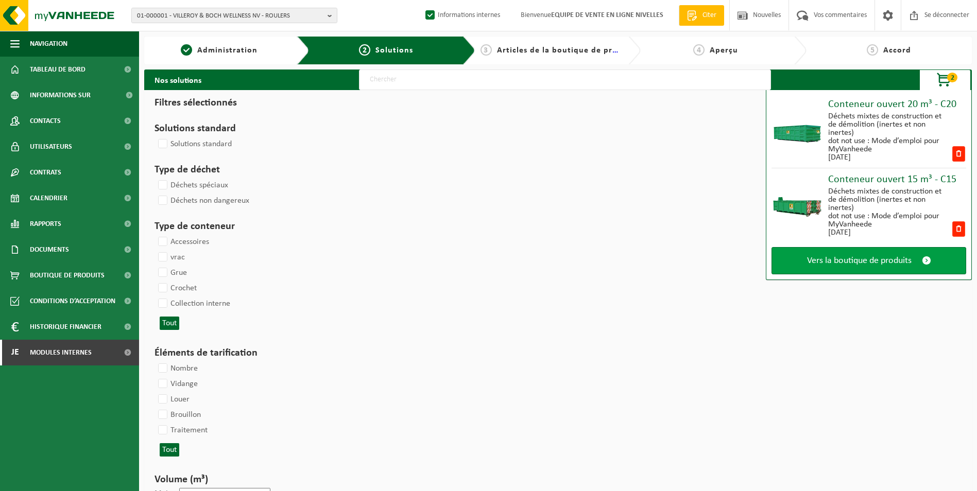
select select
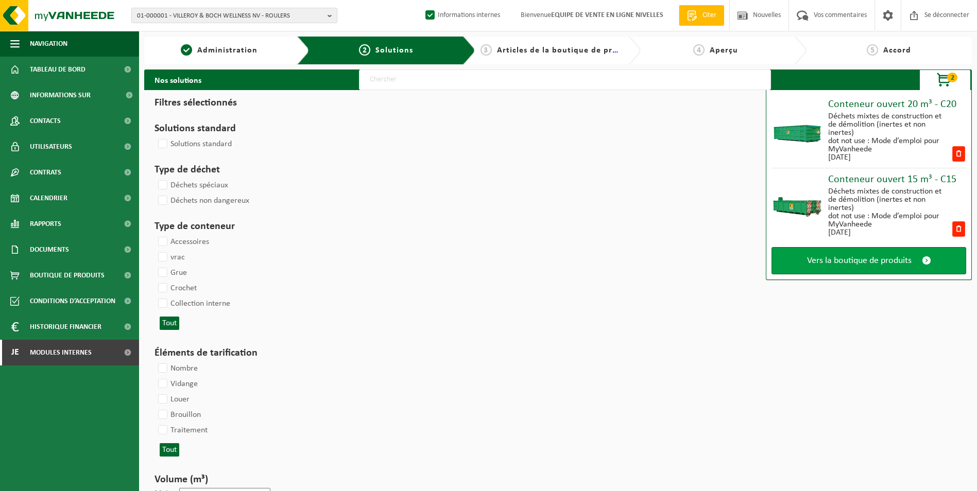
select select
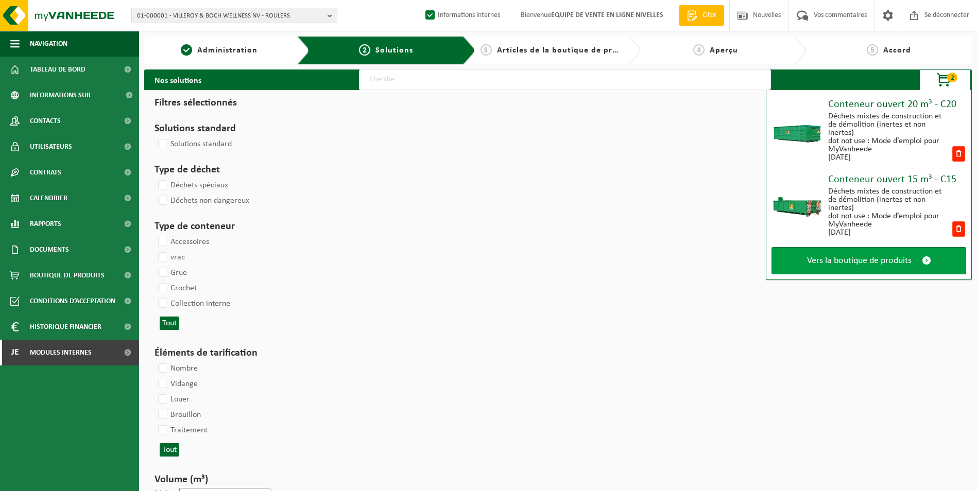
select select
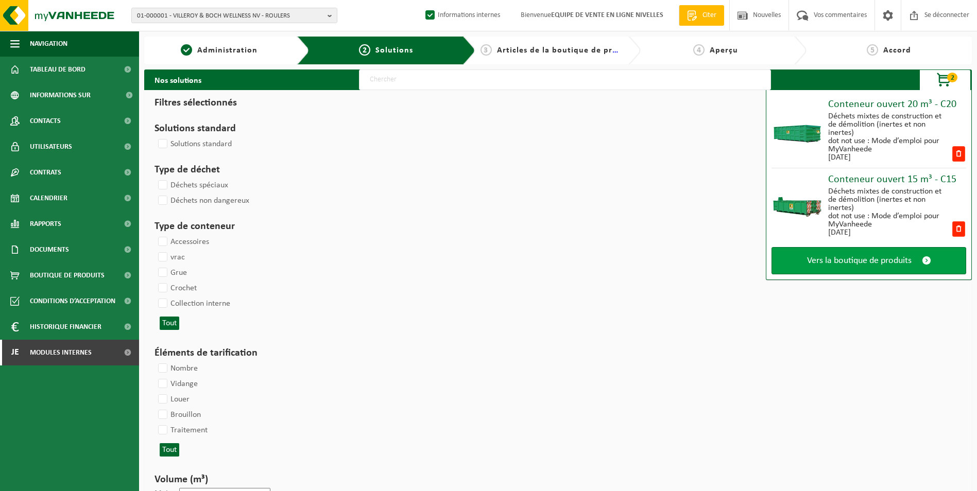
select select
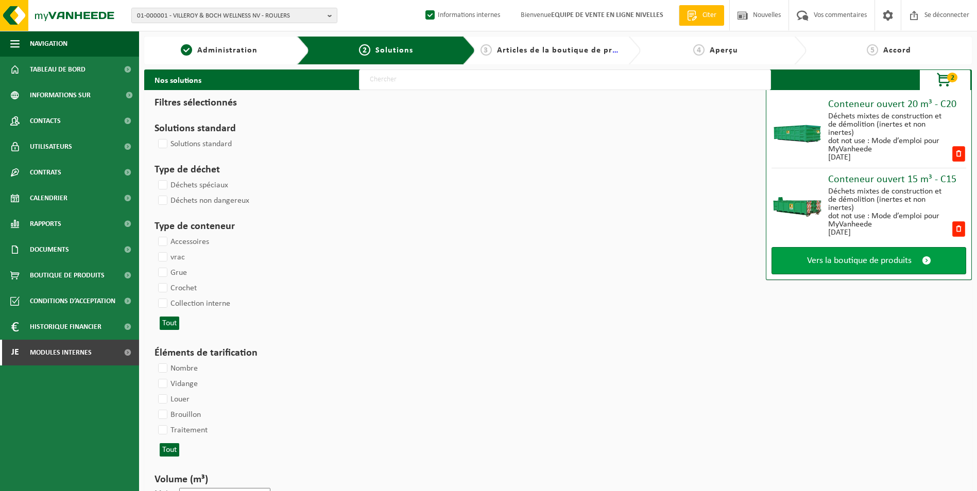
select select
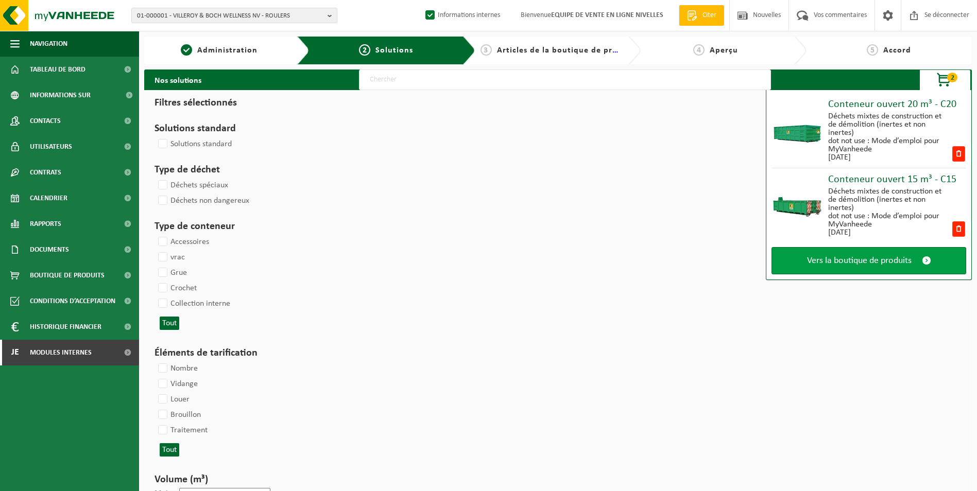
select select
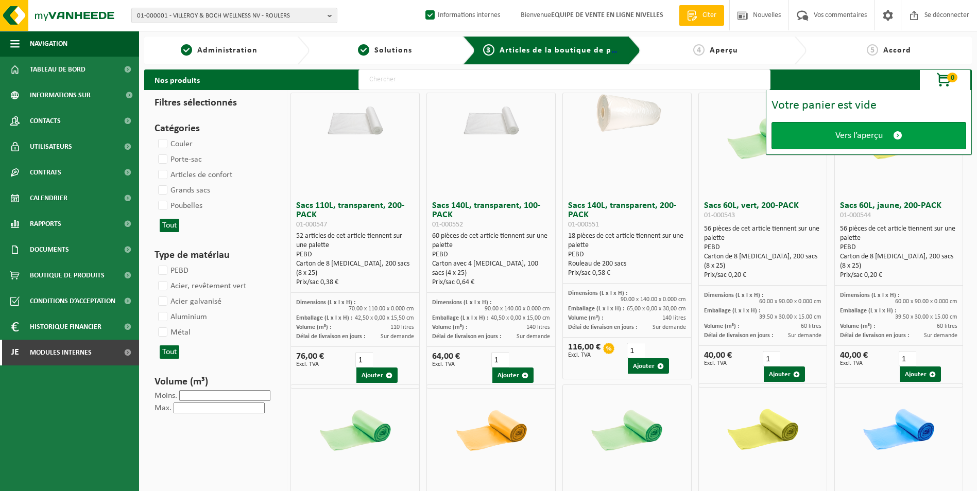
click at [862, 140] on span "Vers l’aperçu" at bounding box center [858, 135] width 47 height 11
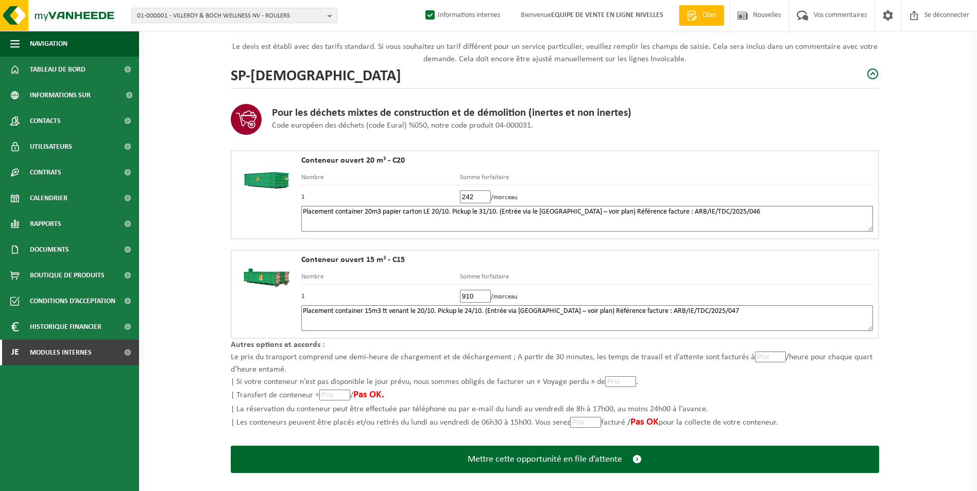
scroll to position [123, 0]
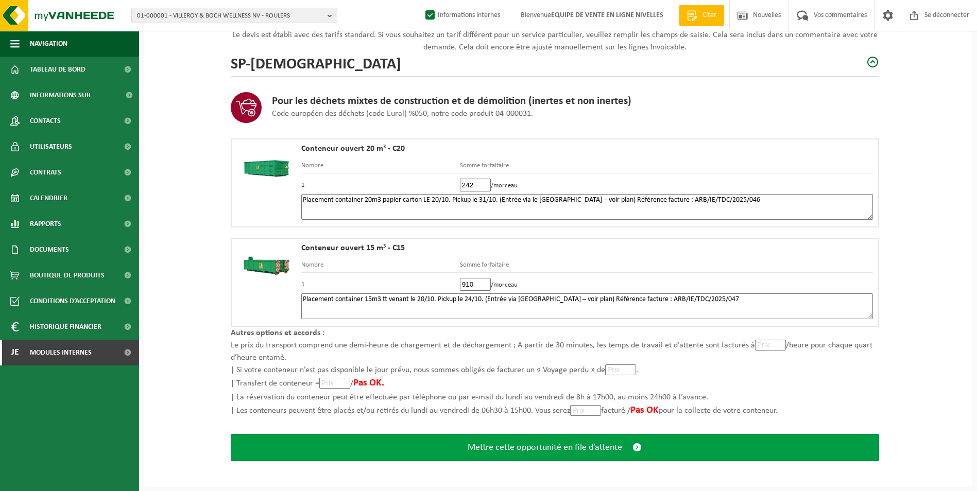
click at [508, 447] on span "Mettre cette opportunité en file d’attente" at bounding box center [544, 447] width 154 height 11
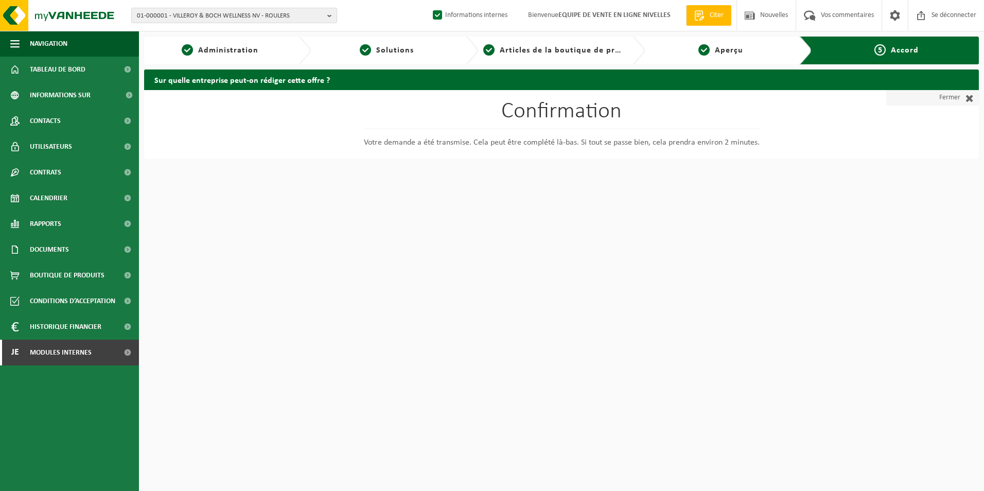
click at [947, 94] on font "Fermer" at bounding box center [950, 97] width 21 height 15
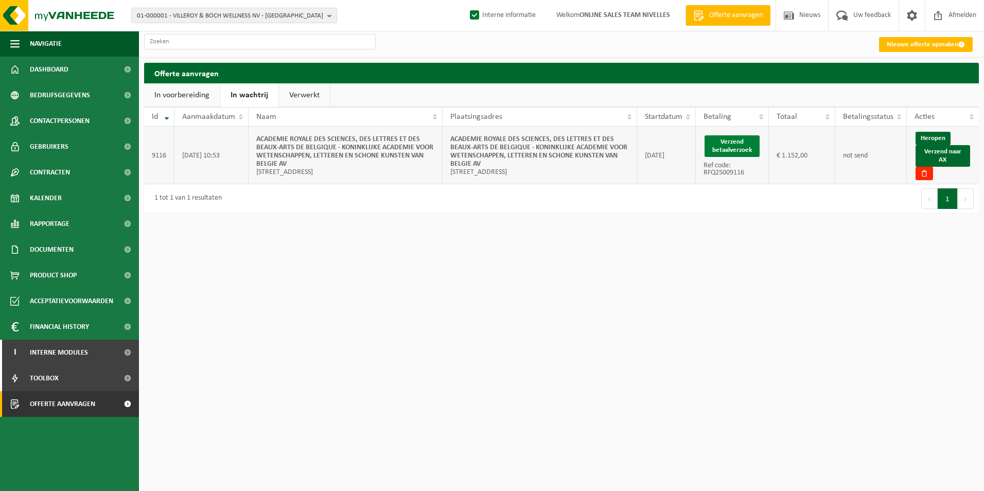
click at [729, 148] on button "Verzend betaalverzoek" at bounding box center [732, 146] width 55 height 22
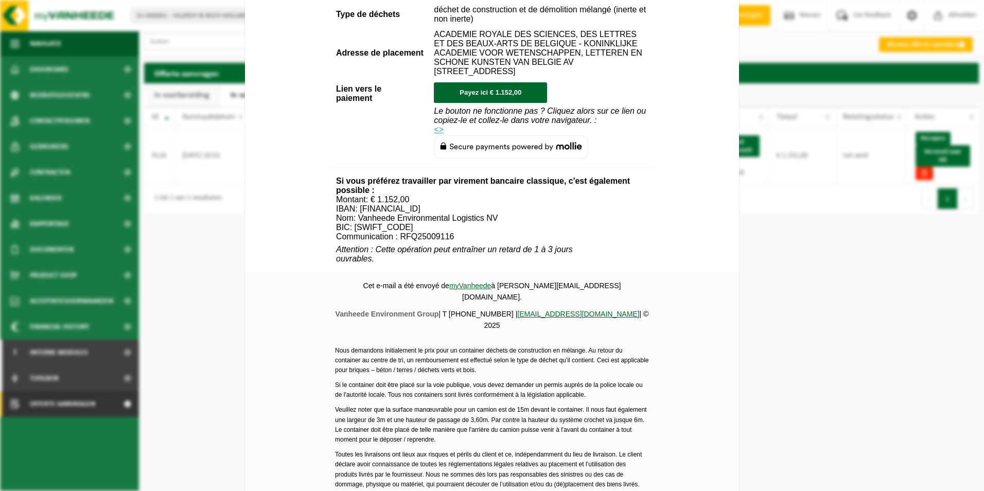
scroll to position [516, 0]
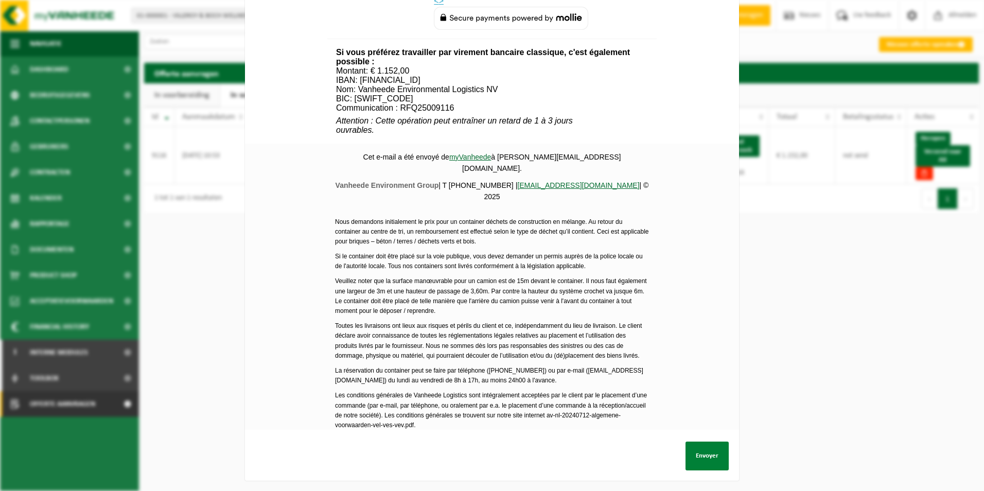
click at [709, 443] on button "Envoyer" at bounding box center [707, 456] width 43 height 29
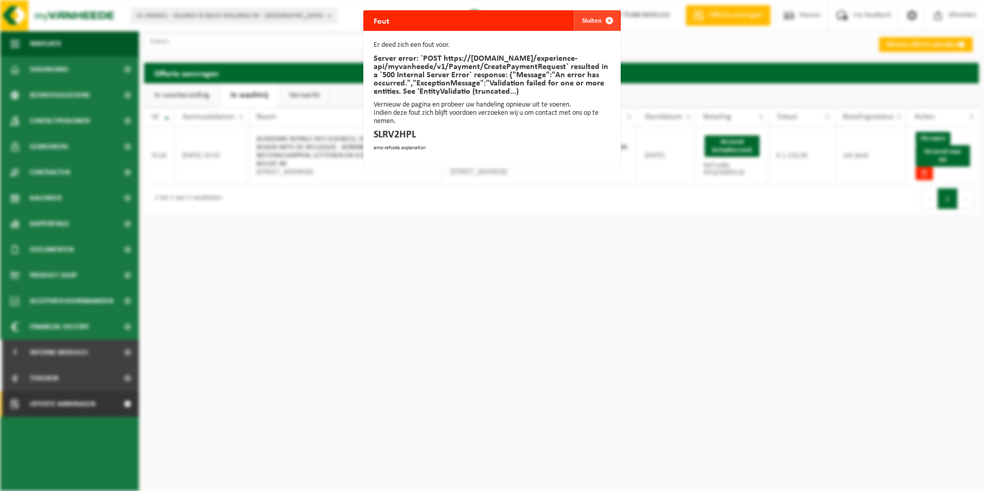
click at [599, 20] on span "button" at bounding box center [609, 20] width 21 height 21
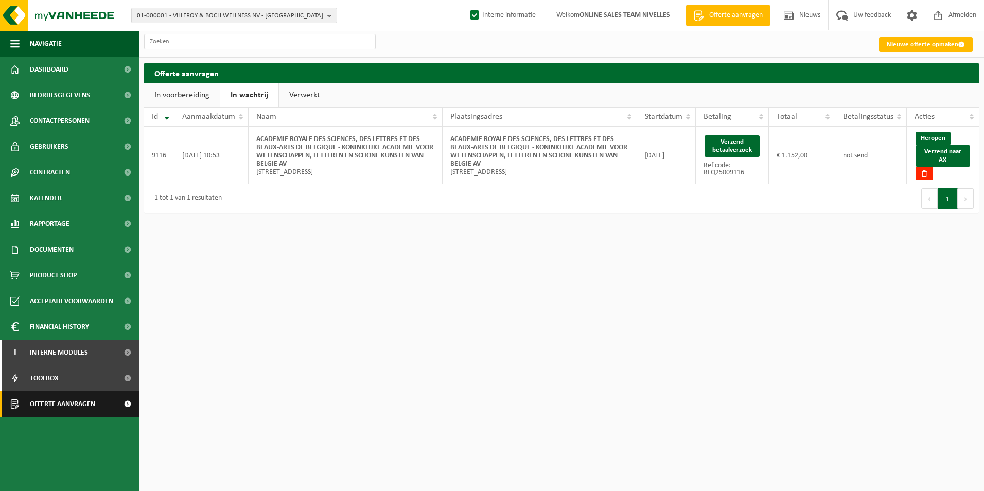
click at [68, 402] on span "Offerte aanvragen" at bounding box center [62, 404] width 65 height 26
click at [724, 152] on button "Verzend betaalverzoek" at bounding box center [732, 146] width 55 height 22
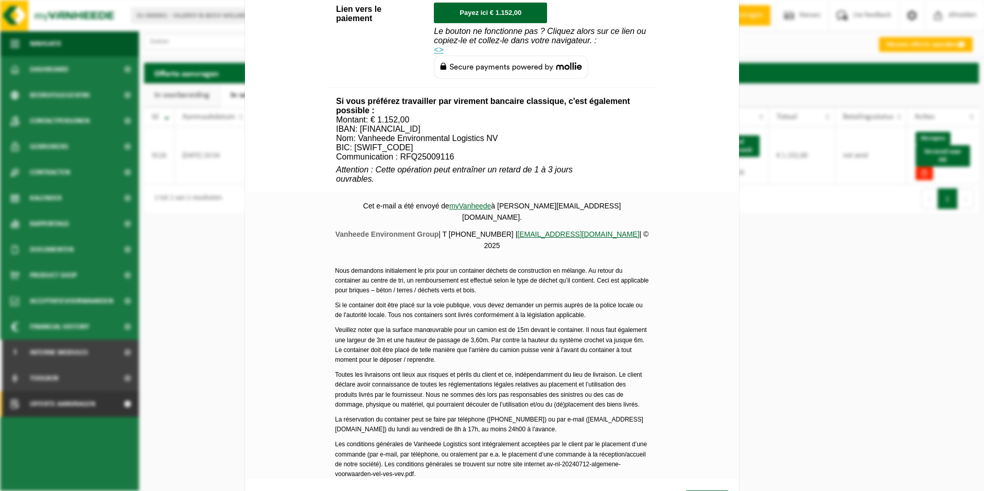
scroll to position [516, 0]
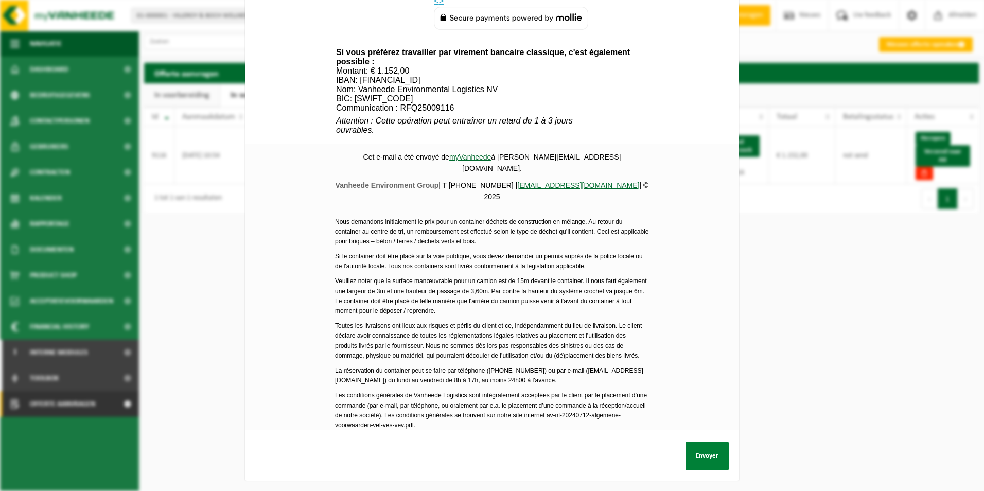
click at [706, 449] on button "Envoyer" at bounding box center [707, 456] width 43 height 29
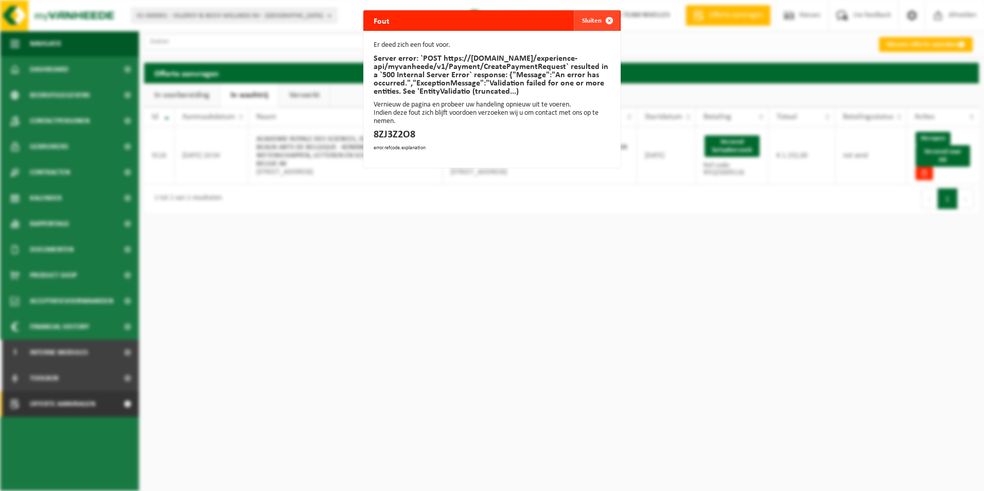
click at [600, 17] on span "button" at bounding box center [609, 20] width 21 height 21
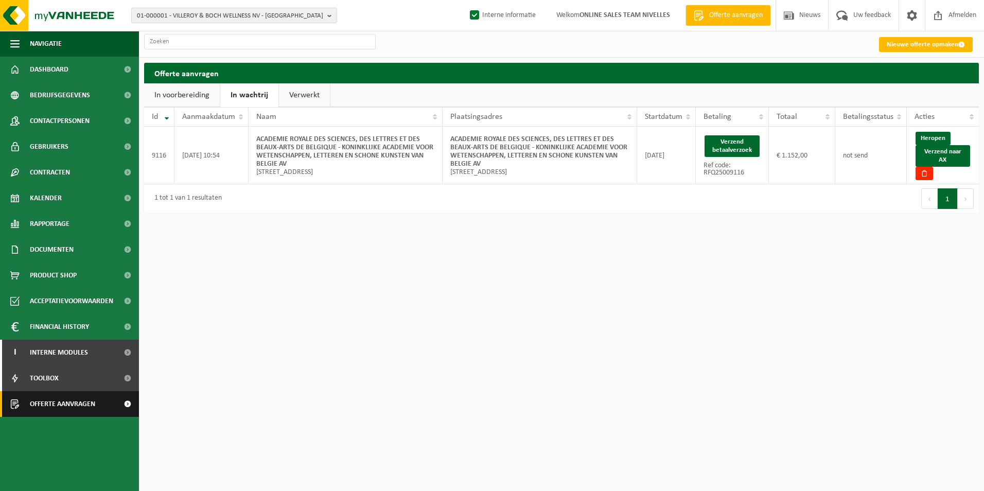
click at [55, 408] on span "Offerte aanvragen" at bounding box center [62, 404] width 65 height 26
click at [42, 407] on span "Offerte aanvragen" at bounding box center [62, 404] width 65 height 26
click at [318, 92] on link "Verwerkt" at bounding box center [304, 95] width 51 height 24
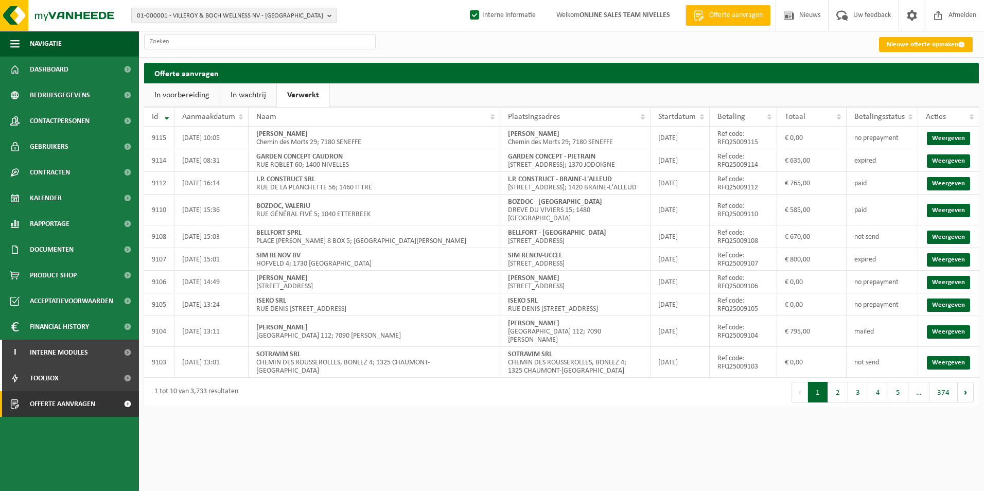
click at [911, 37] on link "Nieuwe offerte opmaken" at bounding box center [926, 44] width 94 height 15
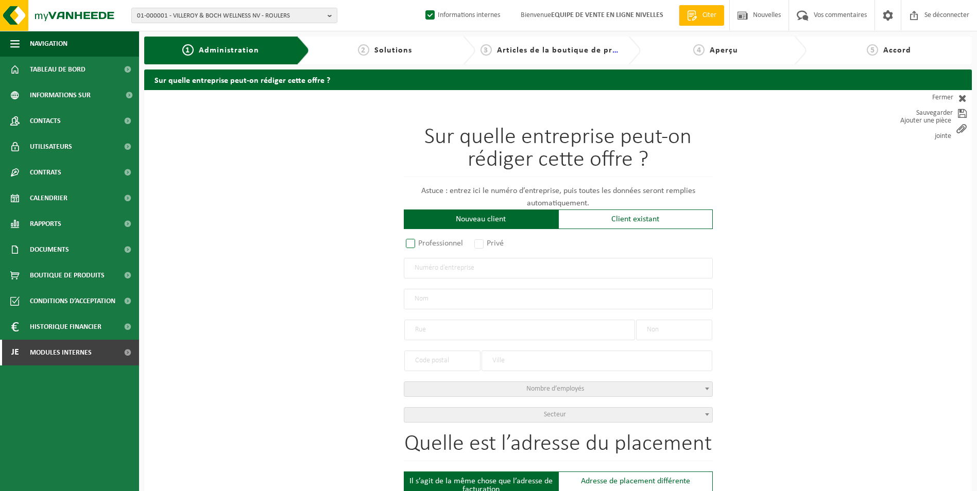
click at [431, 244] on label "Professionnel" at bounding box center [435, 243] width 62 height 14
click at [427, 244] on input "Professionnel" at bounding box center [424, 244] width 7 height 7
radio input "true"
click at [431, 264] on input "text" at bounding box center [558, 268] width 309 height 21
type input "7"
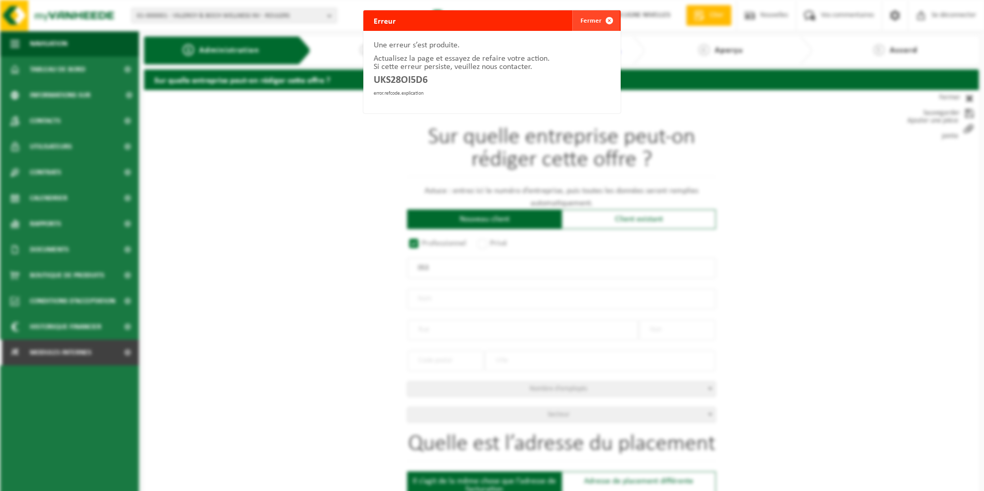
click at [593, 19] on font "Fermer" at bounding box center [591, 21] width 21 height 7
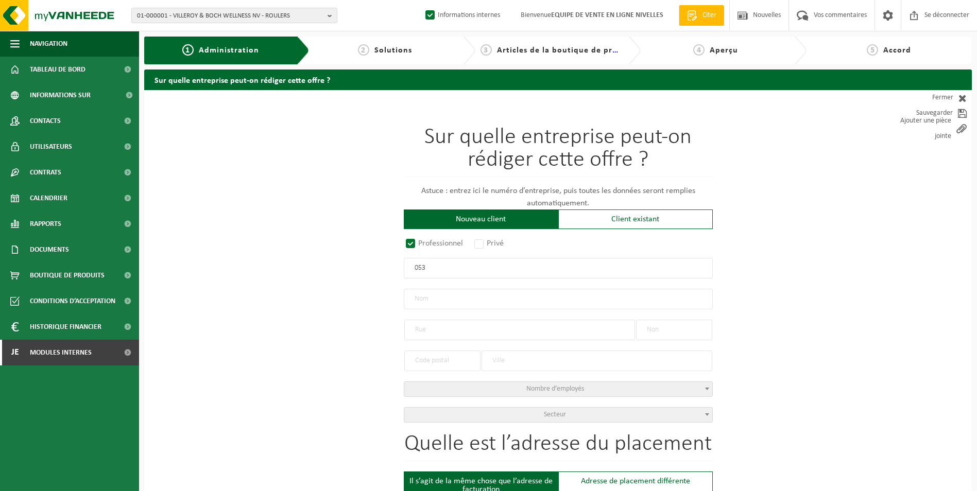
click at [448, 268] on input "053" at bounding box center [558, 268] width 309 height 21
type input "0535587874"
radio input "false"
select select
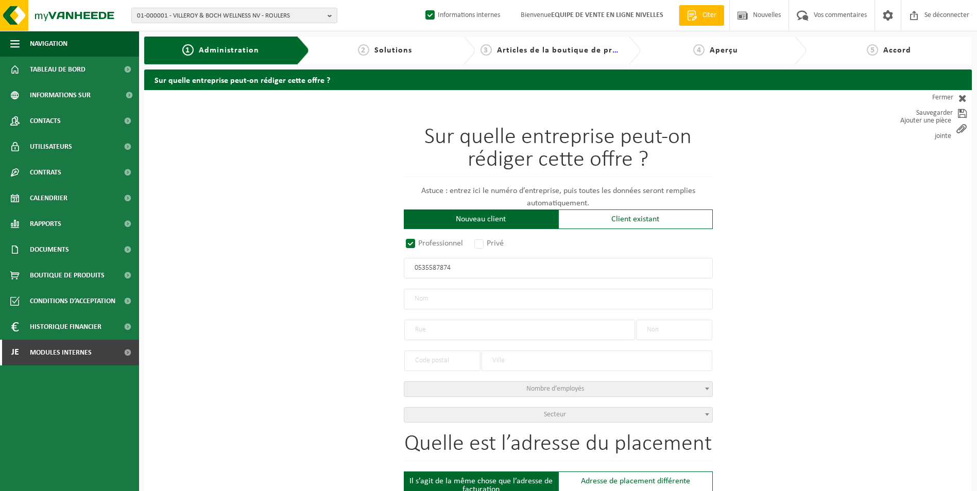
select select
type input "SRR CONSTRUCT SPRL"
type input "BOULEVARD EMILE BOCKSTAEL"
type input "130"
type input "1020"
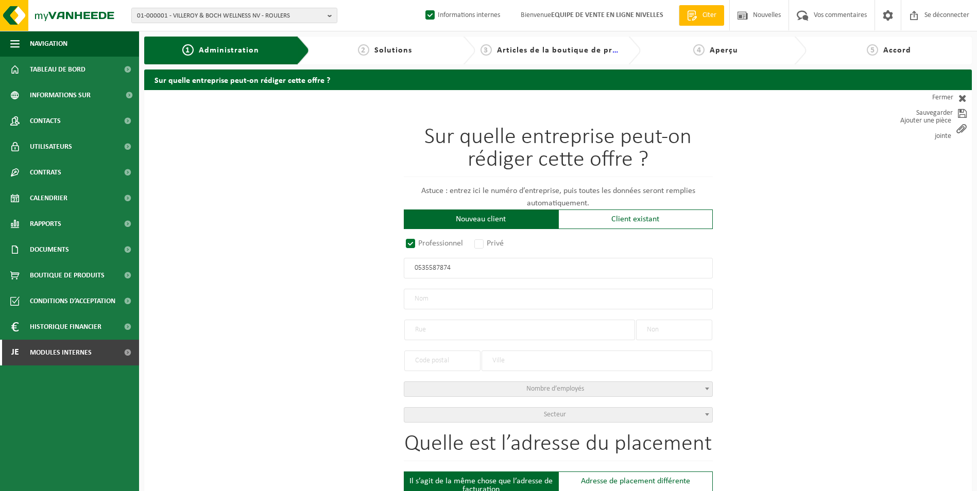
type input "BRUXELLES"
type input "2219799666"
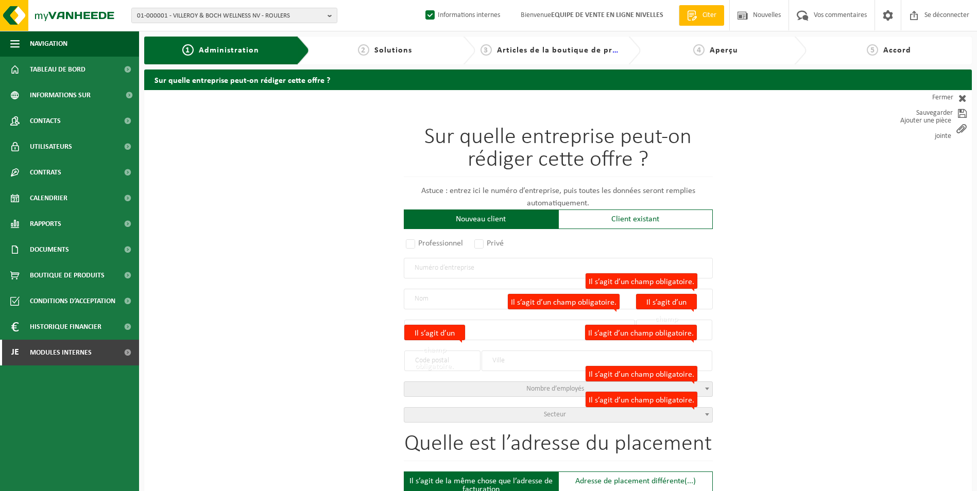
radio input "true"
select select "146089"
type input "0535.587.874"
type input "SRR CONSTRUCT"
type input "BOULEVARD EMILE BOCKSTAEL"
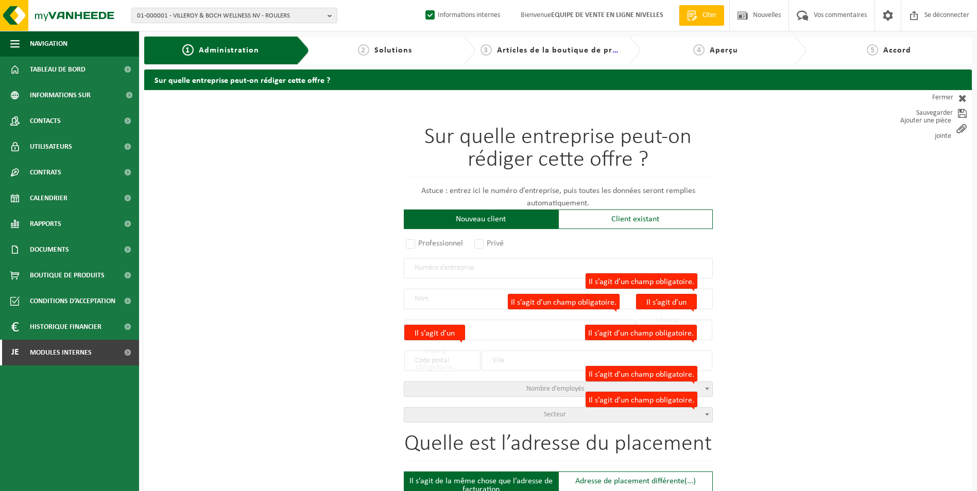
type input "130"
type input "1020"
type input "LAKEN"
select select "11"
type input "SRR CONSTRUCT"
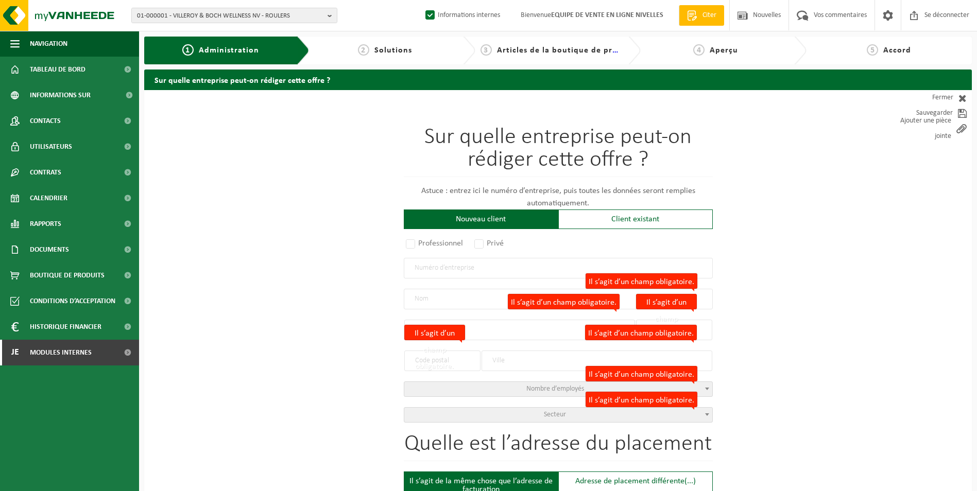
type input "LAKEN"
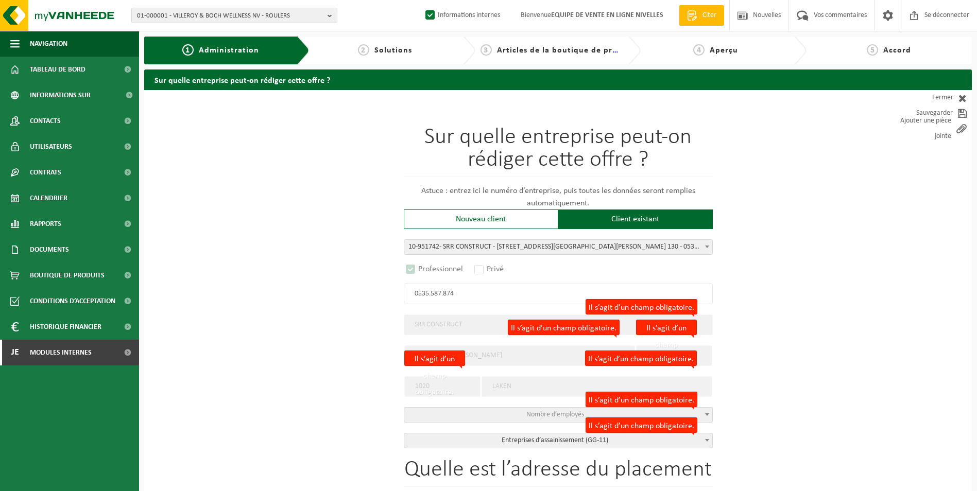
select select "D"
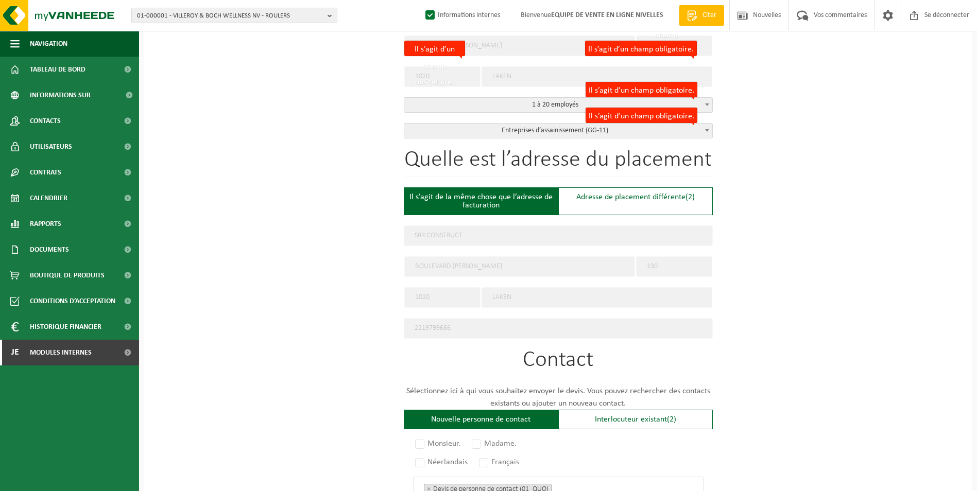
scroll to position [360, 0]
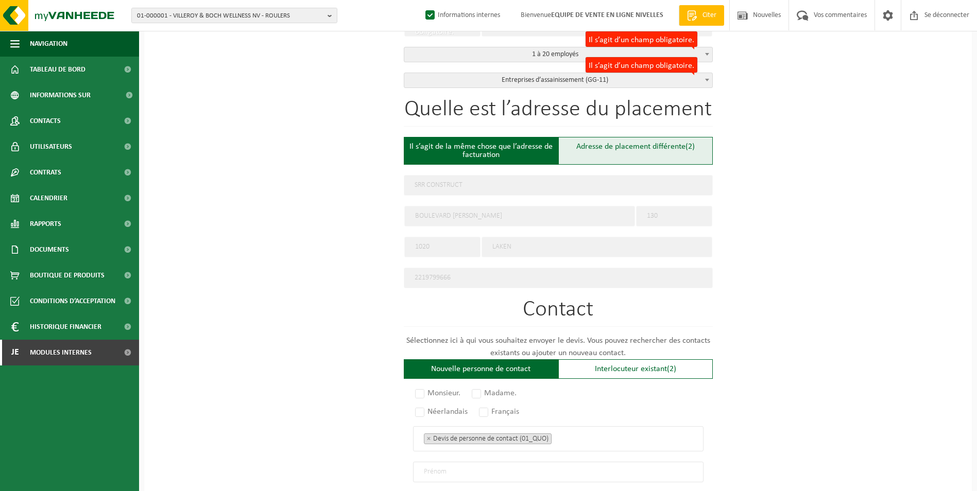
click at [617, 151] on div "Adresse de placement différente (2)" at bounding box center [635, 151] width 154 height 28
type input "Werf -"
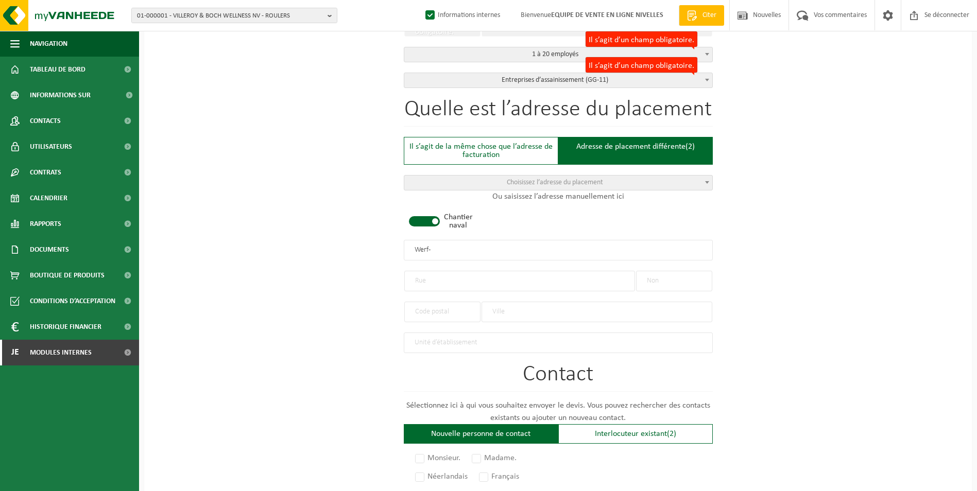
click at [434, 216] on span at bounding box center [424, 221] width 31 height 10
click at [437, 286] on input "text" at bounding box center [519, 281] width 231 height 21
type input "CHEMIN DES DAMES"
click at [668, 281] on input "text" at bounding box center [674, 281] width 76 height 21
type input "309"
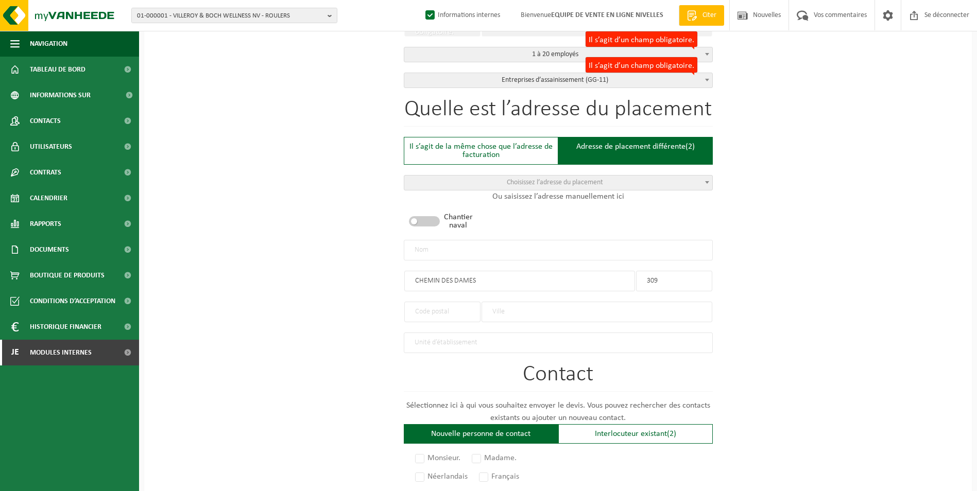
click at [512, 305] on input "text" at bounding box center [596, 312] width 231 height 21
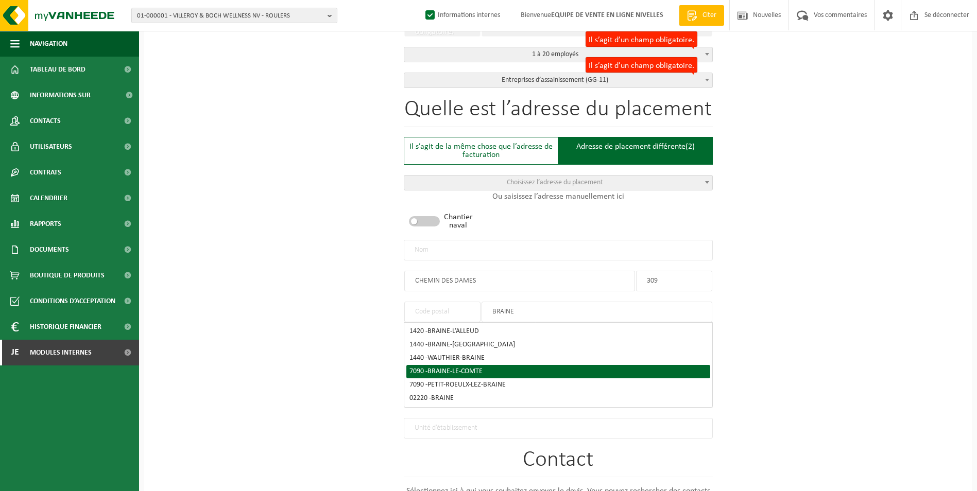
type input "BRAINE"
click at [491, 368] on div "7090 - BRAINE-LE-COMTE" at bounding box center [558, 371] width 298 height 7
type input "7090"
type input "BRAINE-LE-COMTE"
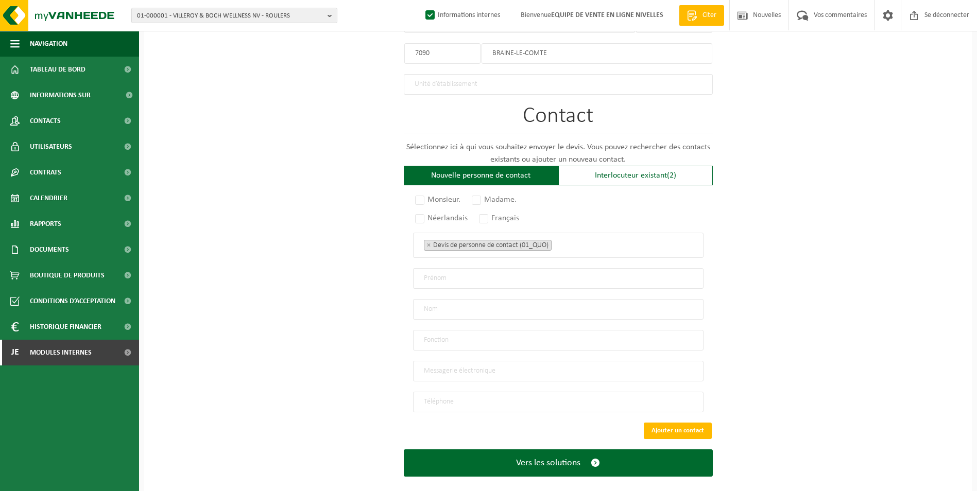
scroll to position [628, 0]
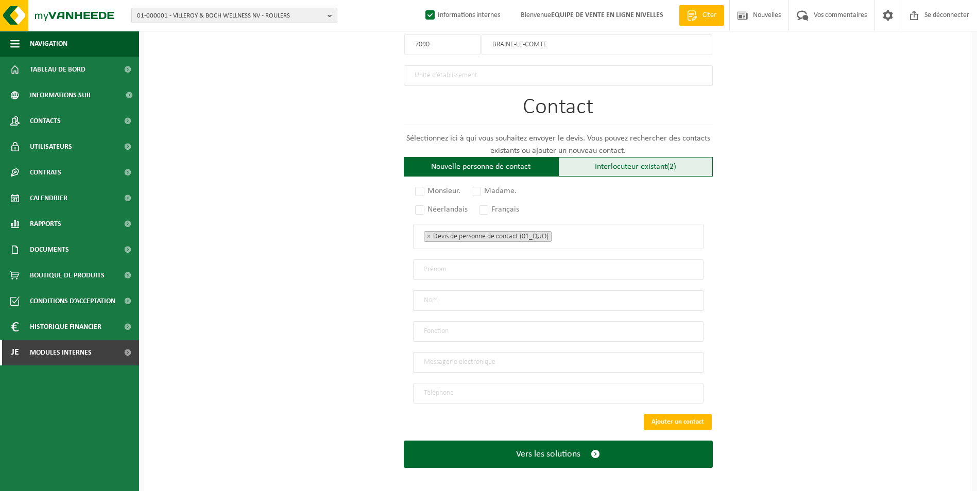
click at [593, 166] on div "Interlocuteur existant (2)" at bounding box center [635, 167] width 154 height 20
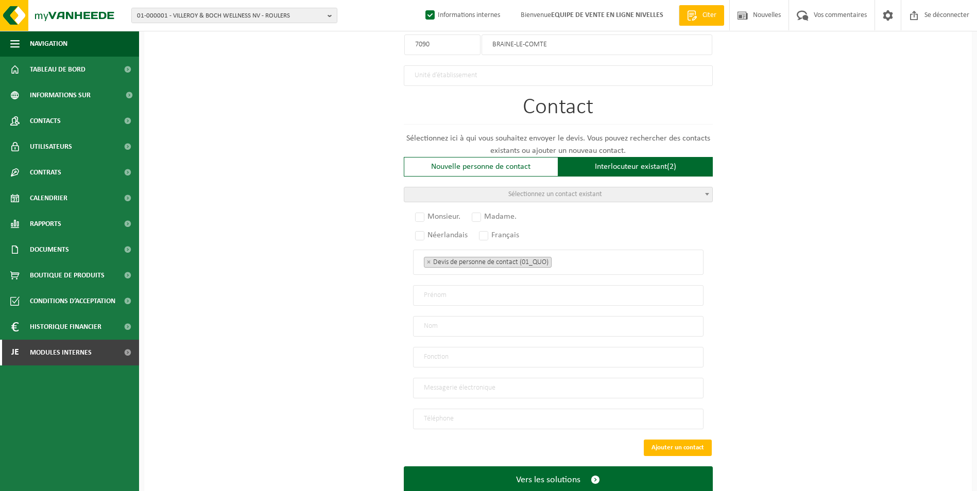
click at [578, 195] on span "Sélectionnez un contact existant" at bounding box center [558, 194] width 308 height 14
radio input "true"
select select "{"code":"10-951743","firstname":"CONTACT","surname":"CONSTRUCT","gender":"Unkno…"
type input "CONTACT"
type input "CONSTRUCT"
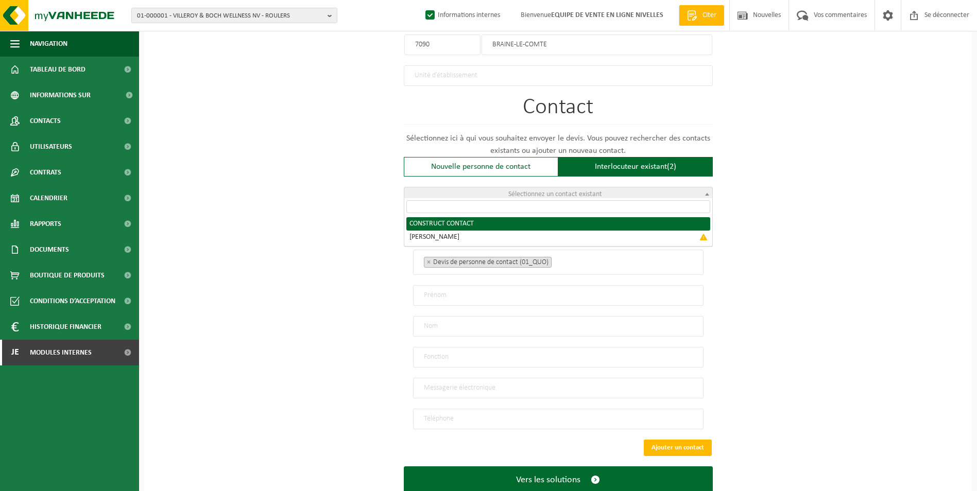
type input "catalinalbu@hotmail.com"
type input "0495/15 33 46"
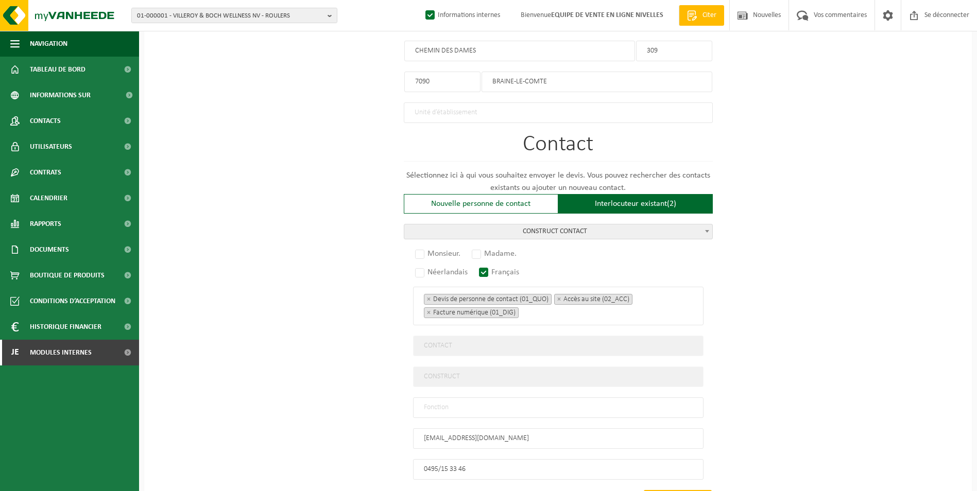
scroll to position [615, 0]
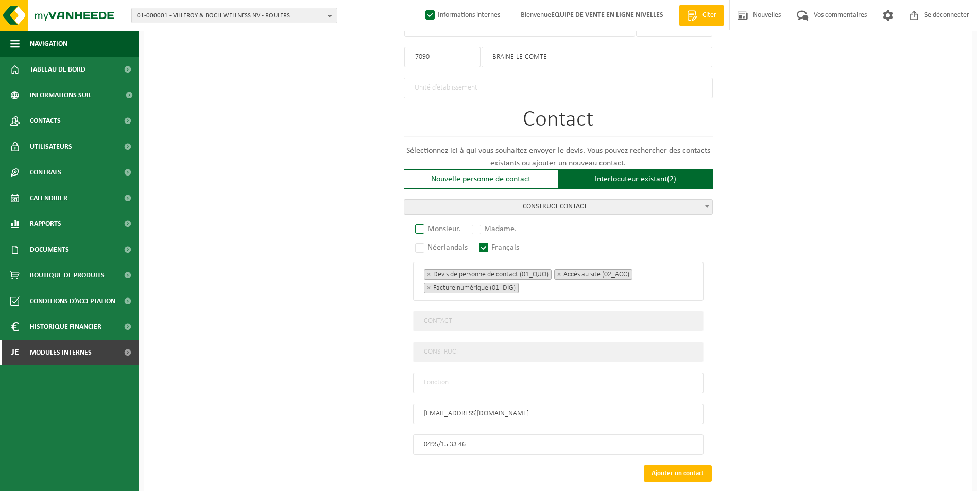
click at [429, 224] on label "Monsieur." at bounding box center [438, 229] width 50 height 14
radio input "true"
click at [464, 373] on input "text" at bounding box center [558, 383] width 290 height 21
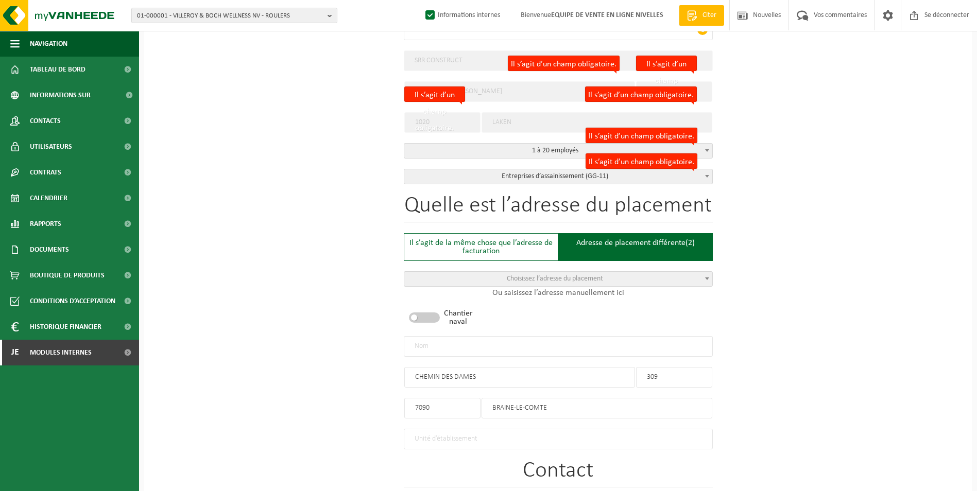
scroll to position [255, 0]
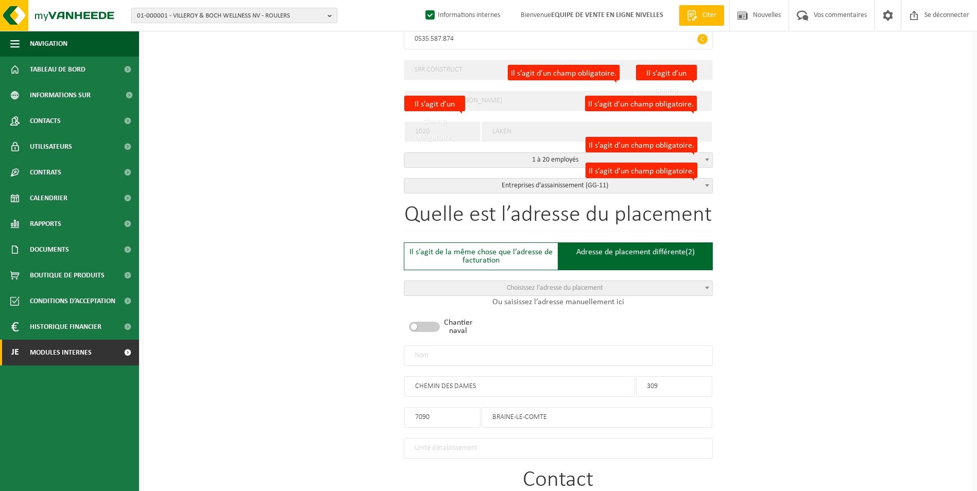
type input "CONTACT"
click at [499, 351] on input "text" at bounding box center [558, 355] width 309 height 21
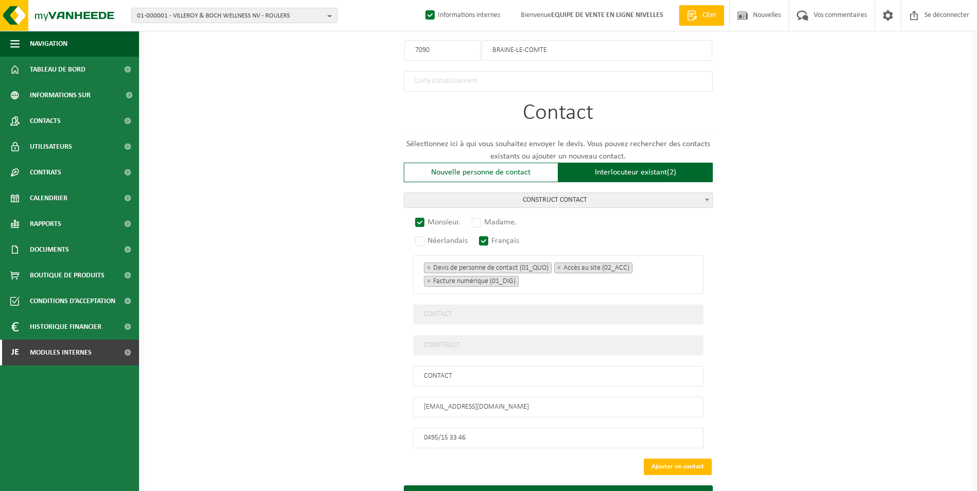
scroll to position [667, 0]
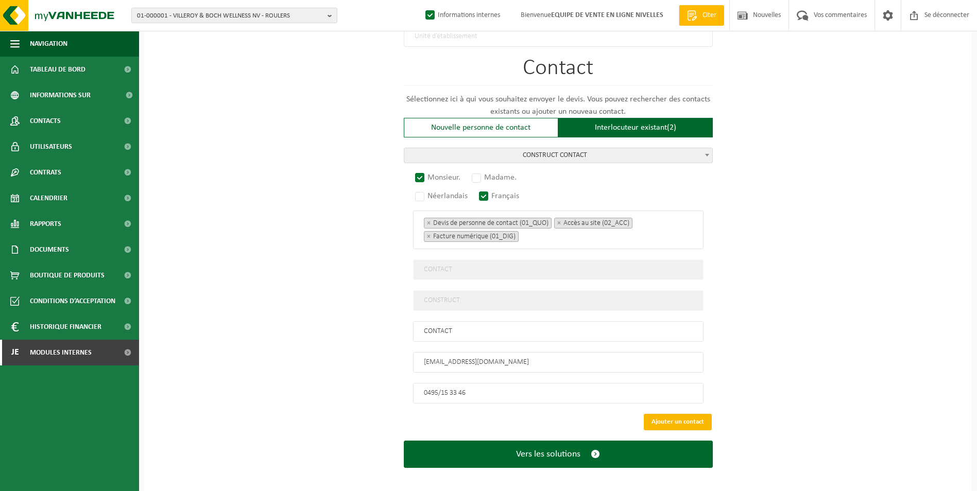
type input "SRR CONSTRUCT -BRAINE LE COMTE"
click at [681, 419] on button "Ajouter un contact" at bounding box center [678, 422] width 68 height 16
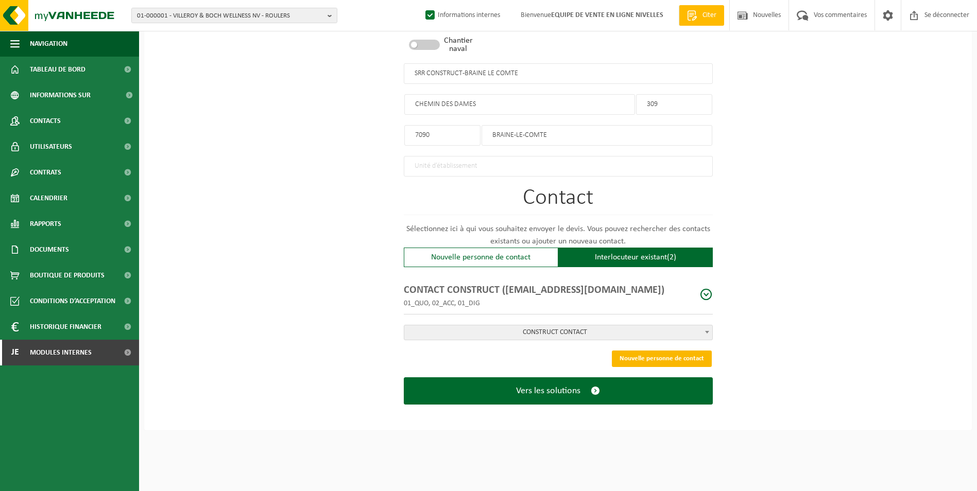
scroll to position [537, 0]
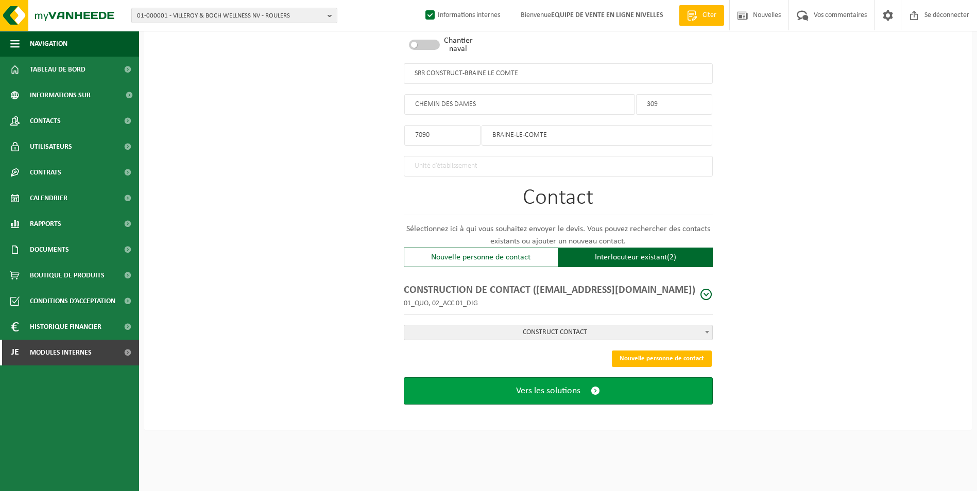
click at [540, 378] on button "Vers les solutions" at bounding box center [558, 390] width 309 height 27
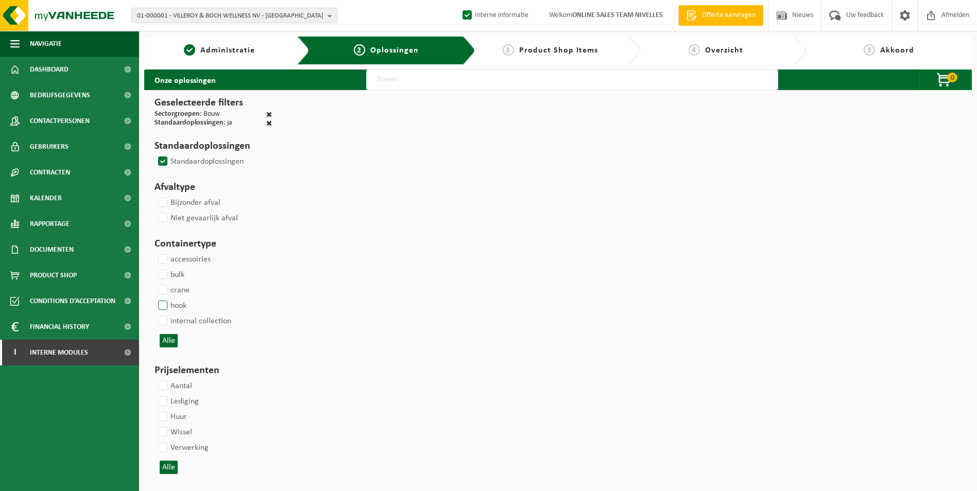
click at [164, 306] on label "hook" at bounding box center [171, 305] width 30 height 15
click at [154, 298] on input "hook" at bounding box center [154, 298] width 1 height 1
checkbox input "true"
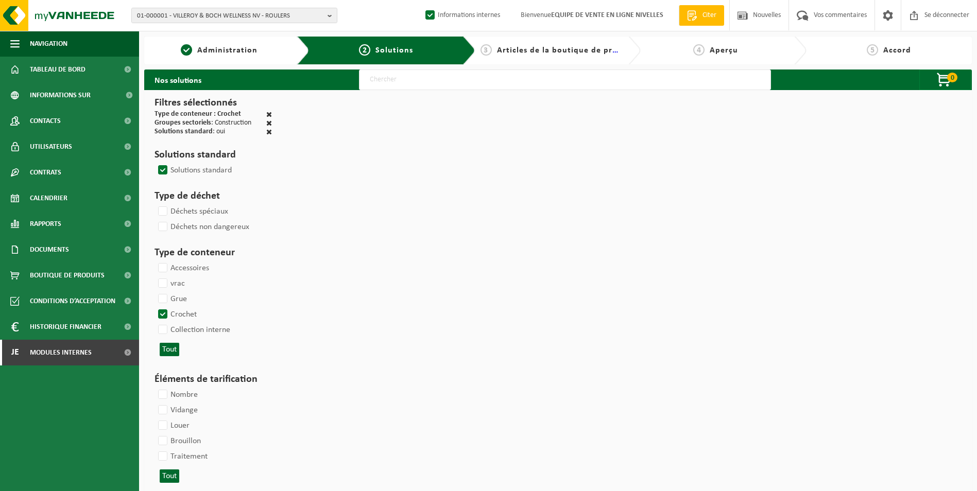
select select
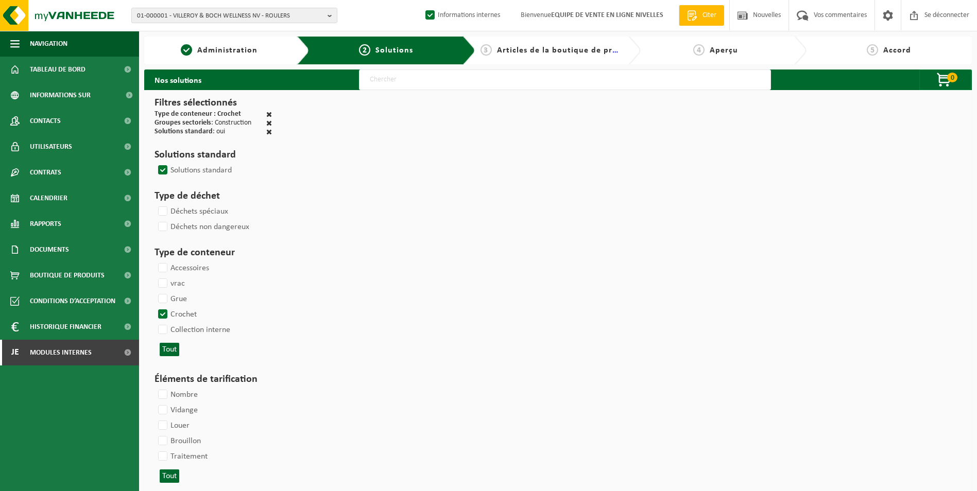
select select
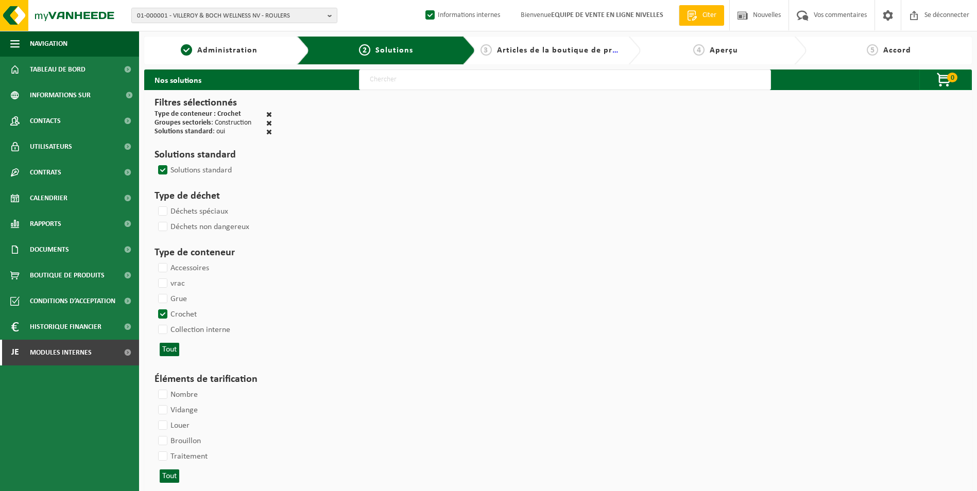
select select
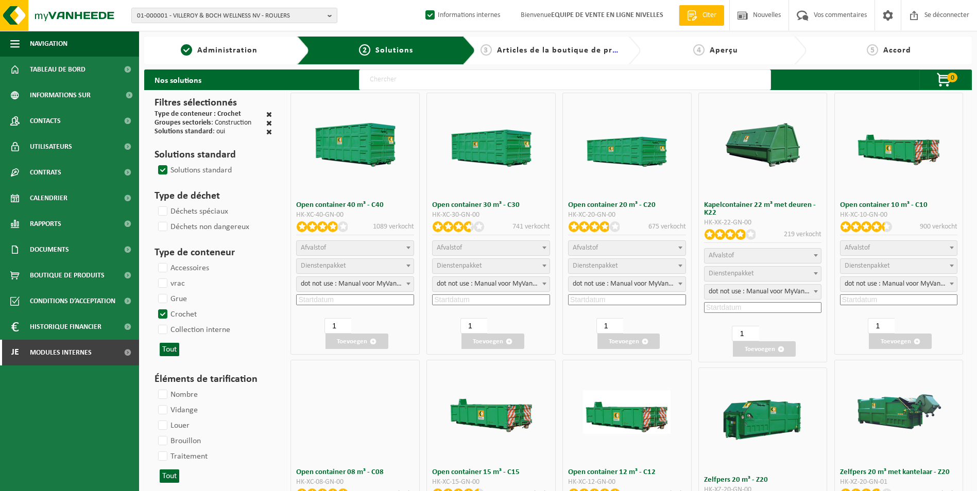
select select
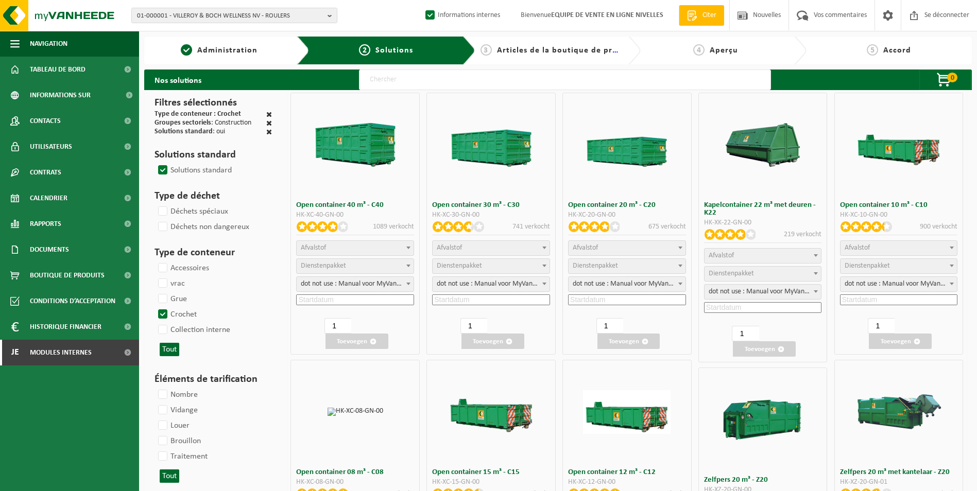
select select
select select "197"
select select
select select "8"
select select
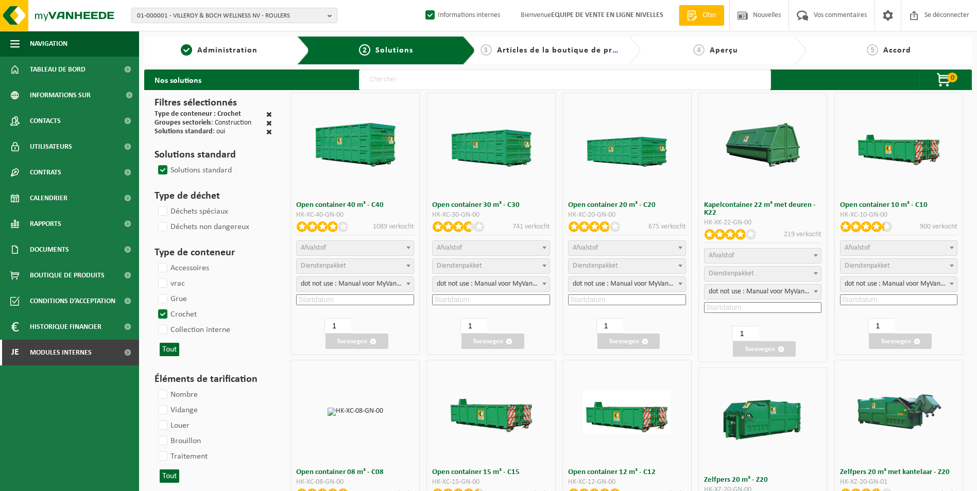
select select "7"
select select
select select "7"
select select "25"
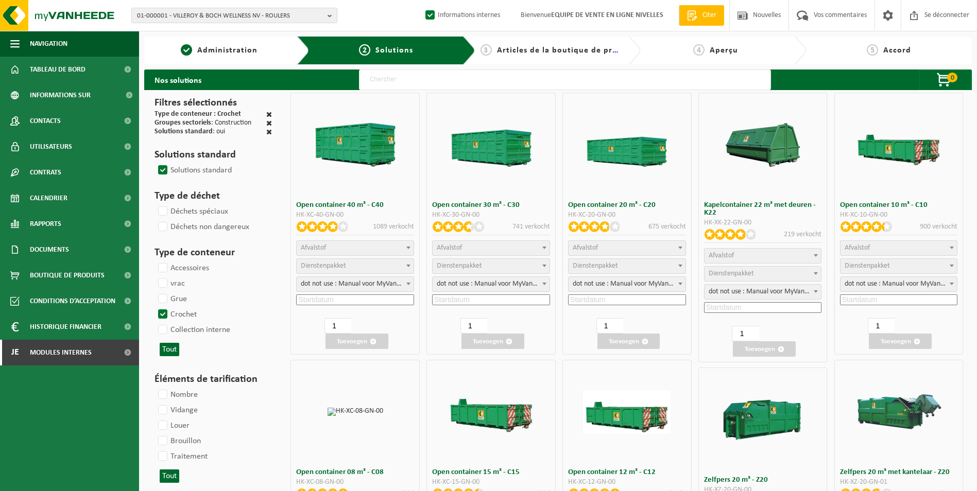
select select "25"
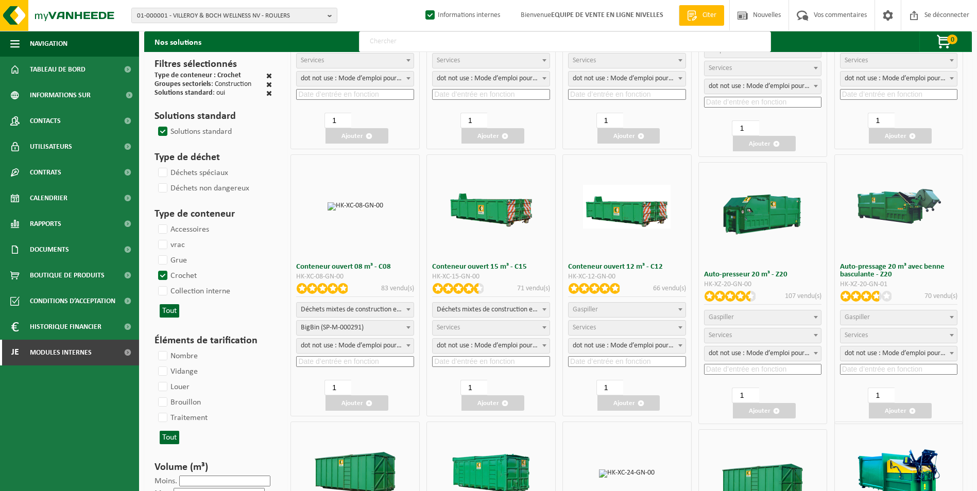
scroll to position [206, 0]
click at [652, 312] on span "Gaspiller" at bounding box center [626, 309] width 117 height 14
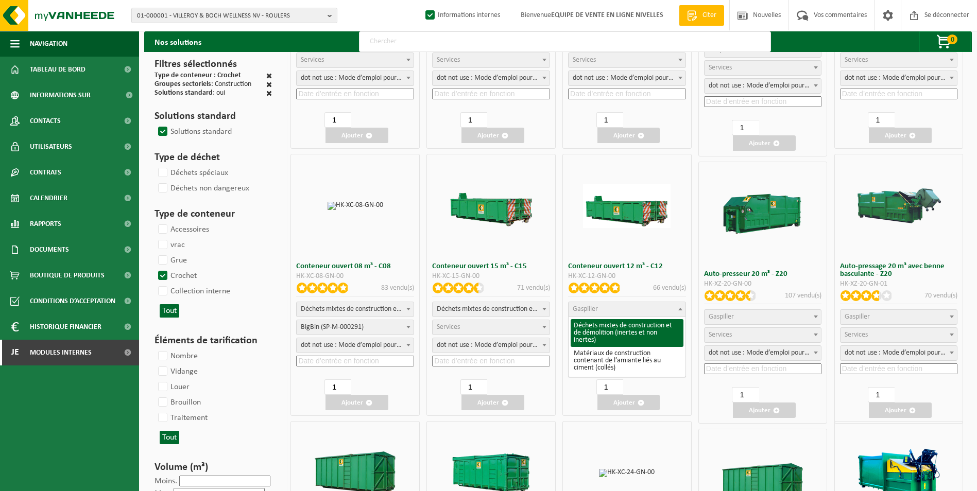
select select "31"
select select
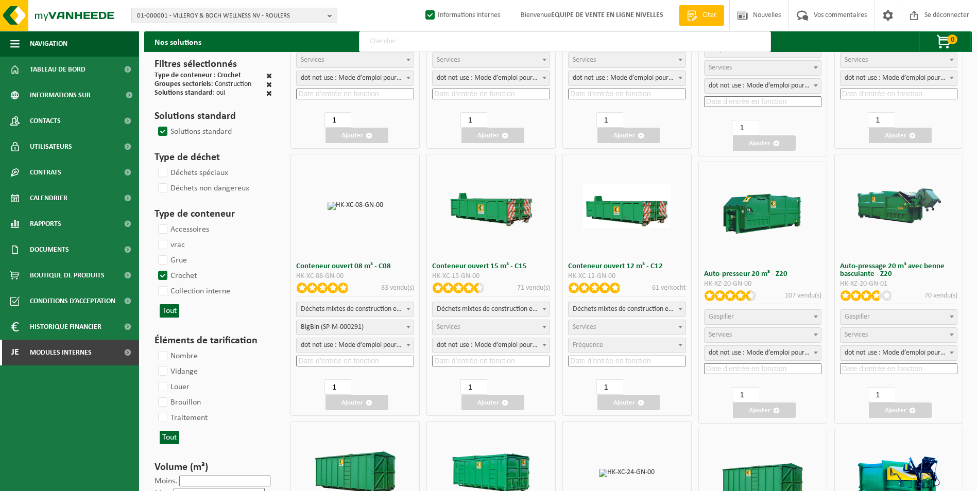
select select
click at [609, 321] on span "Services" at bounding box center [626, 327] width 117 height 14
select select "197"
select select "25"
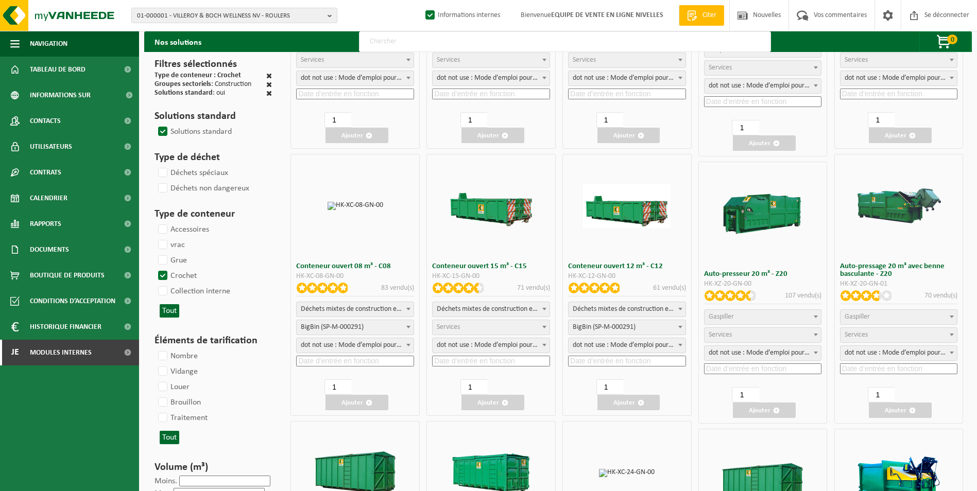
click at [605, 360] on input at bounding box center [627, 361] width 118 height 11
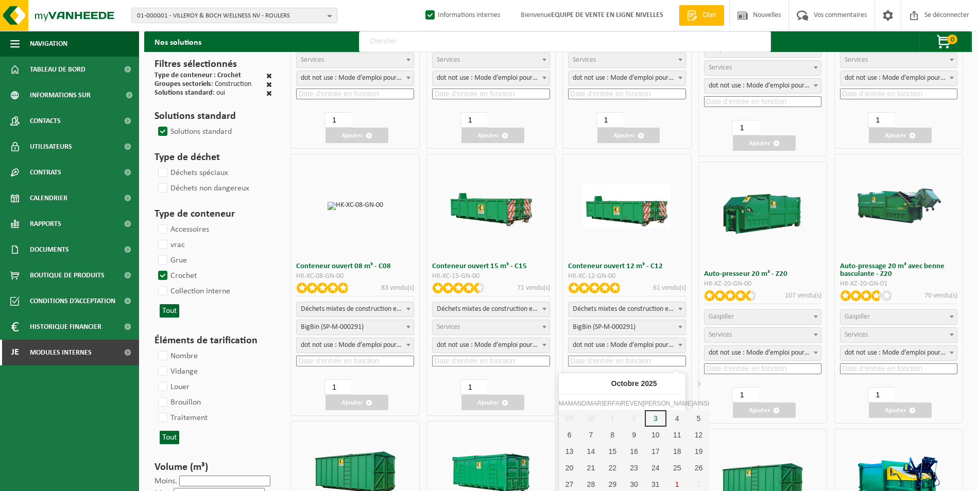
scroll to position [257, 0]
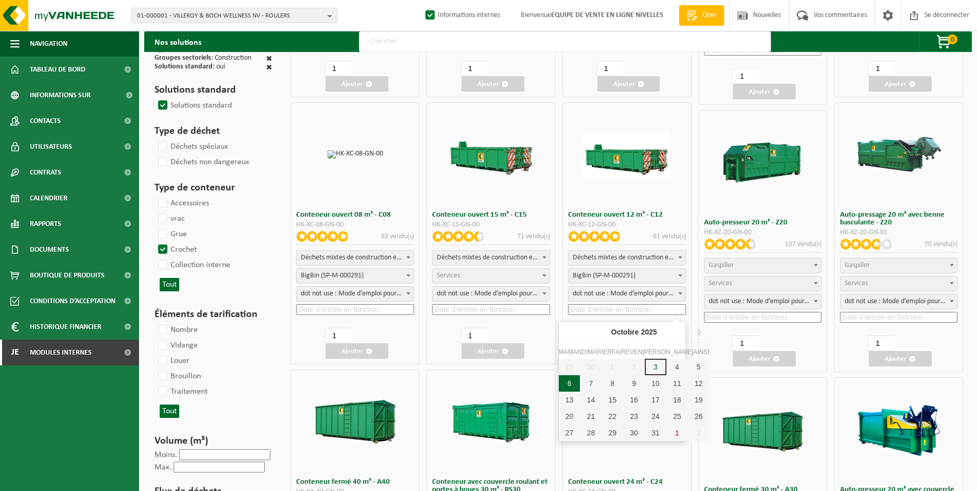
click at [562, 381] on div "6" at bounding box center [570, 383] width 22 height 16
type input "2025-10-06"
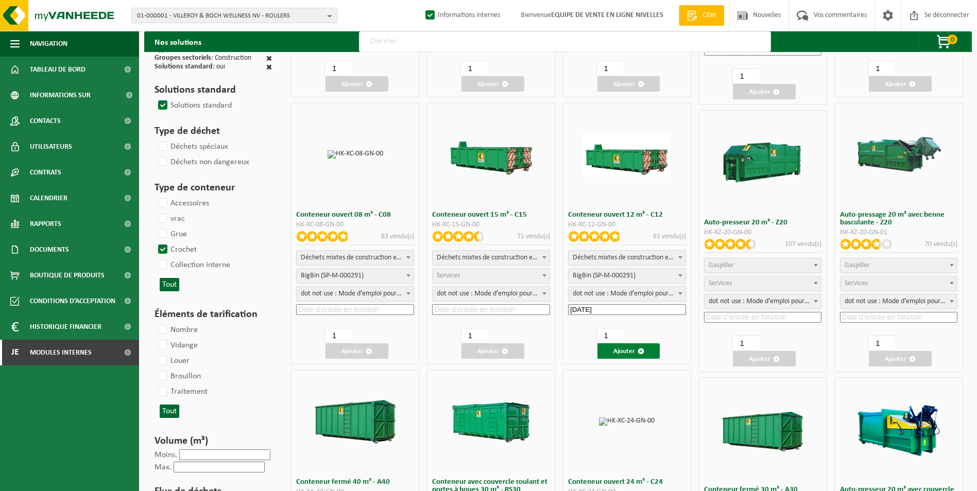
click at [628, 350] on font "Ajouter" at bounding box center [624, 351] width 22 height 7
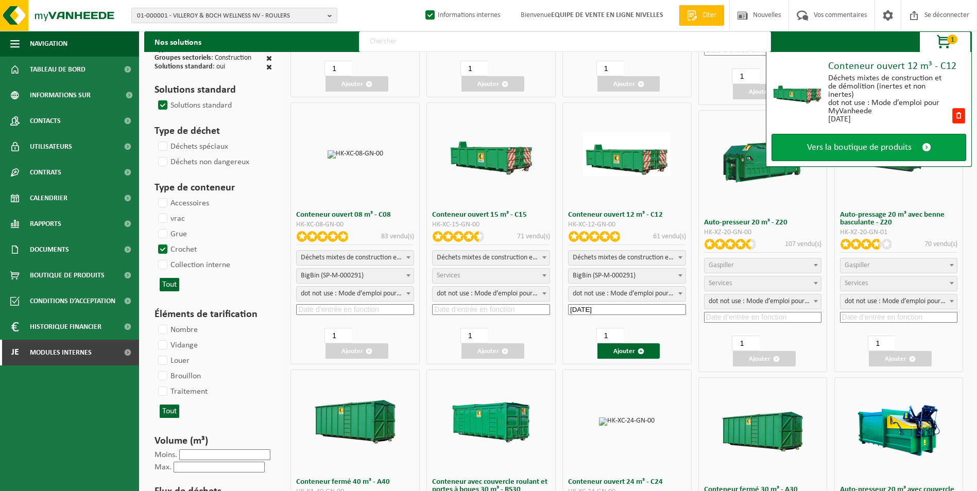
click at [871, 151] on span "Vers la boutique de produits" at bounding box center [859, 147] width 105 height 11
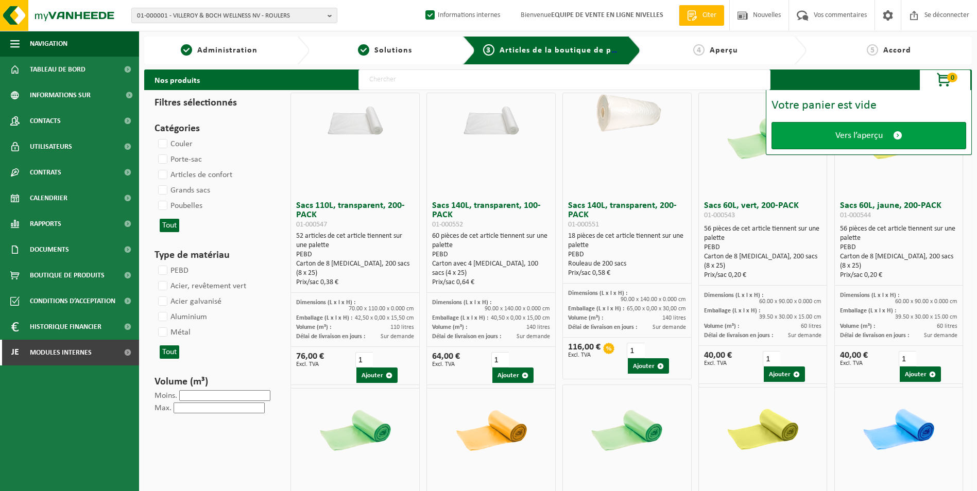
click at [861, 126] on link "Vers l’aperçu" at bounding box center [868, 135] width 195 height 27
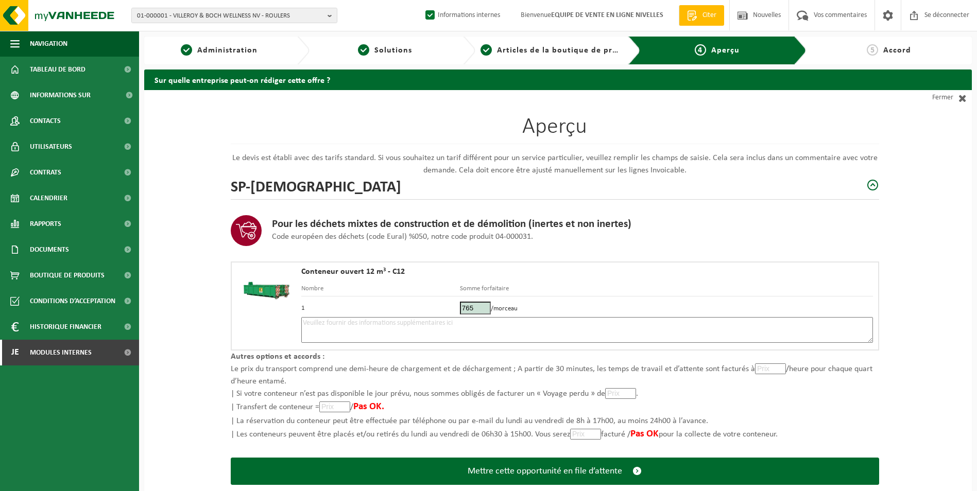
click at [523, 322] on textarea at bounding box center [586, 330] width 571 height 26
type textarea "p"
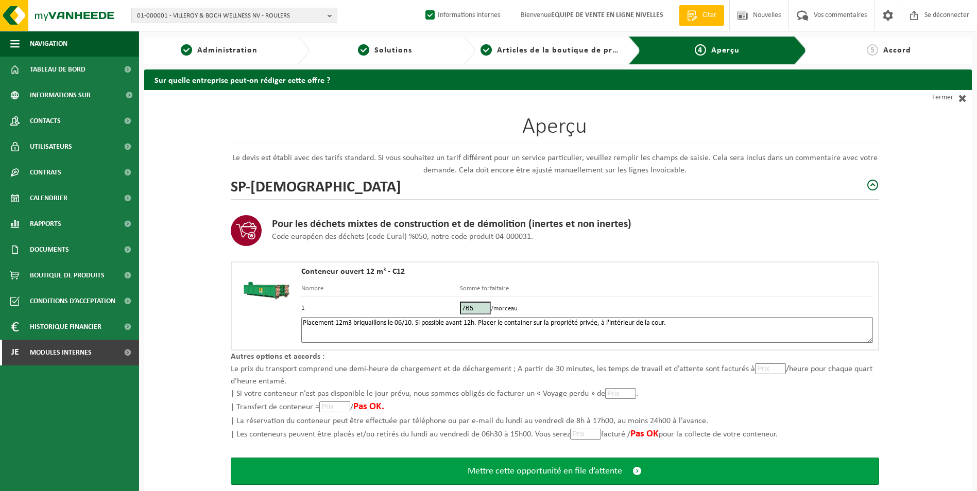
type textarea "Placement 12m3 briquaillons le 06/10. Si possible avant 12h. Placer le containe…"
click at [610, 472] on span "Mettre cette opportunité en file d’attente" at bounding box center [544, 471] width 154 height 11
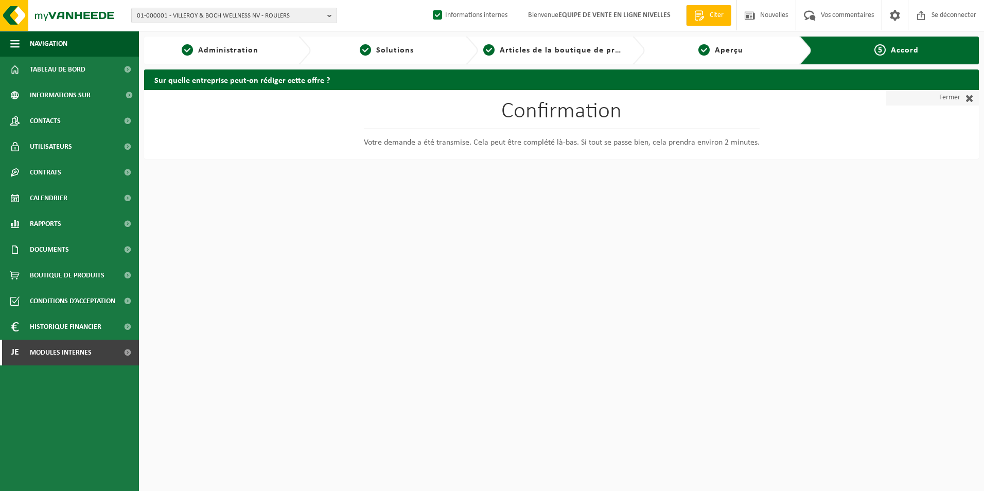
click at [947, 96] on font "Fermer" at bounding box center [950, 97] width 21 height 15
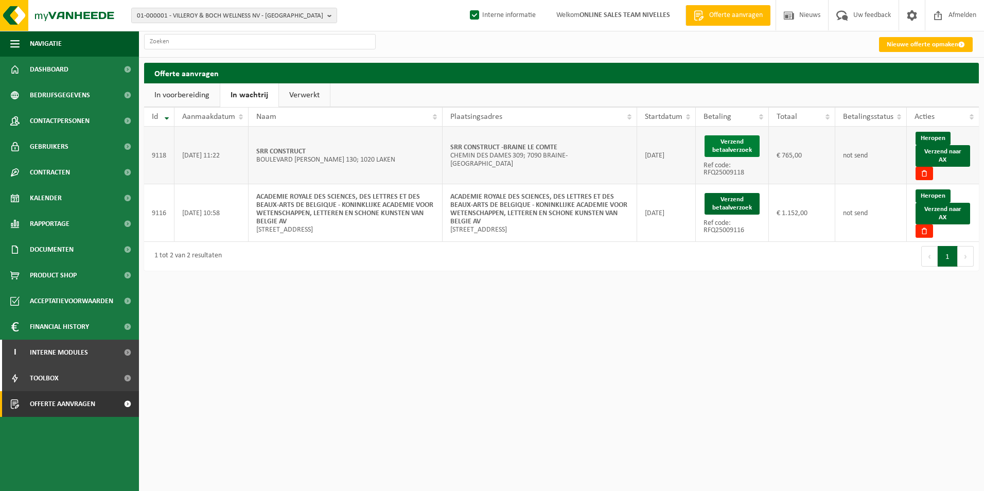
click at [732, 142] on button "Verzend betaalverzoek" at bounding box center [732, 146] width 55 height 22
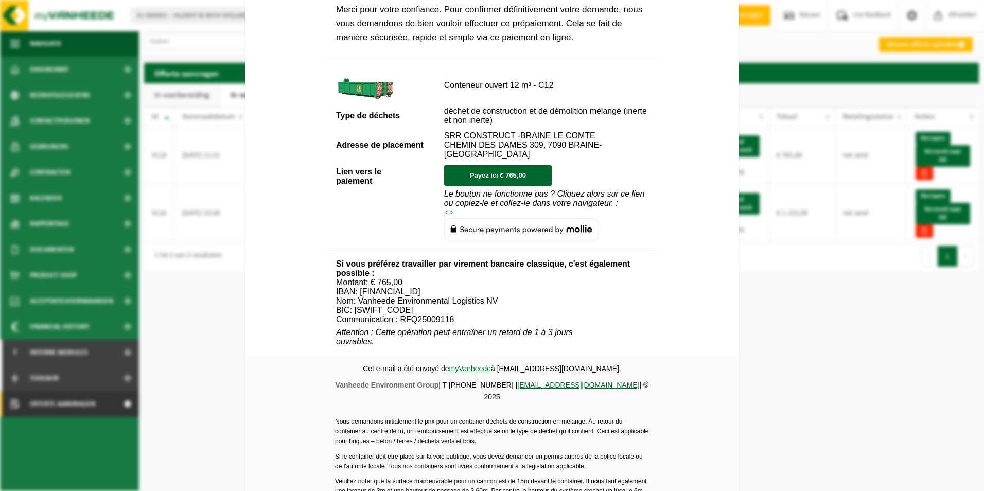
scroll to position [373, 0]
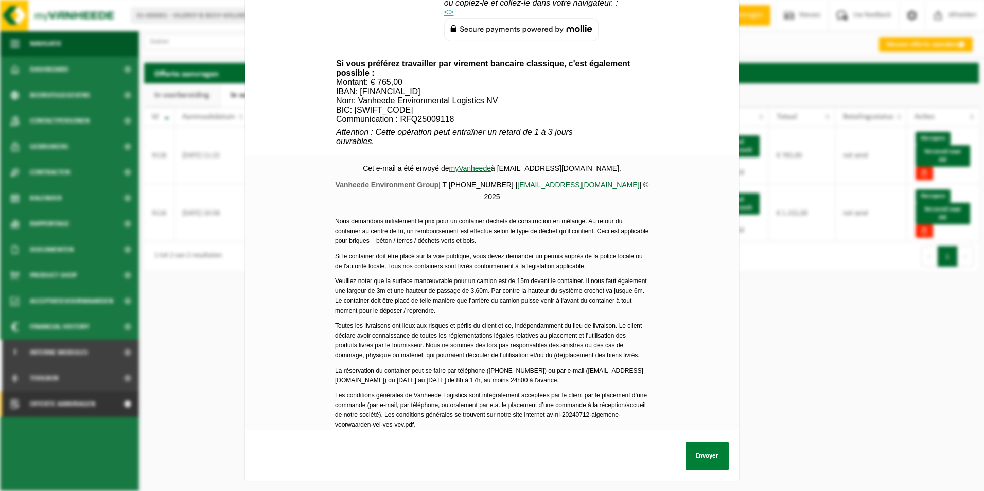
click at [693, 447] on button "Envoyer" at bounding box center [707, 456] width 43 height 29
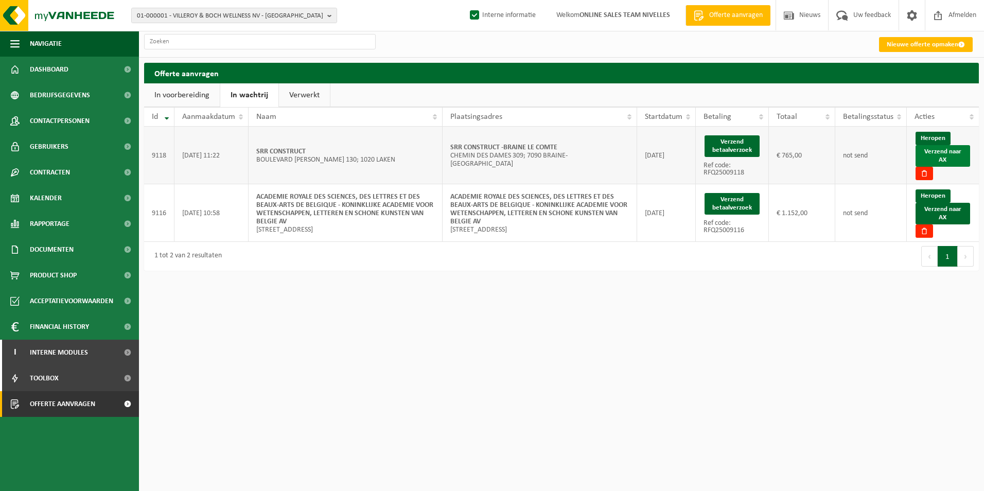
click at [954, 151] on link "Verzend naar AX" at bounding box center [943, 156] width 55 height 22
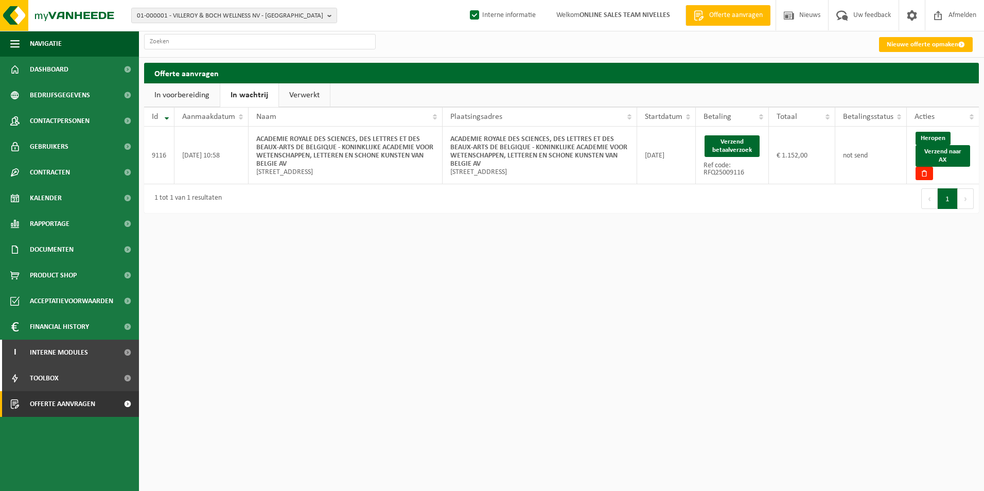
click at [314, 96] on link "Verwerkt" at bounding box center [304, 95] width 51 height 24
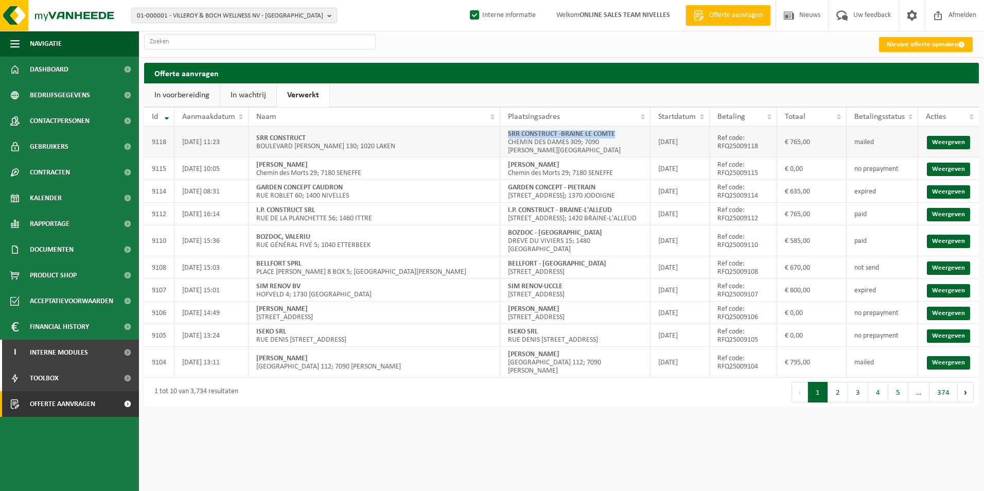
drag, startPoint x: 510, startPoint y: 132, endPoint x: 631, endPoint y: 132, distance: 121.0
click at [631, 132] on td "SRR CONSTRUCT -BRAINE LE COMTE CHEMIN DES DAMES 309; 7090 [PERSON_NAME][GEOGRAP…" at bounding box center [575, 142] width 150 height 31
copy strong "SRR CONSTRUCT -BRAINE LE COMTE"
click at [241, 97] on link "In wachtrij" at bounding box center [248, 95] width 56 height 24
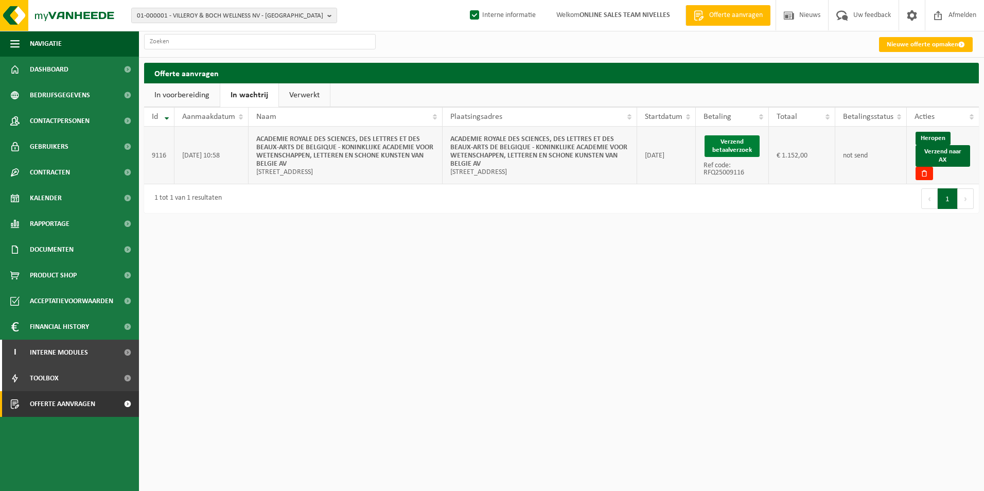
click at [746, 144] on button "Verzend betaalverzoek" at bounding box center [732, 146] width 55 height 22
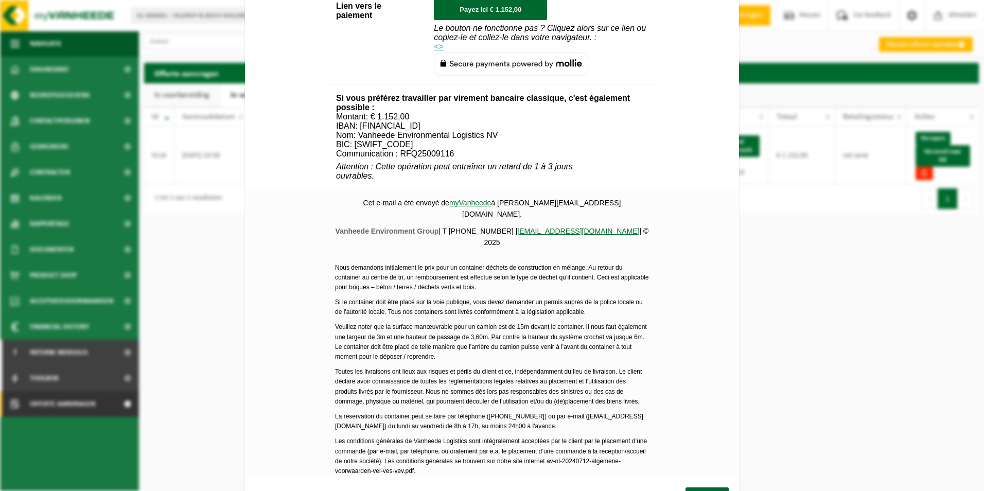
scroll to position [516, 0]
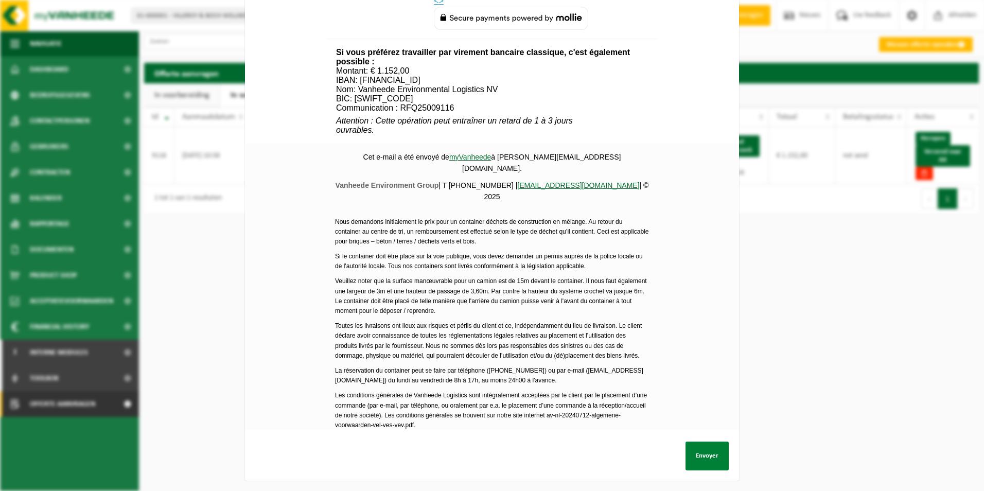
click at [709, 452] on button "Envoyer" at bounding box center [707, 456] width 43 height 29
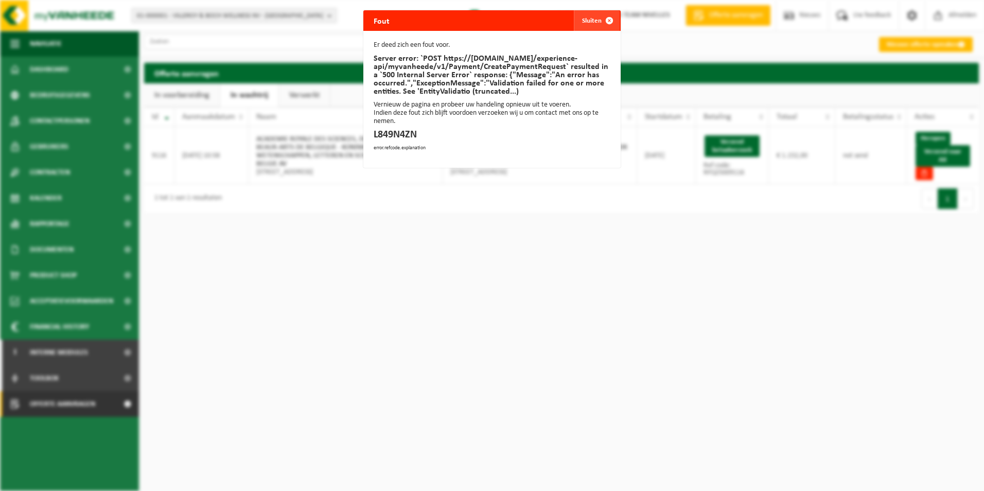
click at [586, 21] on button "Sluiten" at bounding box center [597, 20] width 46 height 21
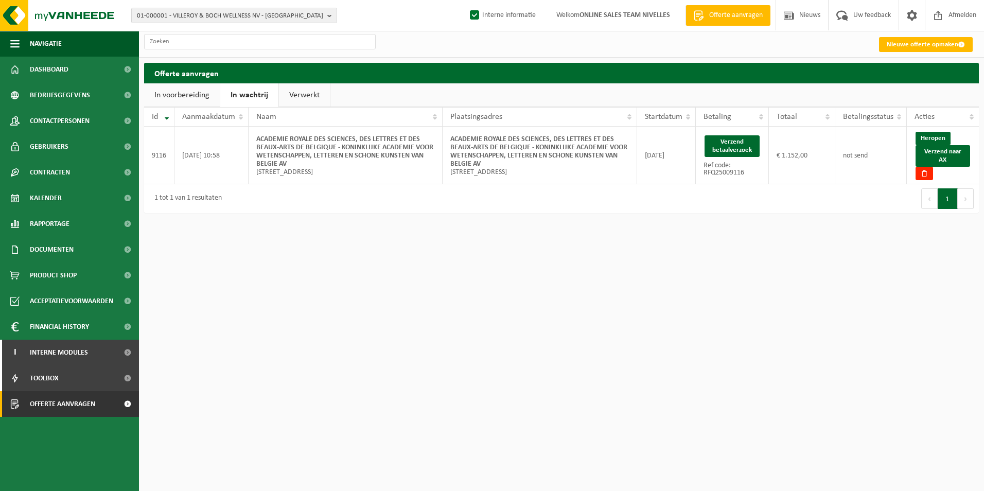
click at [297, 100] on link "Verwerkt" at bounding box center [304, 95] width 51 height 24
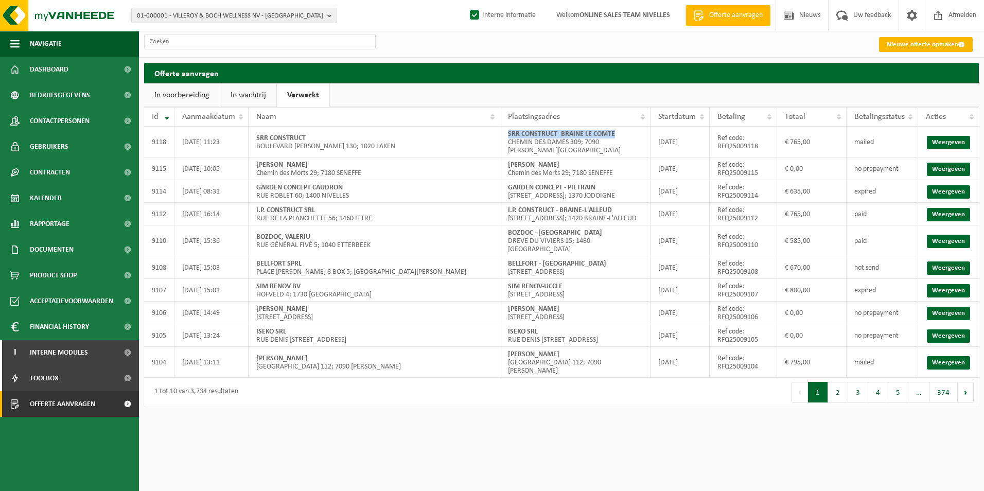
click at [900, 41] on link "Nieuwe offerte opmaken" at bounding box center [926, 44] width 94 height 15
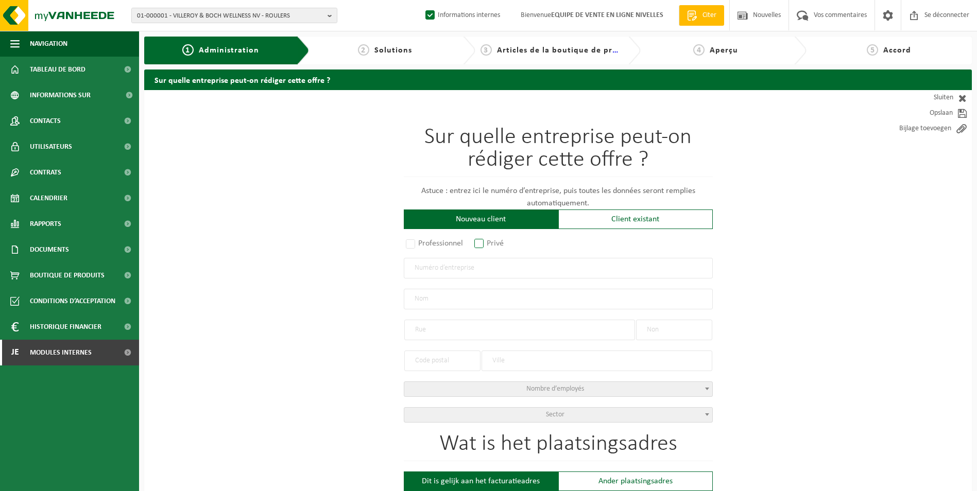
click at [477, 241] on label "Privé" at bounding box center [489, 243] width 34 height 14
click at [489, 241] on input "Privé" at bounding box center [492, 244] width 7 height 7
radio input "true"
select select "P"
select select "1707"
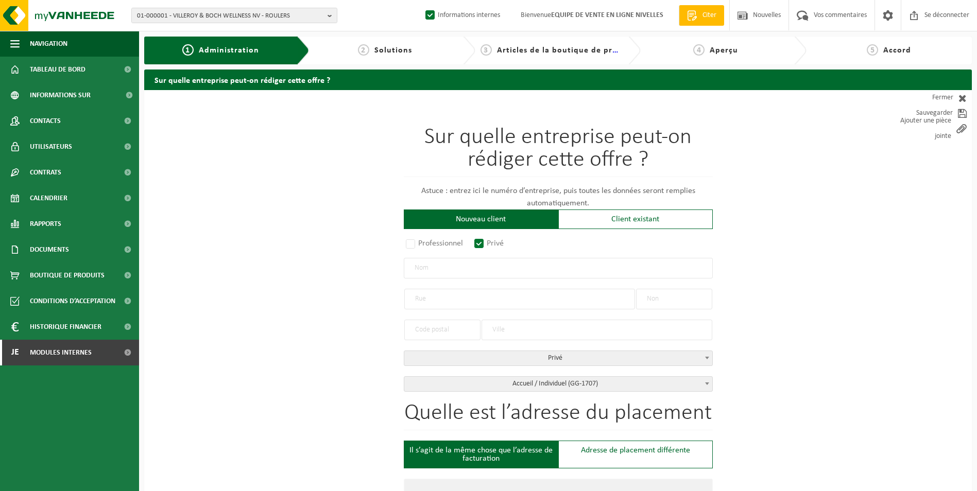
click at [437, 271] on input "text" at bounding box center [558, 268] width 309 height 21
paste input "Adrien Glover"
type input "Adrien Glover"
click at [437, 298] on input "text" at bounding box center [519, 299] width 231 height 21
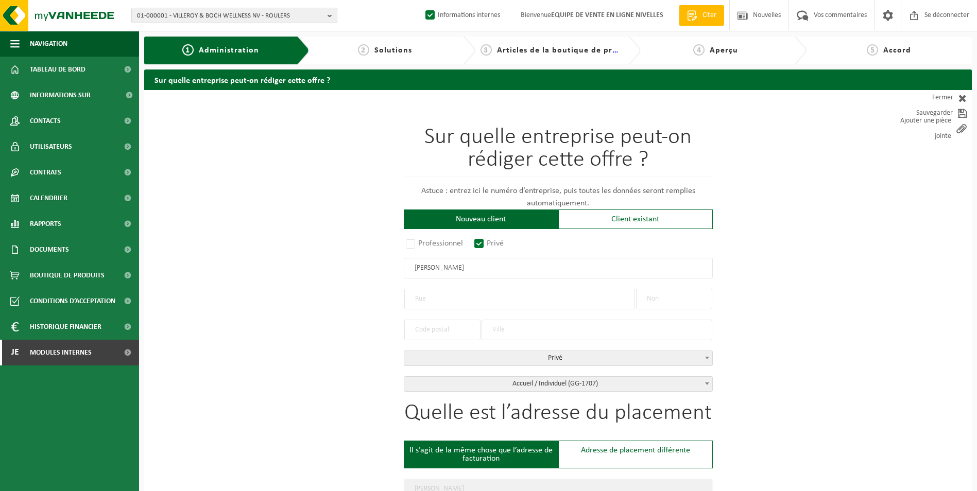
click at [459, 302] on input "text" at bounding box center [519, 299] width 231 height 21
paste input "21 Place du Vieux Marché 7850 Enghien."
type input "21 Place du Vieux Marché 7850 Enghien."
click at [674, 304] on input "text" at bounding box center [674, 299] width 76 height 21
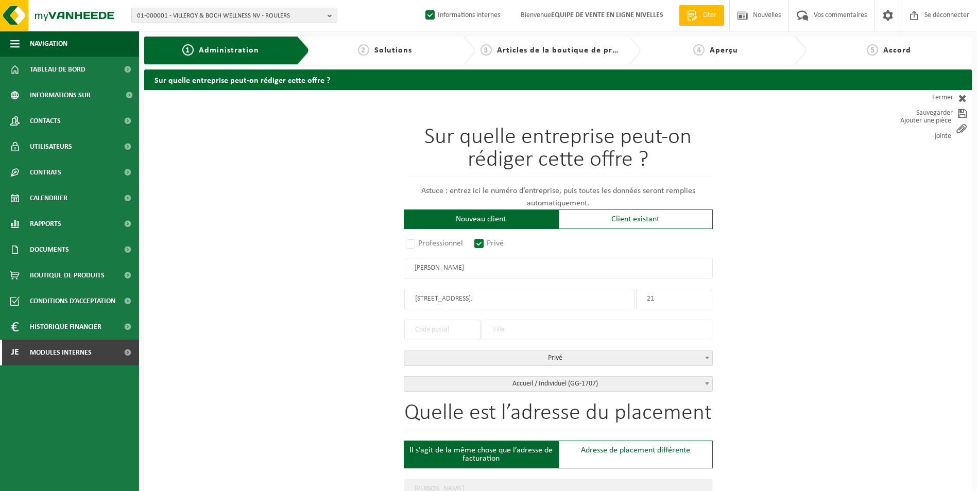
type input "21"
click at [429, 332] on input "text" at bounding box center [442, 330] width 76 height 21
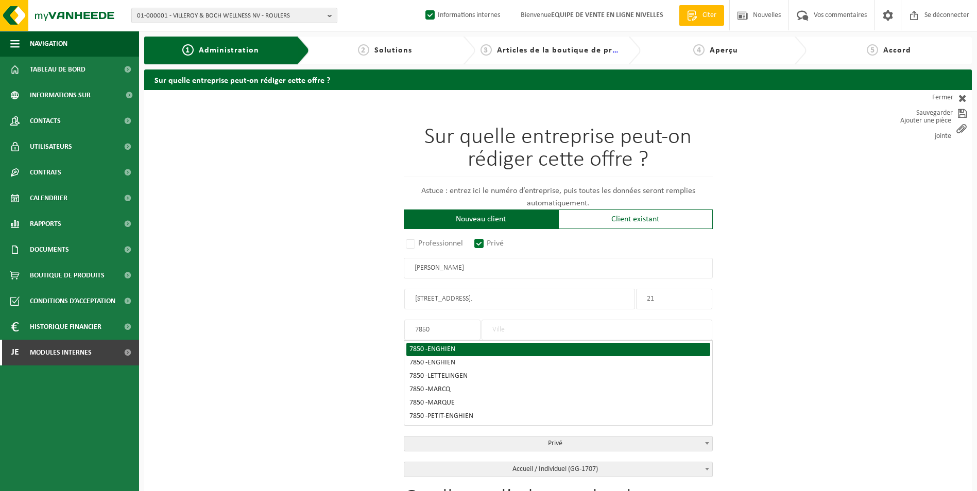
type input "7850"
click at [445, 347] on span "ENGHIEN" at bounding box center [441, 349] width 28 height 8
type input "EDINGEN"
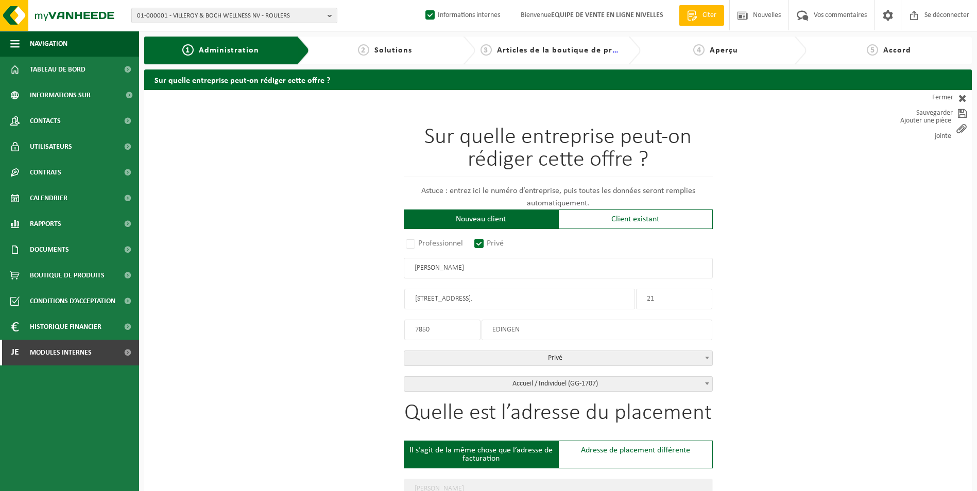
drag, startPoint x: 543, startPoint y: 300, endPoint x: 491, endPoint y: 300, distance: 52.0
click at [491, 300] on input "21 Place du Vieux Marché 7850 Enghien." at bounding box center [519, 299] width 231 height 21
drag, startPoint x: 422, startPoint y: 299, endPoint x: 386, endPoint y: 299, distance: 36.0
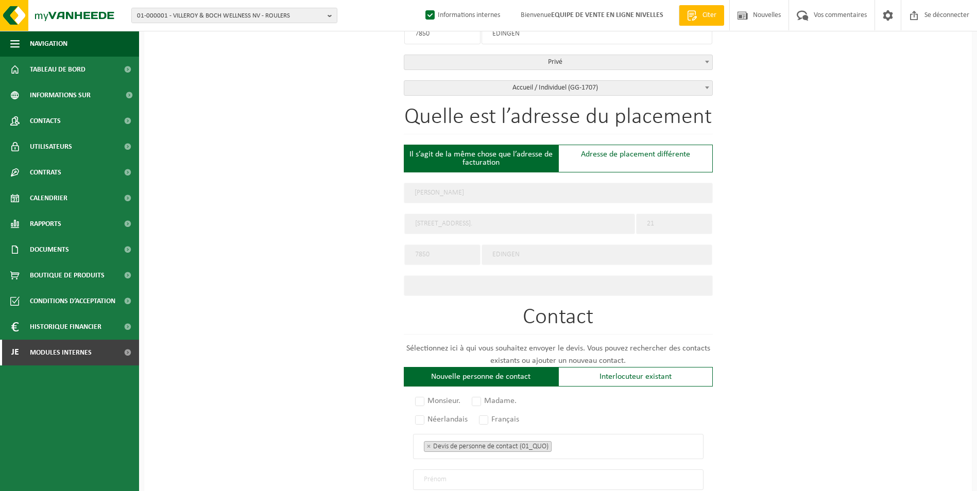
scroll to position [412, 0]
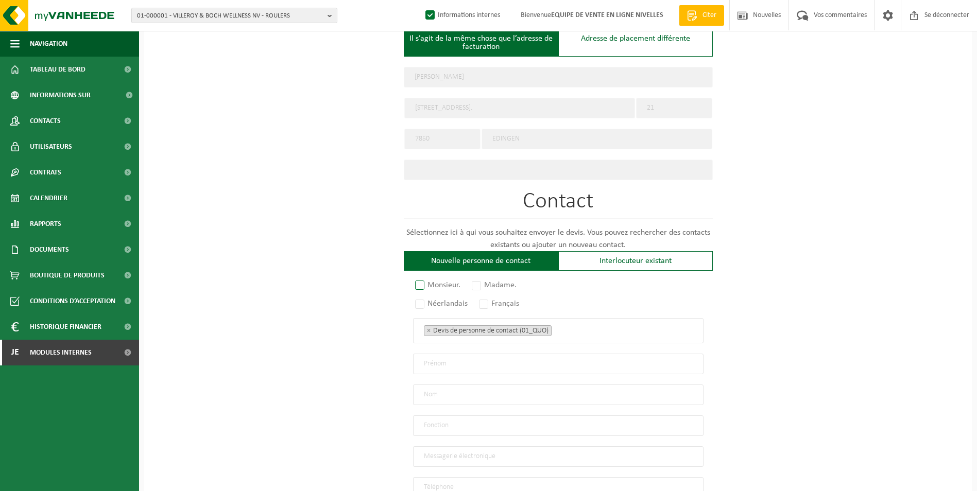
type input "Place du Vieux Marché"
click at [419, 285] on label "Monsieur." at bounding box center [438, 285] width 50 height 14
radio input "true"
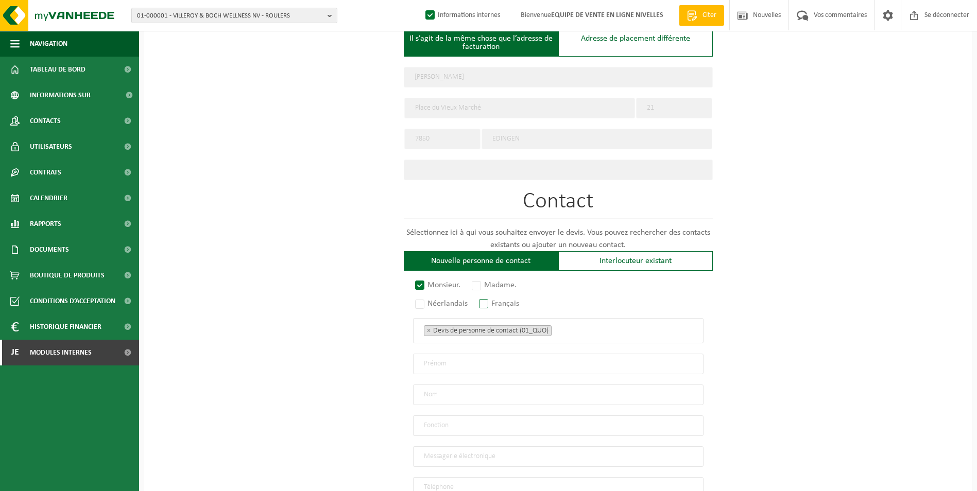
click at [485, 298] on label "Français" at bounding box center [499, 304] width 45 height 14
radio input "true"
click at [585, 328] on ul "× Devis de personne de contact (01_QUO)" at bounding box center [558, 330] width 269 height 13
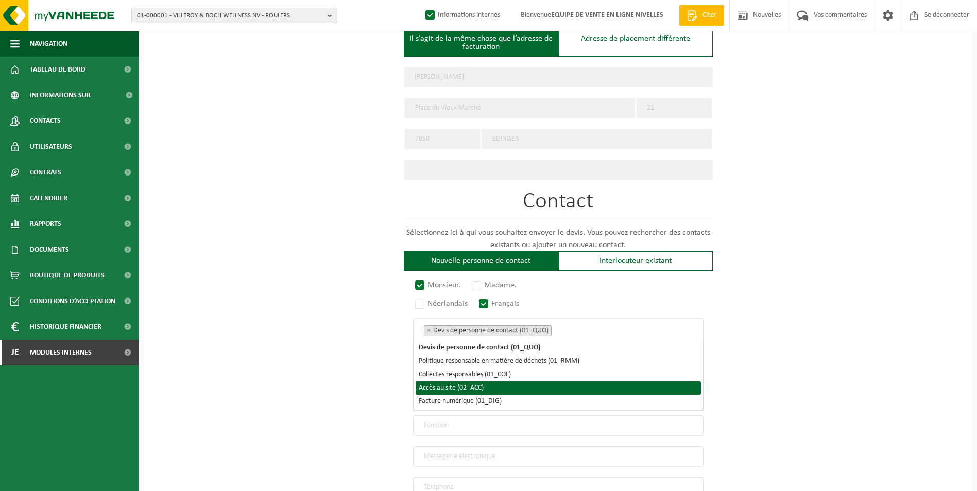
click at [508, 388] on li "Accès au site (02_ACC)" at bounding box center [557, 387] width 285 height 13
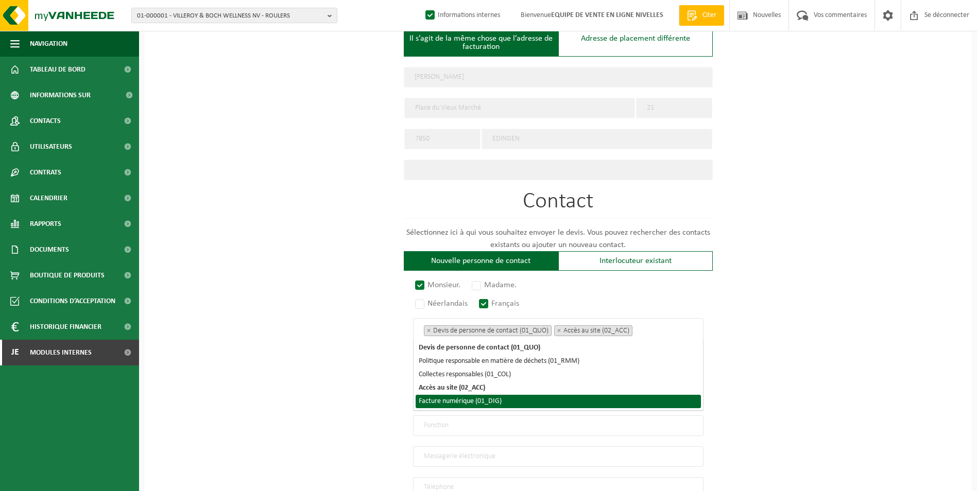
click at [506, 398] on li "Facture numérique (01_DIG)" at bounding box center [557, 401] width 285 height 13
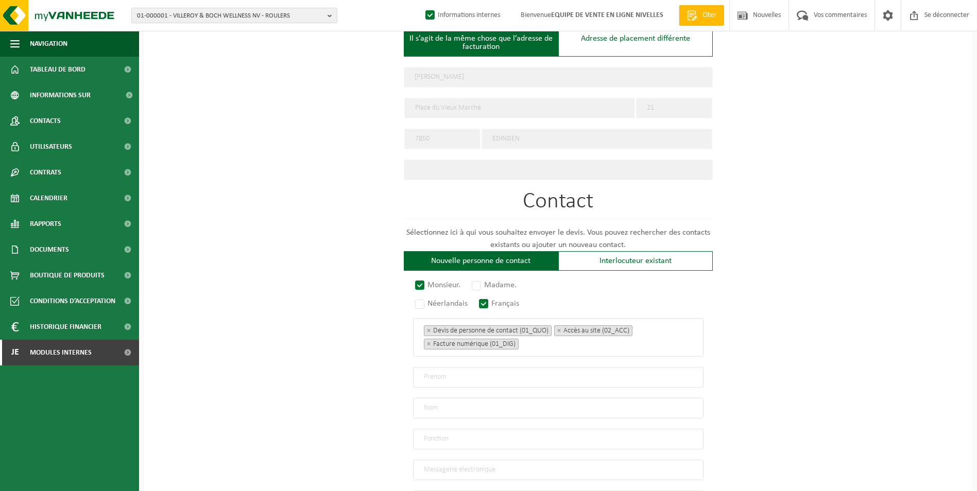
click at [346, 367] on div "Sur quelle entreprise peut-on rédiger cette offre ? Astuce : entrez ici le numé…" at bounding box center [557, 139] width 827 height 923
click at [494, 372] on input "text" at bounding box center [558, 377] width 290 height 21
paste input "Adrien Glover"
drag, startPoint x: 488, startPoint y: 373, endPoint x: 443, endPoint y: 373, distance: 45.3
click at [443, 373] on input "Adrien Glover" at bounding box center [558, 377] width 290 height 21
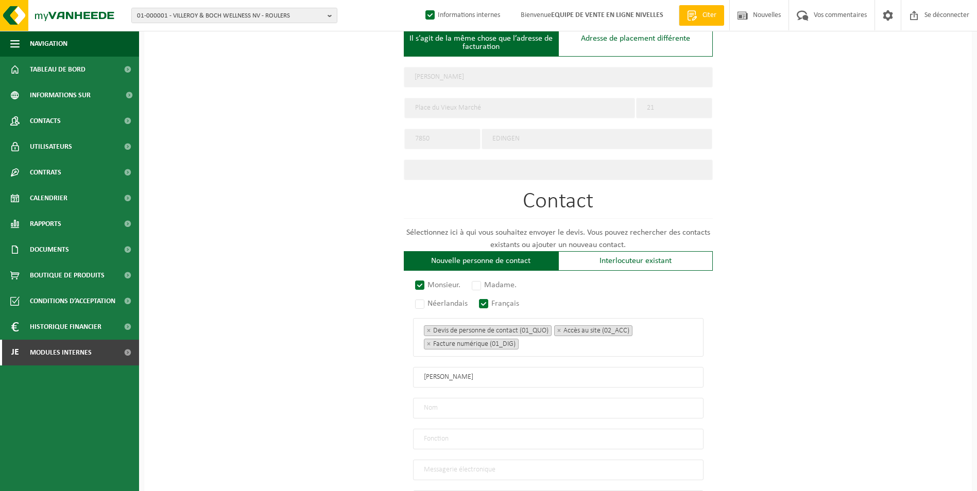
type input "Adrien"
click at [464, 401] on input "text" at bounding box center [558, 408] width 290 height 21
paste input "Glover"
click at [425, 408] on input "Glover" at bounding box center [558, 408] width 290 height 21
type input "Glover"
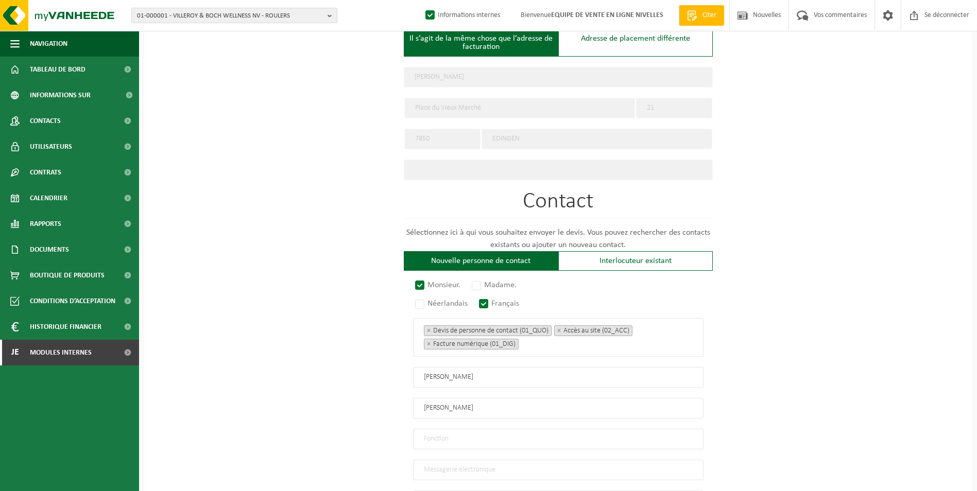
click at [515, 432] on input "text" at bounding box center [558, 439] width 290 height 21
type input "Contact"
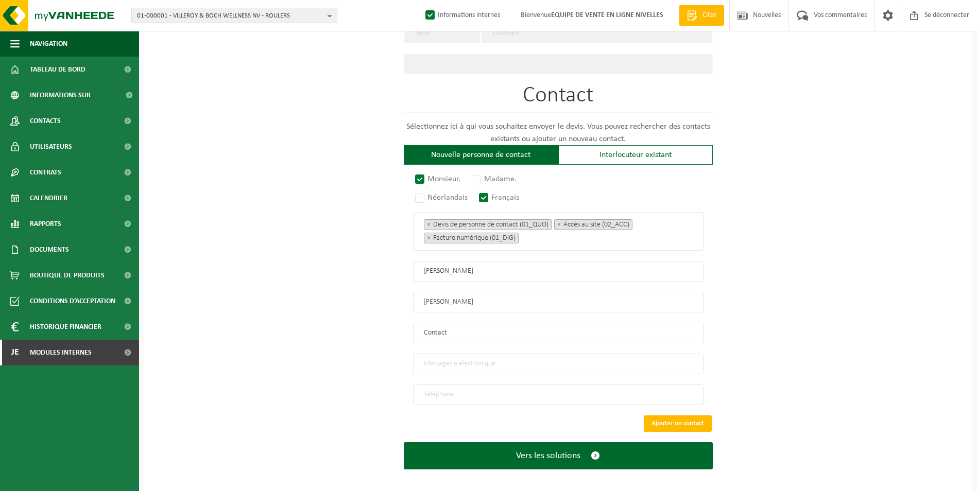
scroll to position [520, 0]
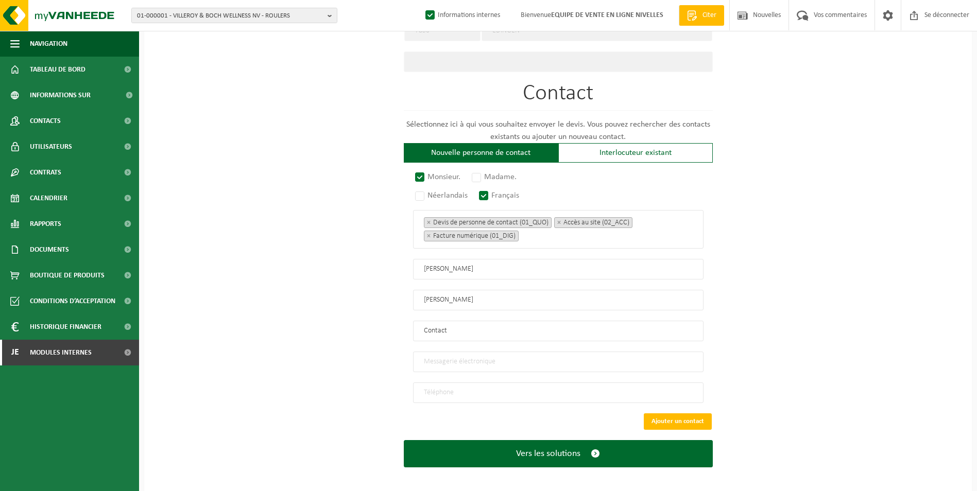
click at [436, 357] on input "email" at bounding box center [558, 362] width 290 height 21
paste input "adglover@gmail.com"
type input "adglover@gmail.com"
click at [443, 389] on input "tel" at bounding box center [558, 392] width 290 height 21
click at [502, 389] on input "tel" at bounding box center [558, 392] width 290 height 21
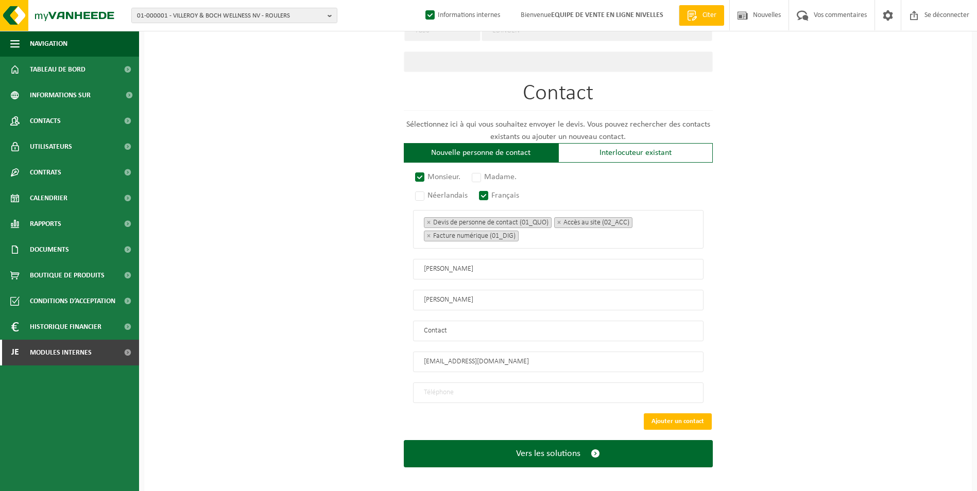
paste input "0486/74.81.57"
type input "+32 486 74 81 57"
click at [672, 415] on button "Ajouter un contact" at bounding box center [678, 421] width 68 height 16
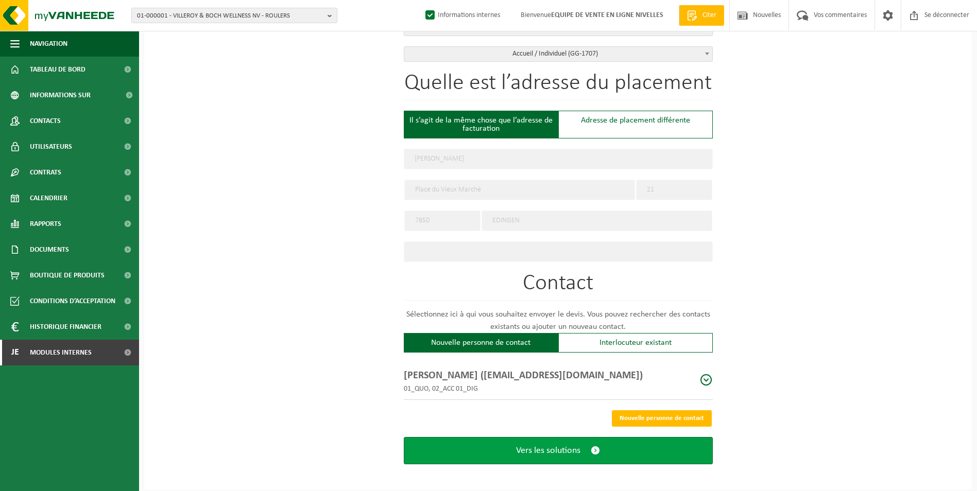
click at [555, 450] on span "Vers les solutions" at bounding box center [548, 450] width 64 height 11
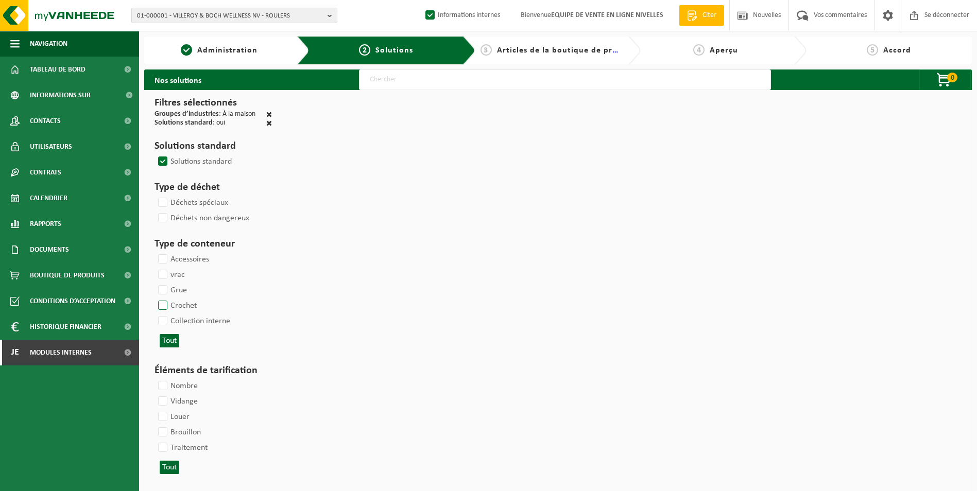
click at [167, 305] on label "Crochet" at bounding box center [176, 305] width 41 height 15
click at [154, 298] on input "Crochet" at bounding box center [154, 298] width 1 height 1
checkbox input "true"
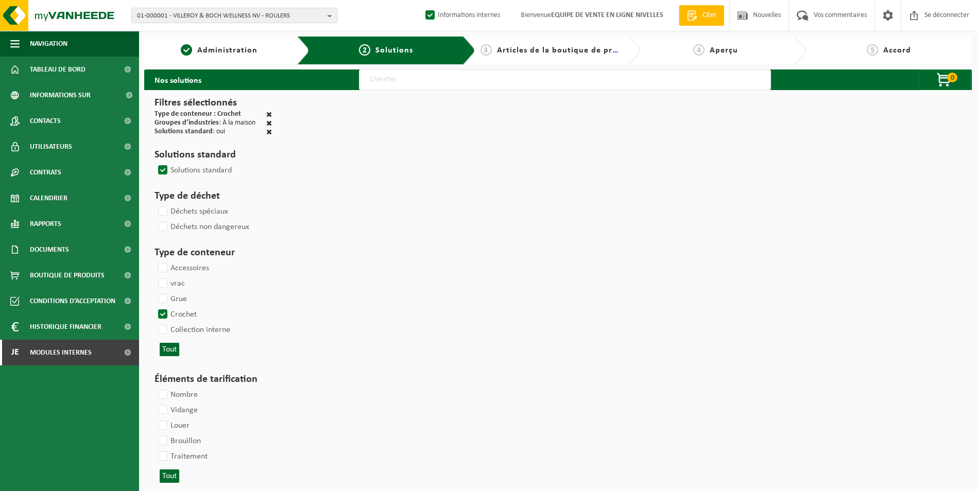
select select
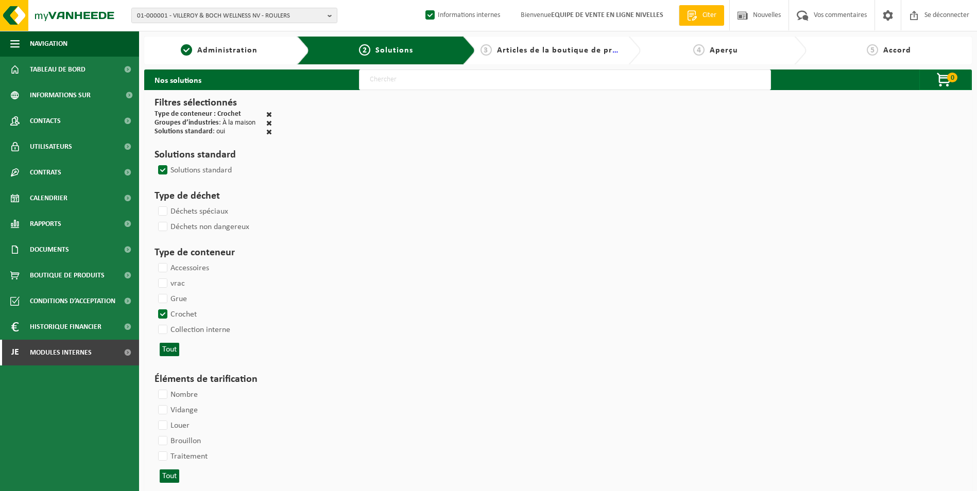
select select
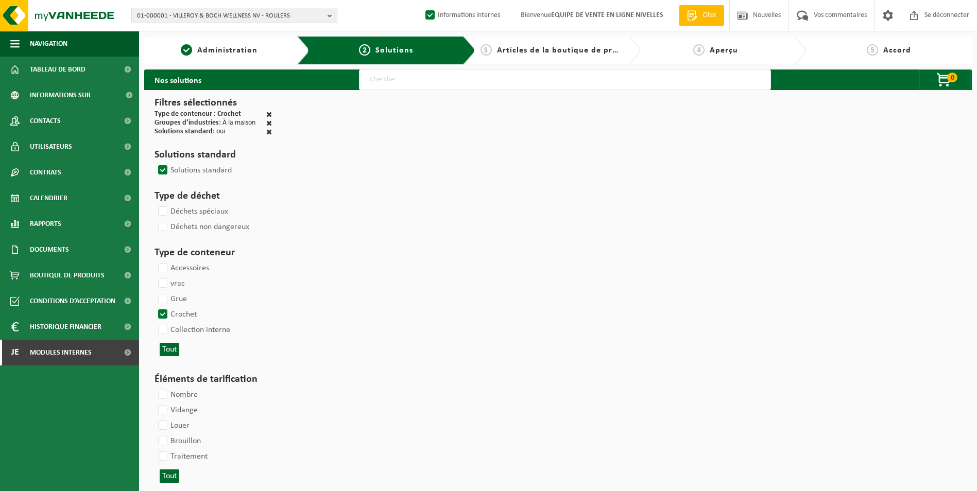
select select
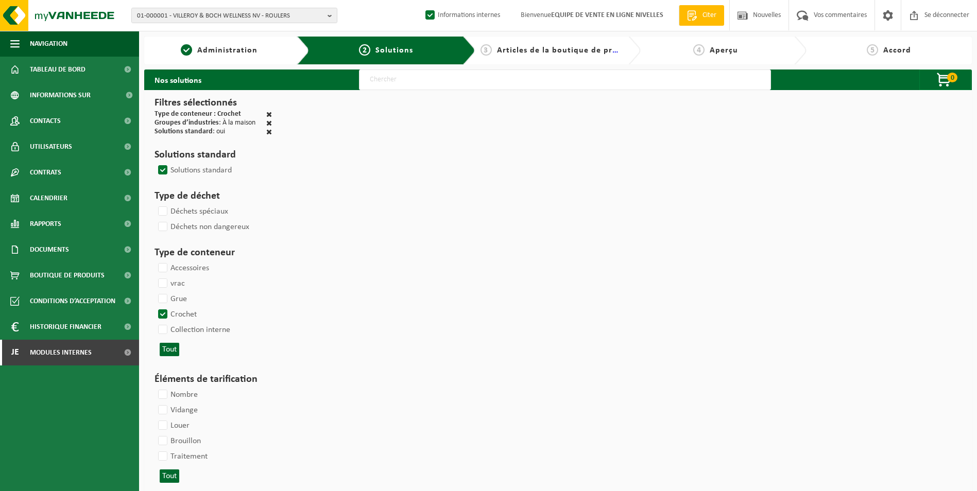
select select
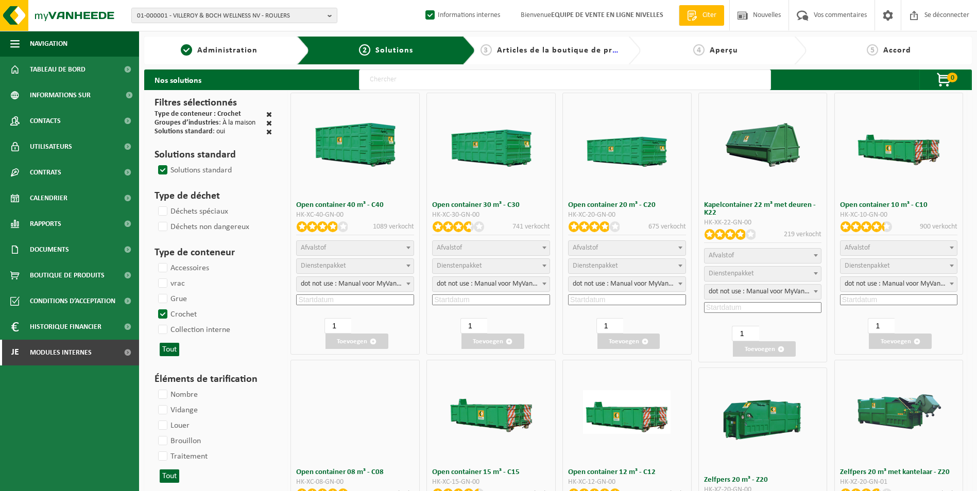
select select
select select "25"
select select "197"
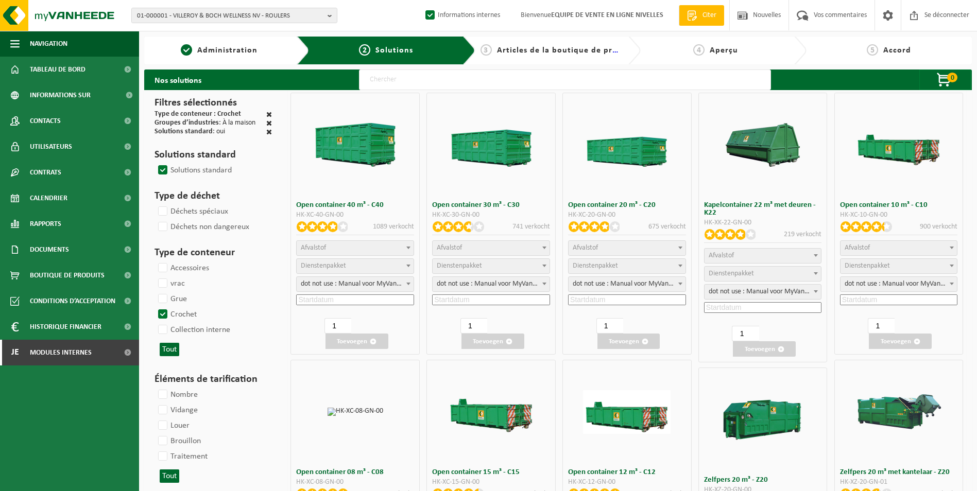
select select "25"
select select "8"
select select "25"
select select "7"
select select "25"
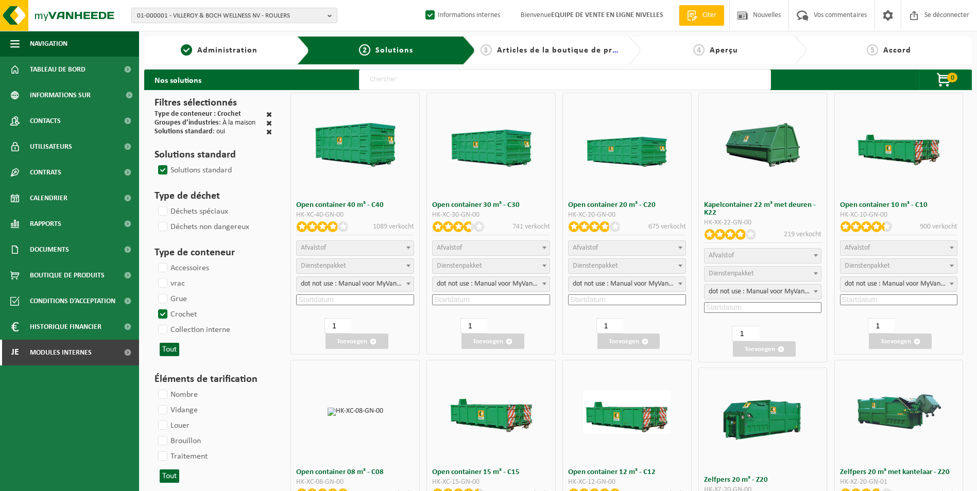
select select "7"
select select "25"
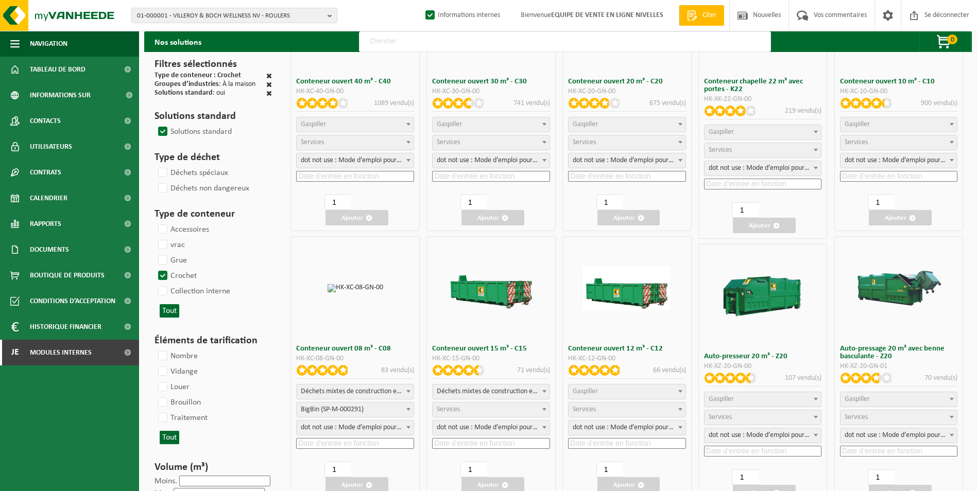
scroll to position [206, 0]
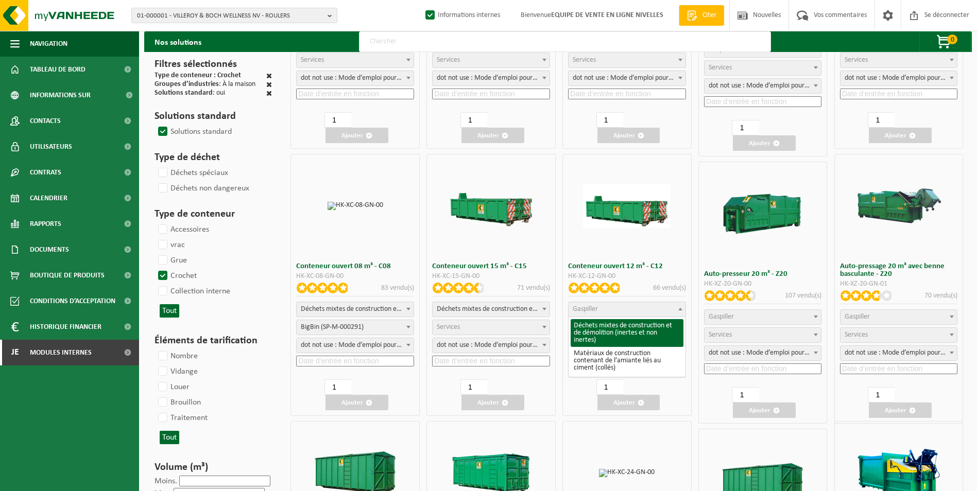
click at [620, 306] on span "Gaspiller" at bounding box center [626, 309] width 117 height 14
select select "31"
select select
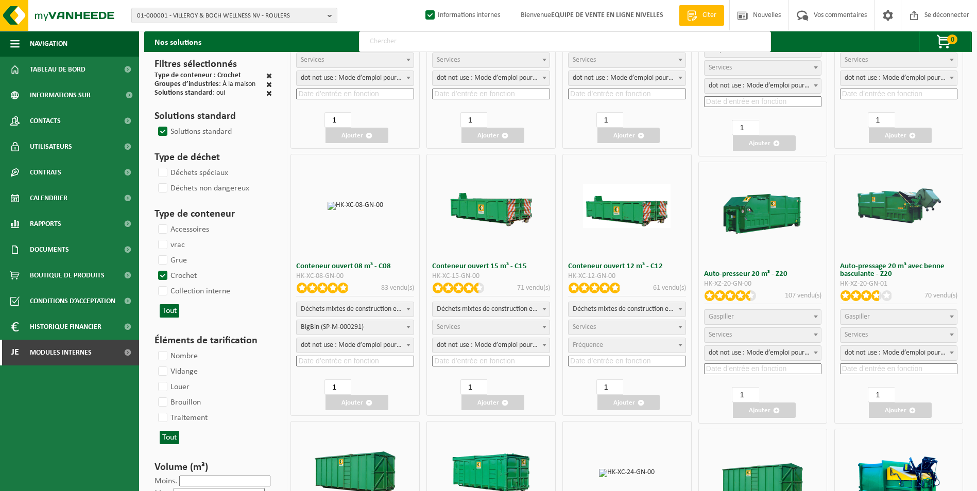
select select
click at [614, 326] on span "Services" at bounding box center [626, 327] width 117 height 14
select select "197"
select select "25"
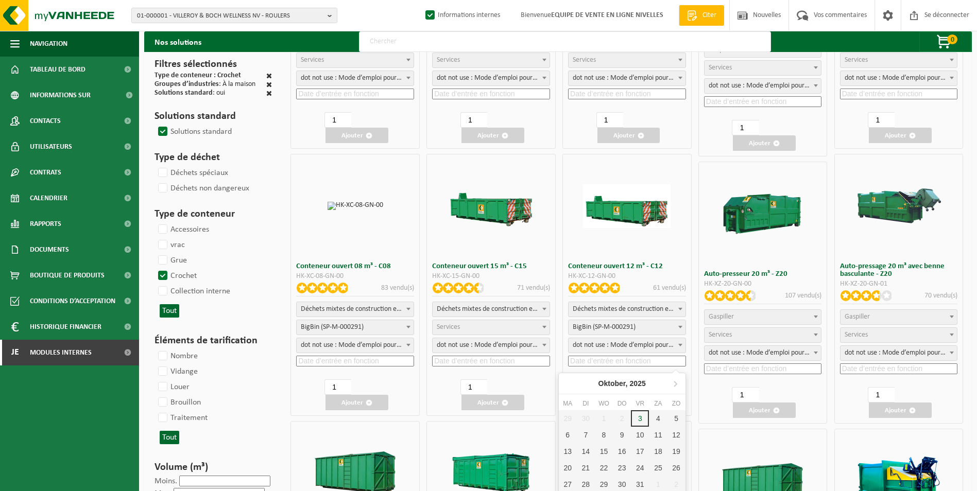
click at [597, 358] on input at bounding box center [627, 361] width 118 height 11
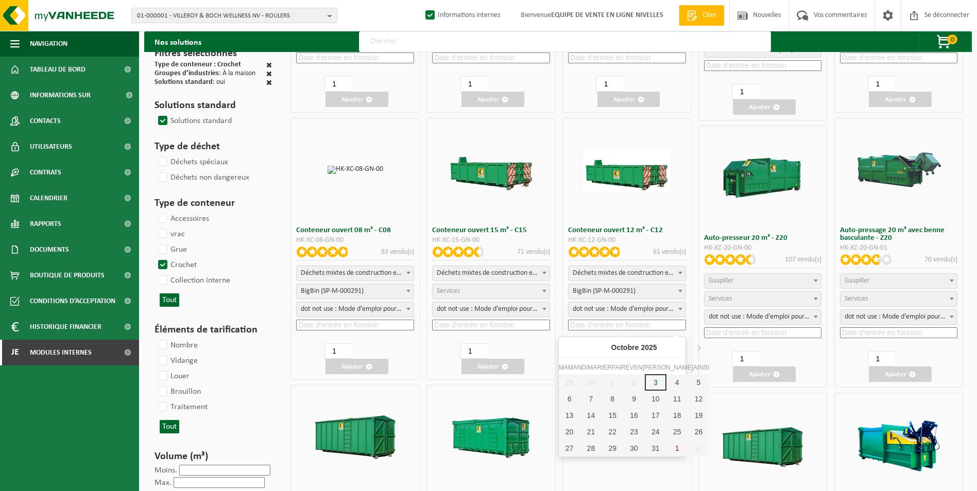
scroll to position [257, 0]
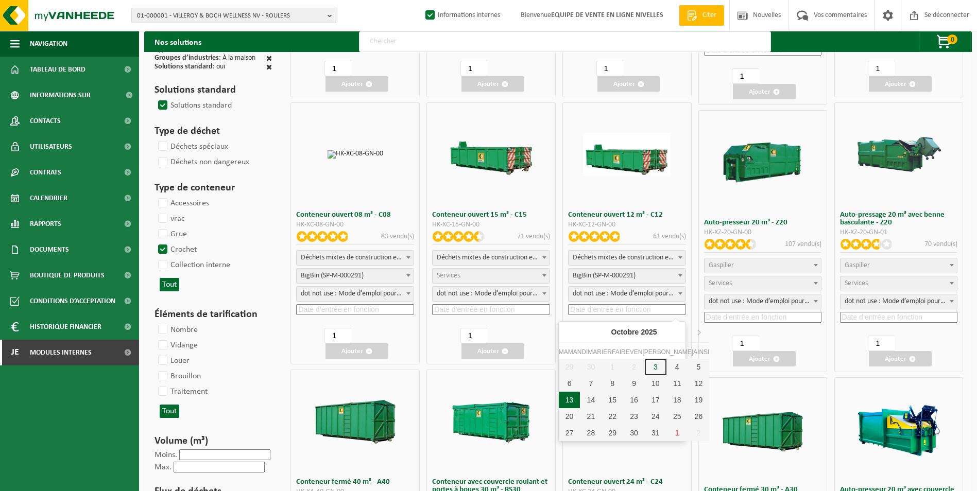
click at [573, 401] on div "13" at bounding box center [570, 400] width 22 height 16
type input "2025-10-13"
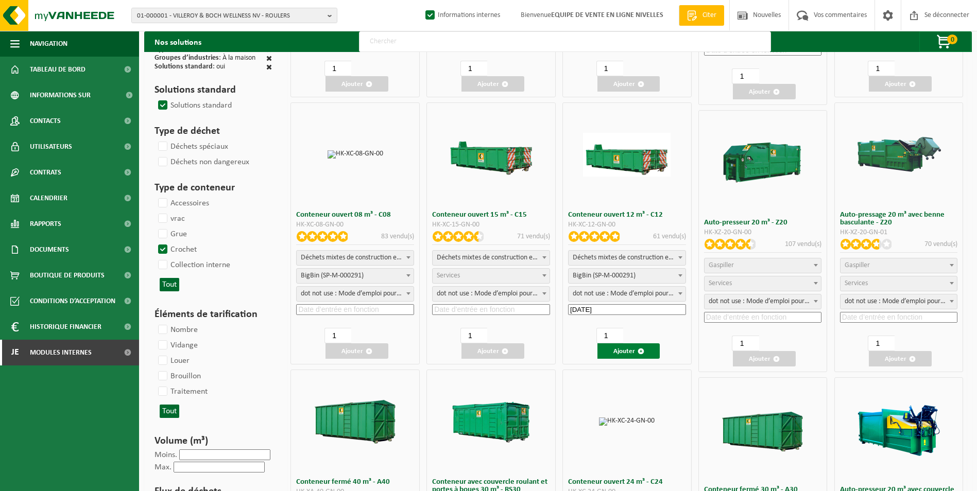
click at [616, 350] on font "Ajouter" at bounding box center [624, 351] width 22 height 7
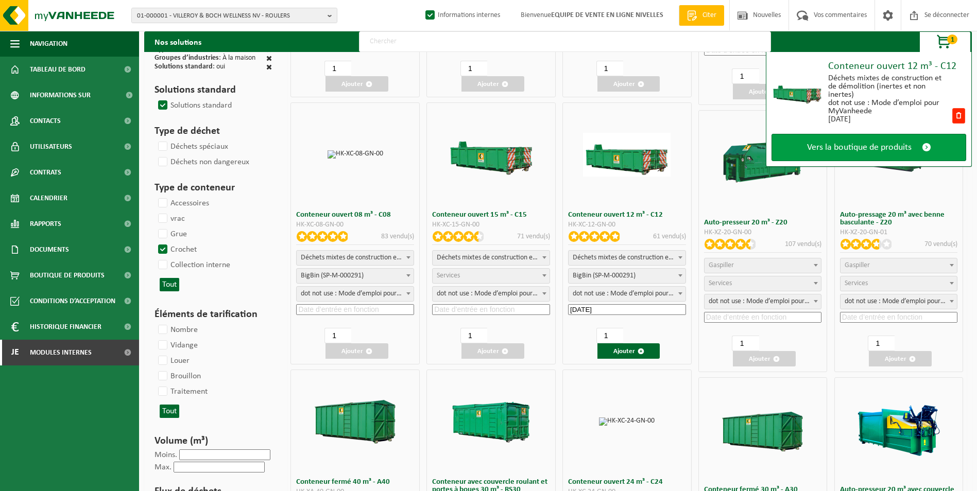
click at [844, 142] on span "Vers la boutique de produits" at bounding box center [859, 147] width 105 height 11
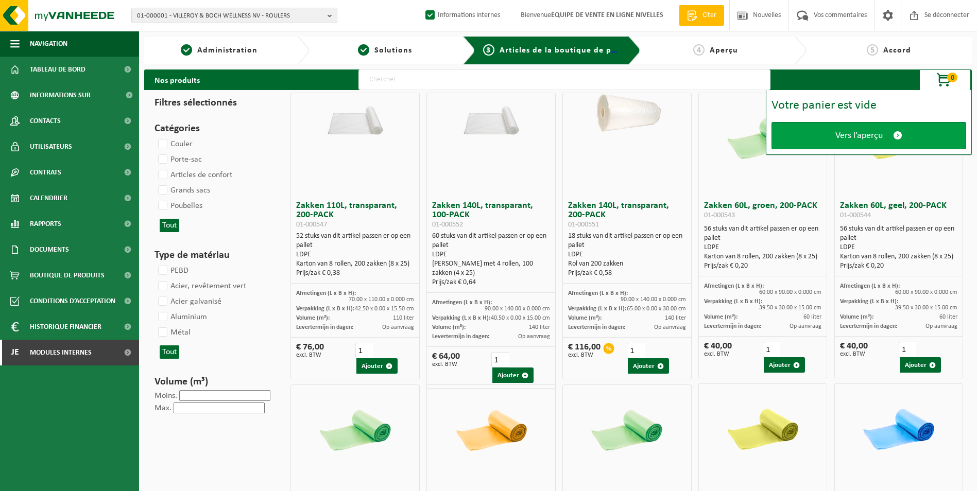
click at [844, 142] on link "Vers l’aperçu" at bounding box center [868, 135] width 195 height 27
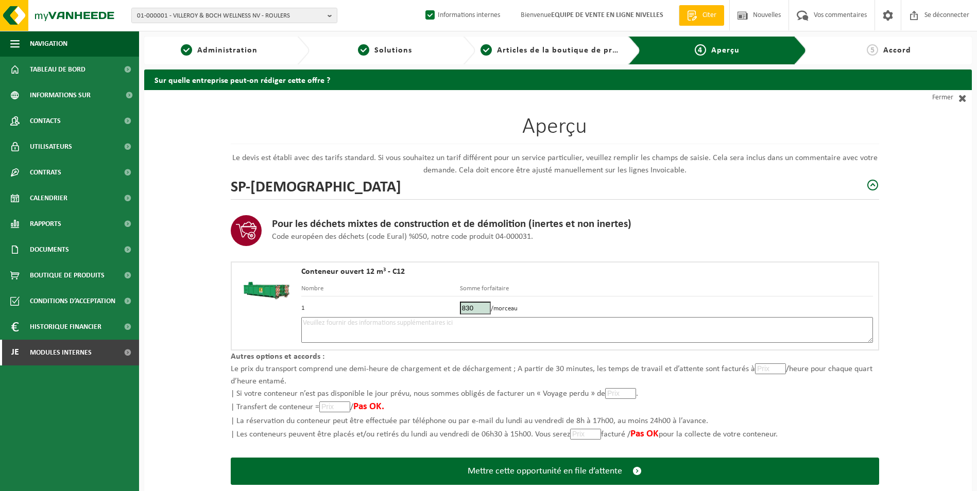
click at [567, 324] on textarea at bounding box center [586, 330] width 571 height 26
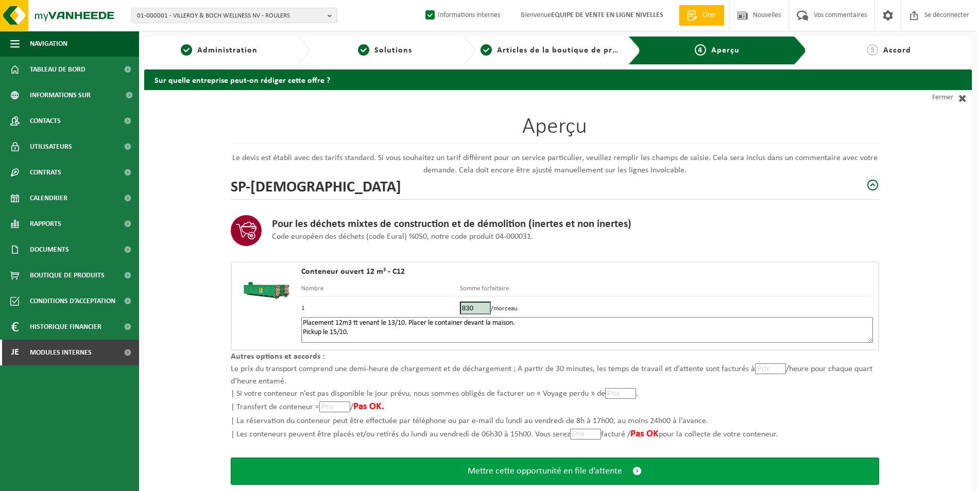
type textarea "Placement 12m3 tt venant le 13/10. Placer le container devant la maison. Pickup…"
click at [546, 469] on span "Mettre cette opportunité en file d’attente" at bounding box center [544, 471] width 154 height 11
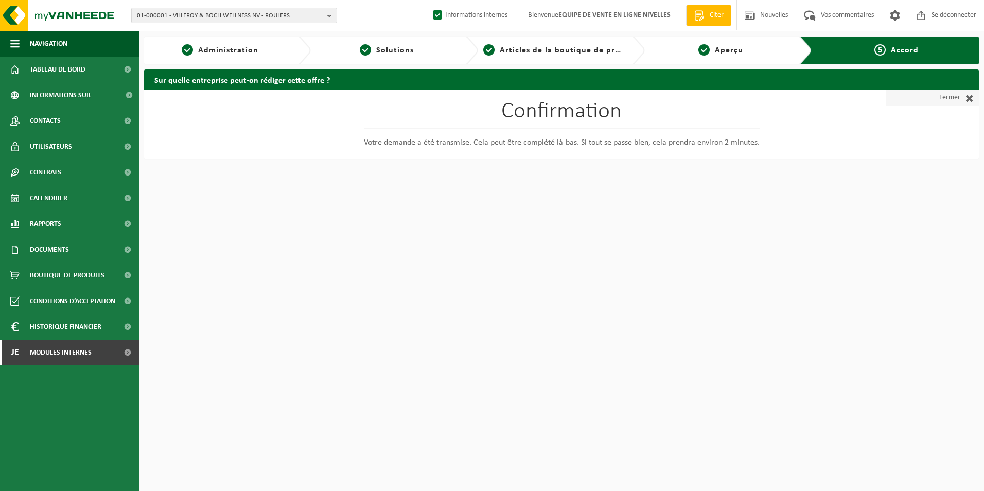
click at [959, 96] on font "Fermer" at bounding box center [950, 97] width 21 height 15
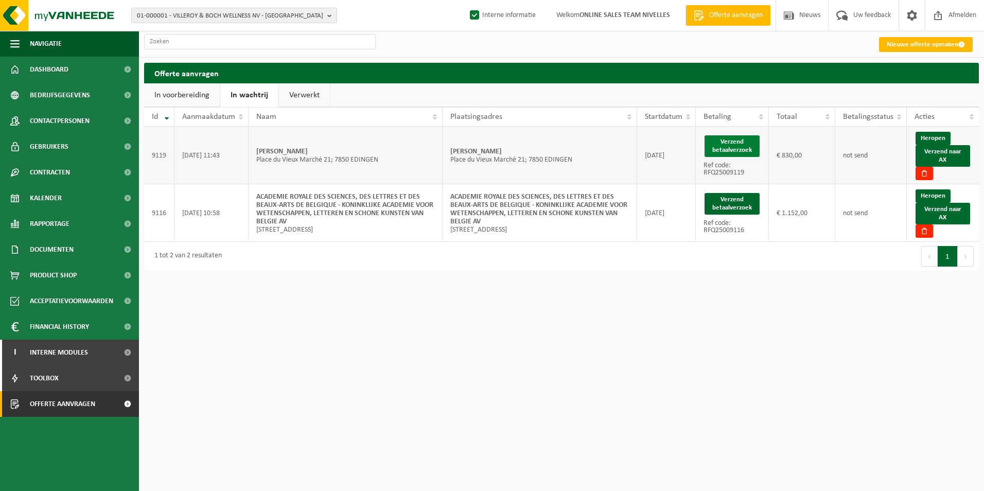
click at [737, 146] on button "Verzend betaalverzoek" at bounding box center [732, 146] width 55 height 22
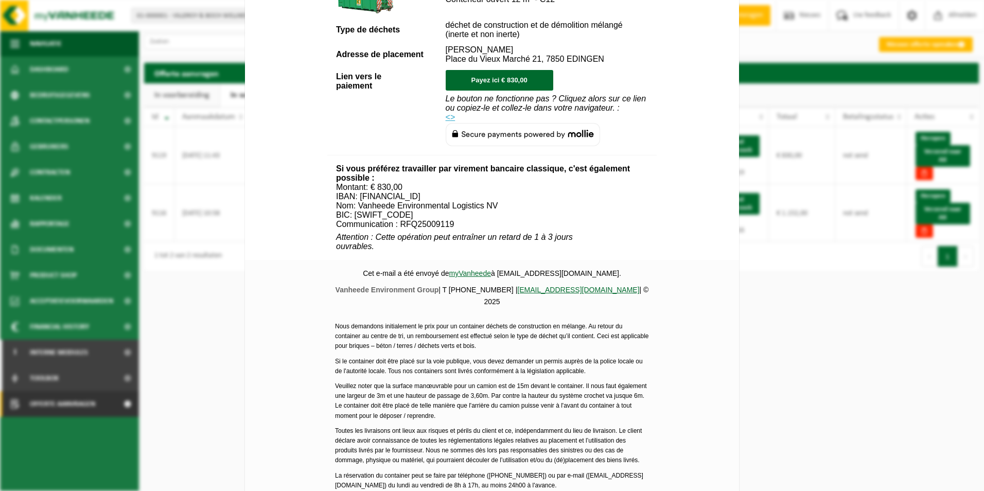
scroll to position [373, 0]
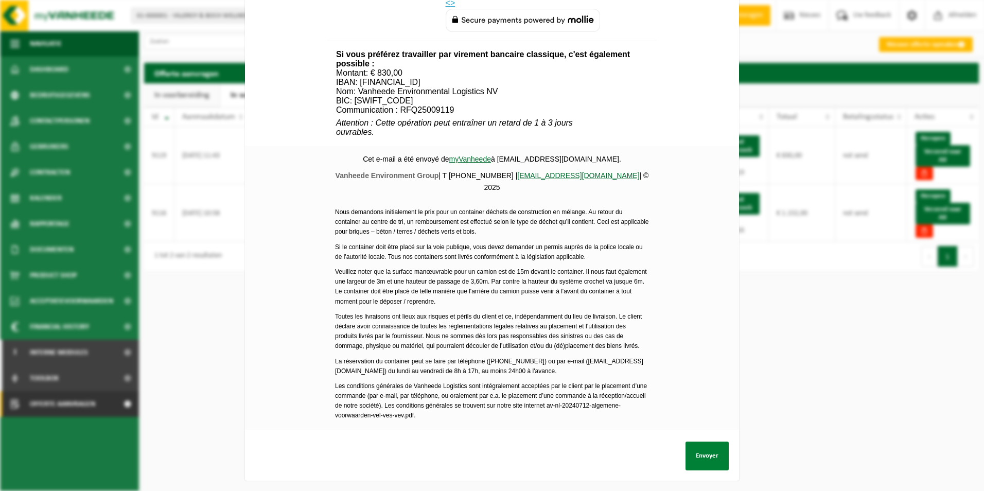
click at [712, 449] on button "Envoyer" at bounding box center [707, 456] width 43 height 29
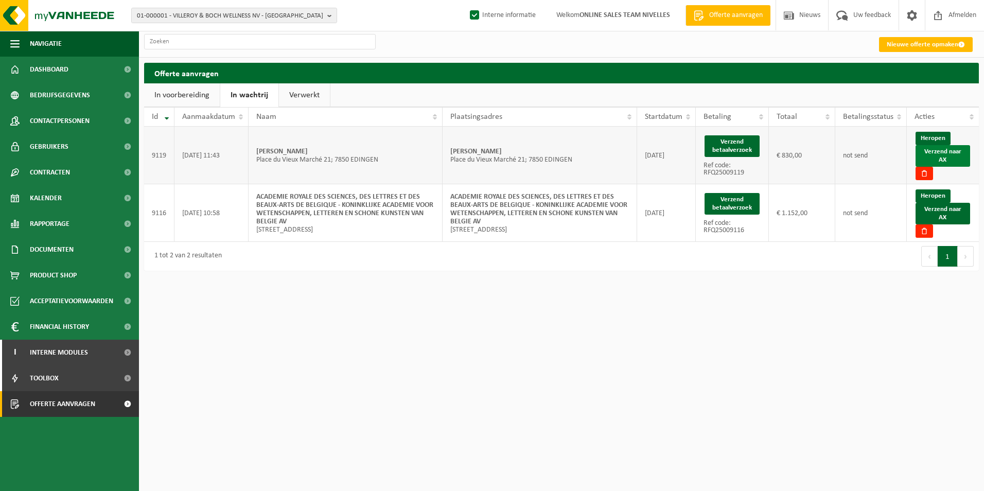
click at [945, 153] on link "Verzend naar AX" at bounding box center [943, 156] width 55 height 22
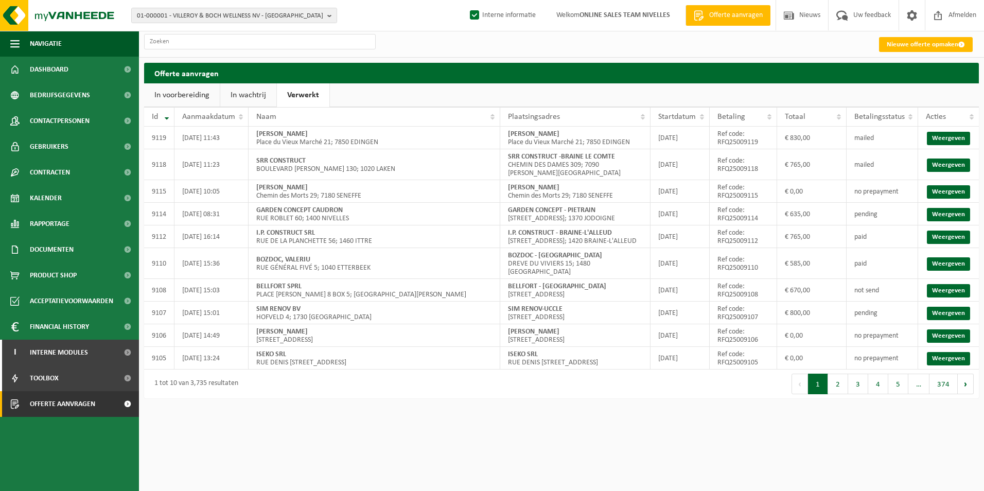
click at [304, 99] on link "Verwerkt" at bounding box center [303, 95] width 53 height 24
drag, startPoint x: 509, startPoint y: 135, endPoint x: 567, endPoint y: 136, distance: 58.7
click at [567, 136] on td "[PERSON_NAME] [STREET_ADDRESS]" at bounding box center [575, 138] width 150 height 23
copy strong "[PERSON_NAME]"
